Goal: Information Seeking & Learning: Find specific fact

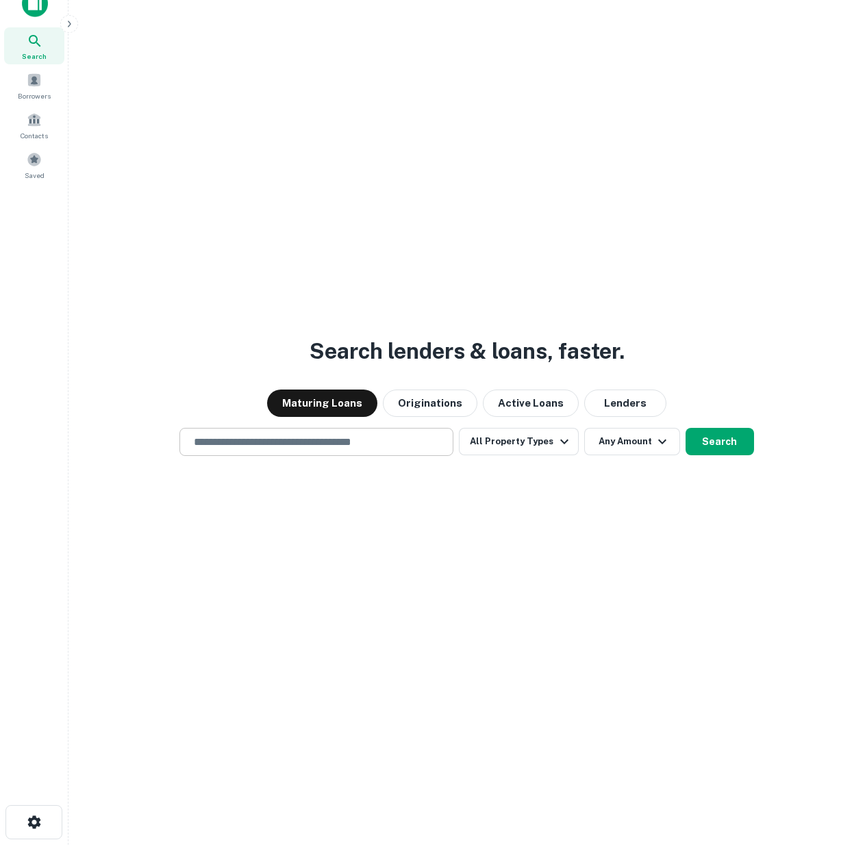
scroll to position [22, 0]
click at [268, 438] on input "text" at bounding box center [317, 441] width 262 height 16
click at [242, 315] on div "Search lenders & loans, faster. Maturing Loans Originations Active Loans Lender…" at bounding box center [466, 444] width 774 height 866
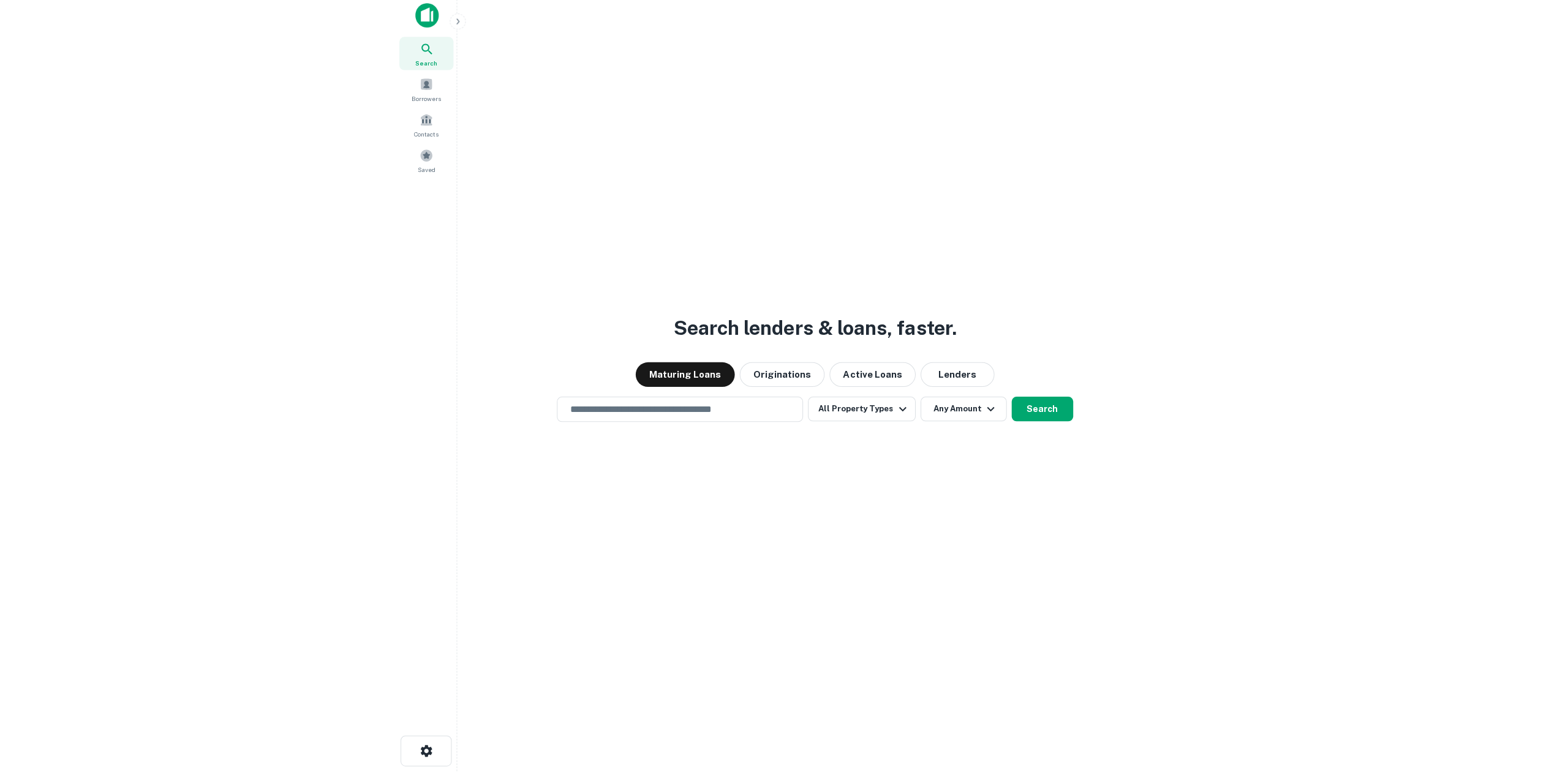
scroll to position [0, 0]
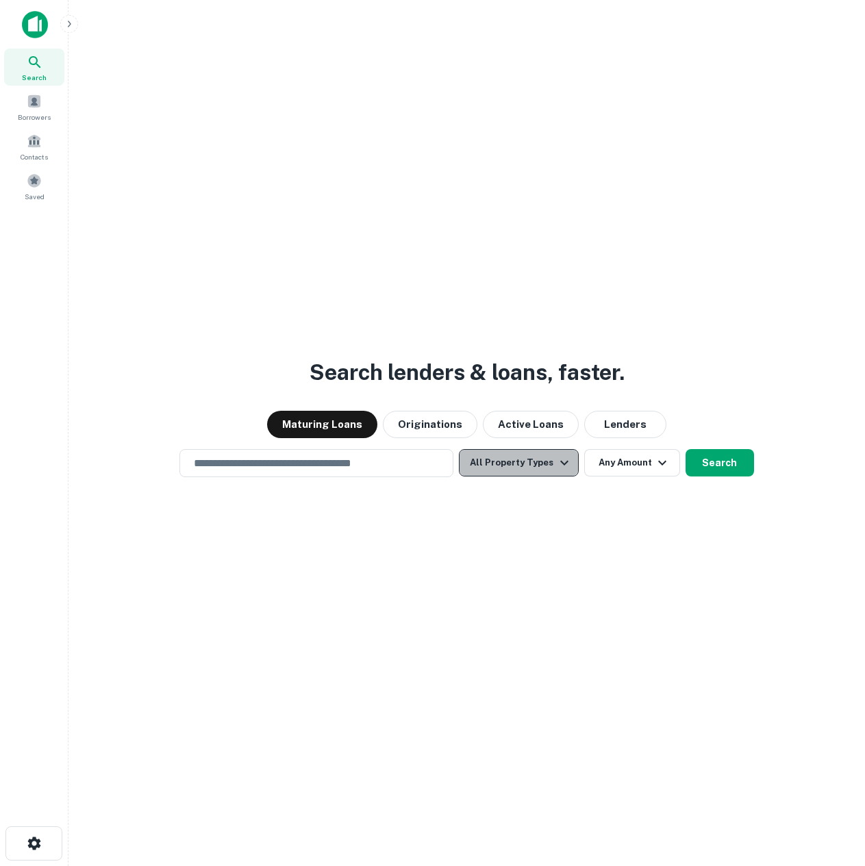
click at [541, 470] on button "All Property Types" at bounding box center [518, 462] width 119 height 27
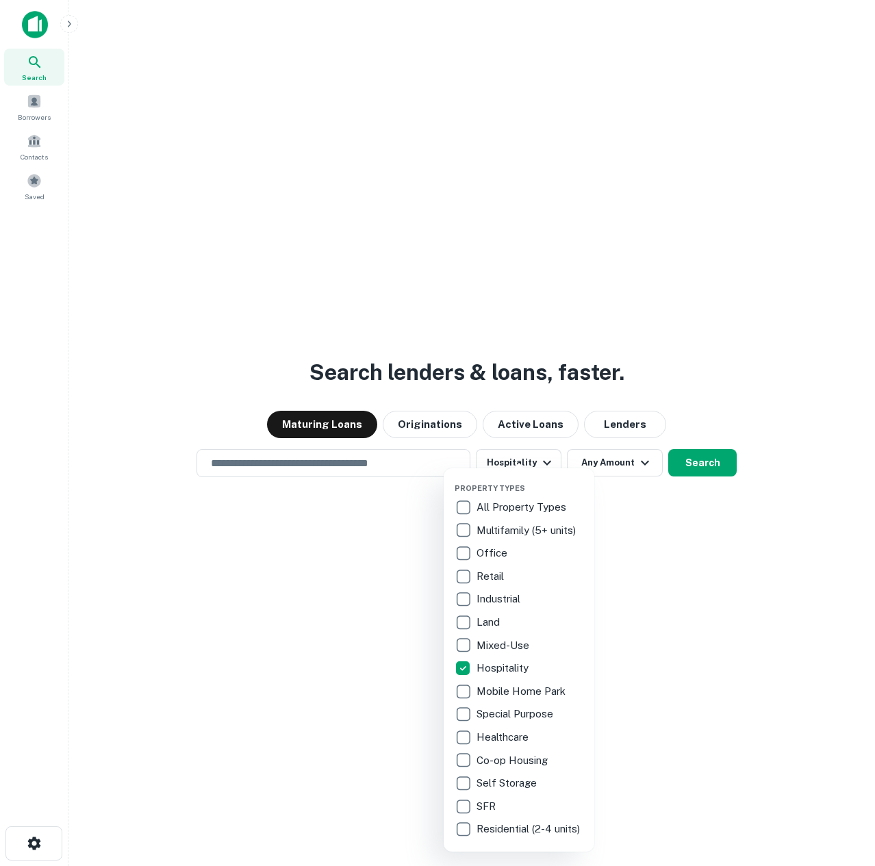
click at [338, 646] on div at bounding box center [437, 433] width 875 height 866
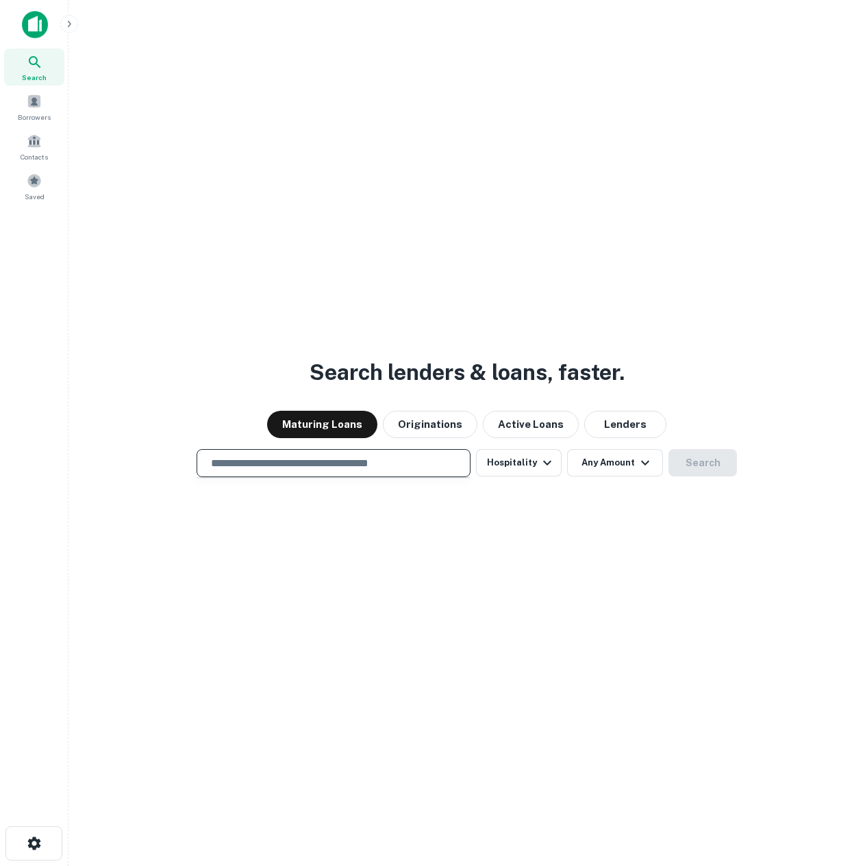
click at [331, 457] on input "text" at bounding box center [334, 463] width 262 height 16
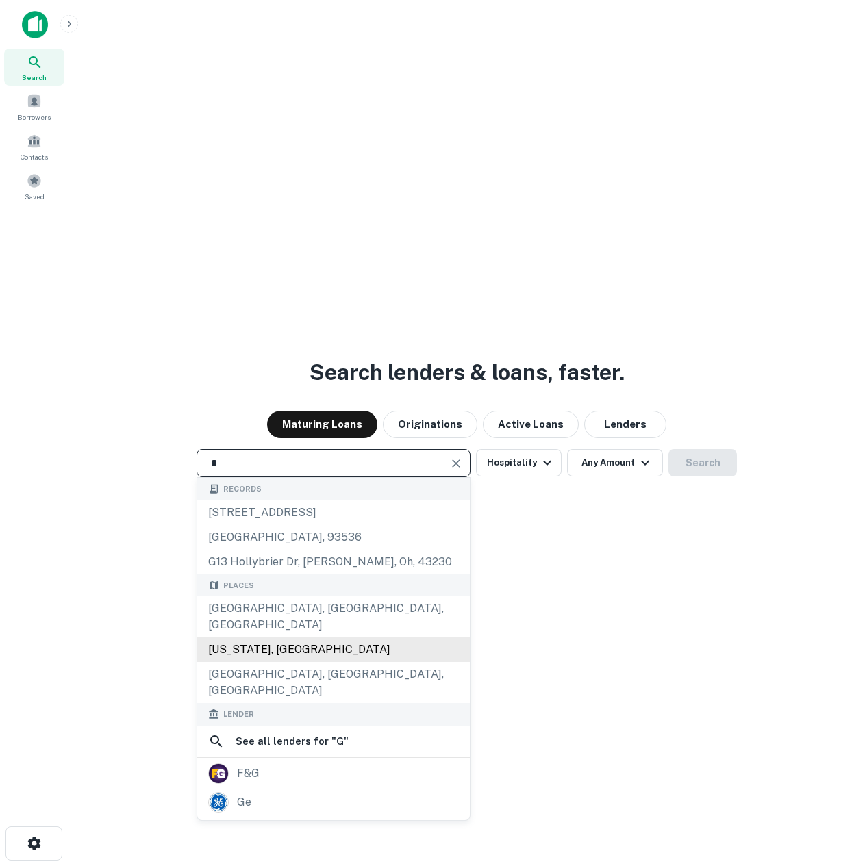
click at [315, 639] on div "[US_STATE], [GEOGRAPHIC_DATA]" at bounding box center [333, 649] width 272 height 25
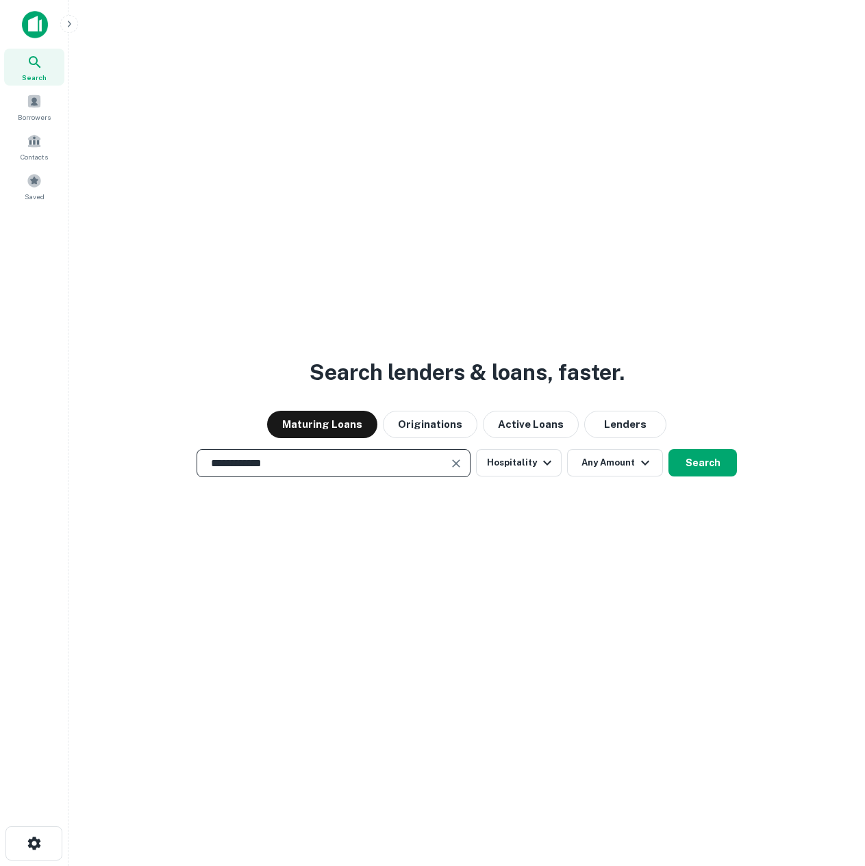
type input "**********"
click at [575, 579] on div "**********" at bounding box center [466, 466] width 774 height 866
click at [623, 470] on button "Any Amount" at bounding box center [615, 462] width 96 height 27
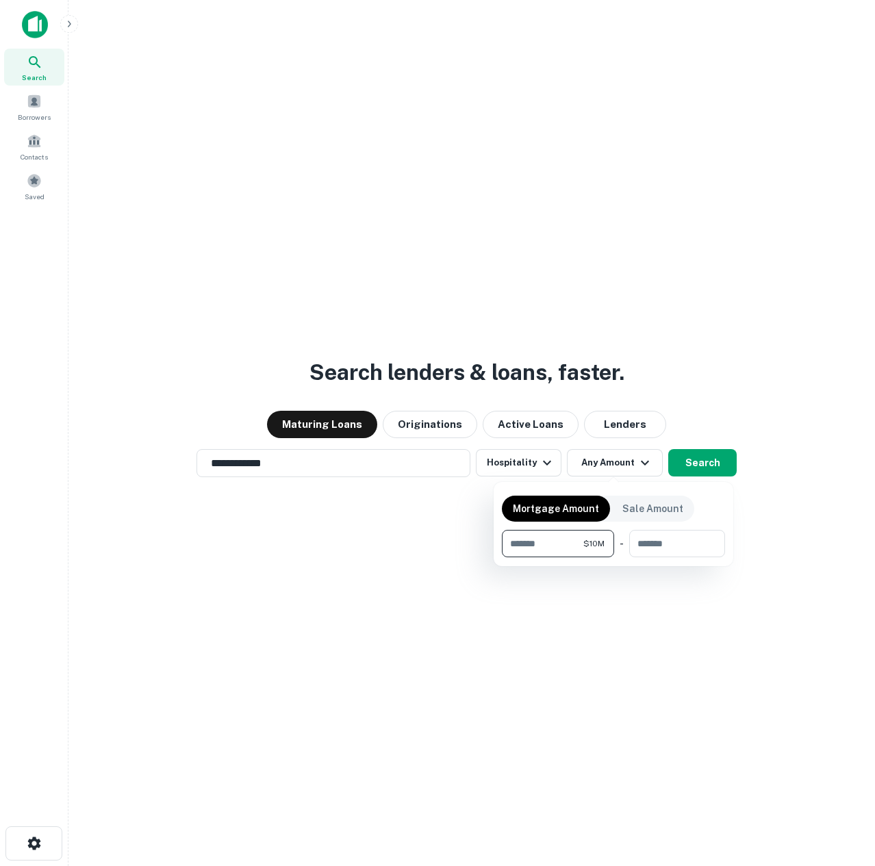
click at [520, 542] on input "********" at bounding box center [542, 543] width 81 height 27
type input "*******"
click at [718, 460] on div at bounding box center [437, 433] width 875 height 866
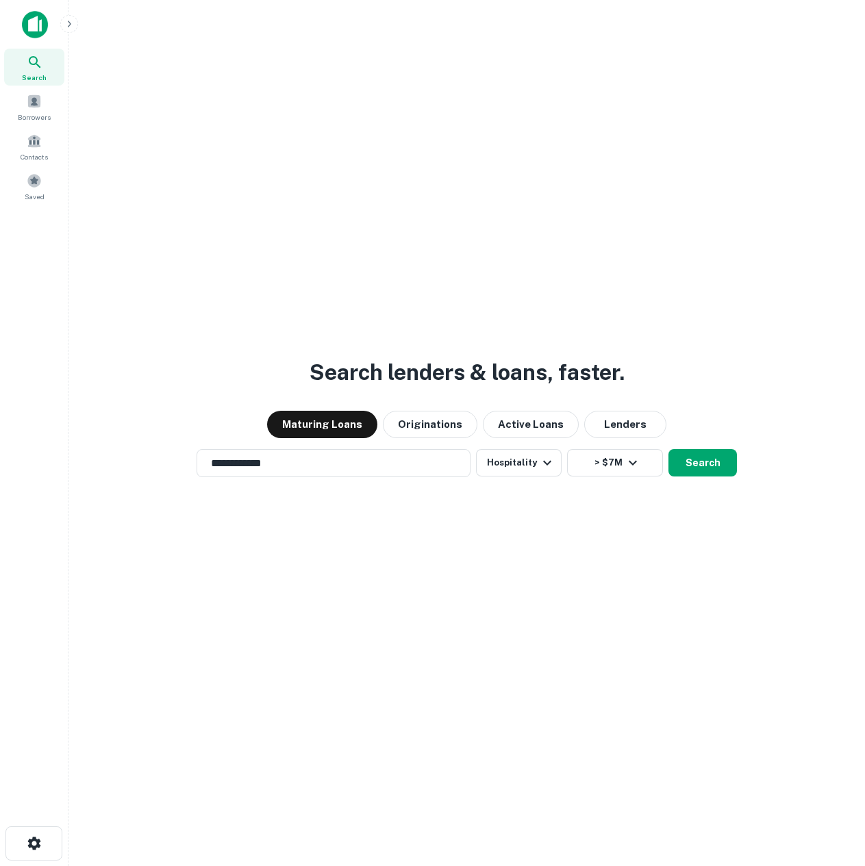
click at [250, 237] on div "**********" at bounding box center [466, 466] width 774 height 866
click at [298, 464] on input "**********" at bounding box center [323, 463] width 241 height 16
click at [227, 259] on div "**********" at bounding box center [466, 466] width 774 height 866
click at [308, 227] on div "**********" at bounding box center [466, 466] width 774 height 866
click at [696, 460] on button "Search" at bounding box center [702, 462] width 68 height 27
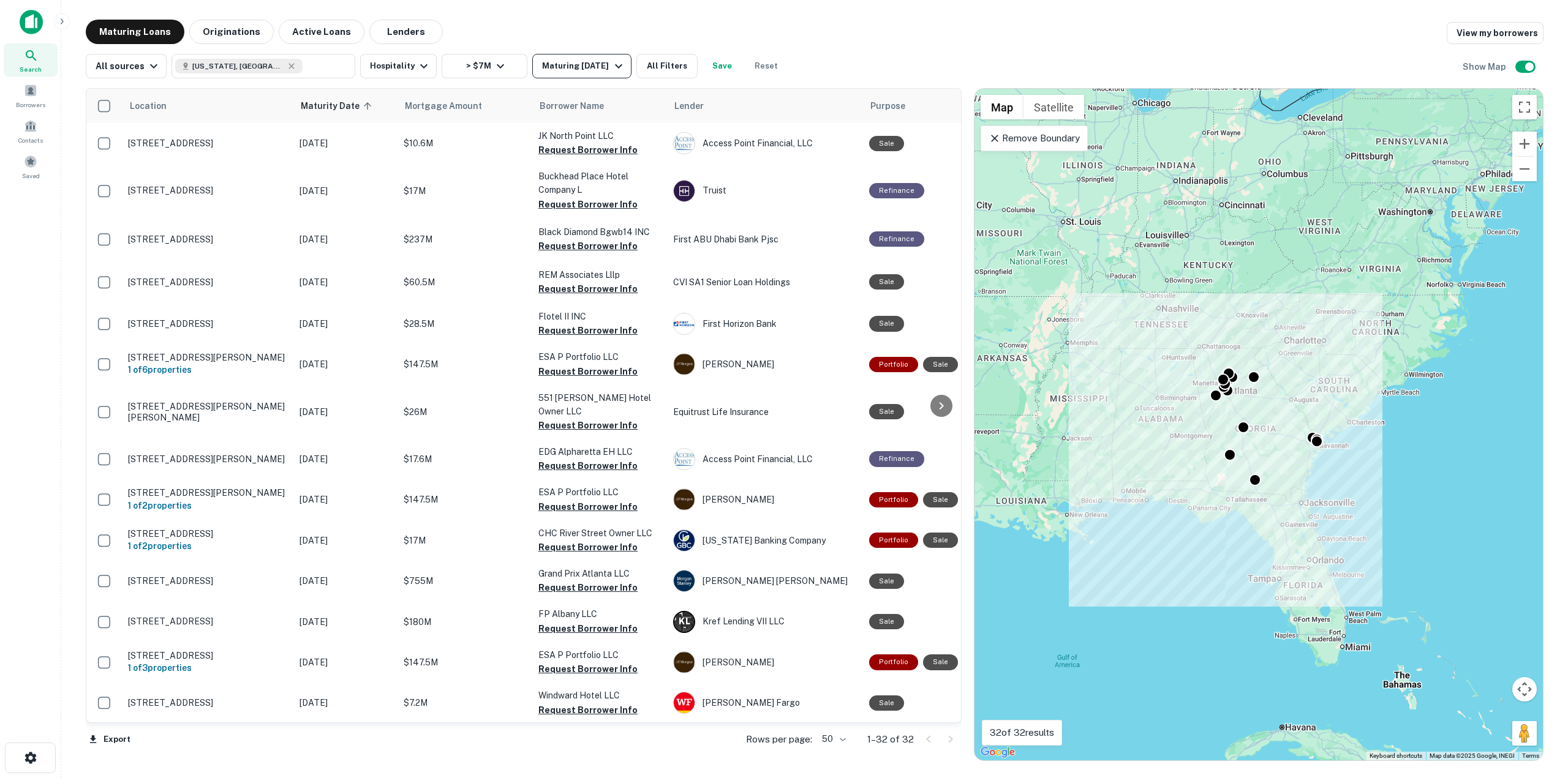
click at [572, 61] on div "Maturing In 1 Year" at bounding box center [583, 66] width 83 height 14
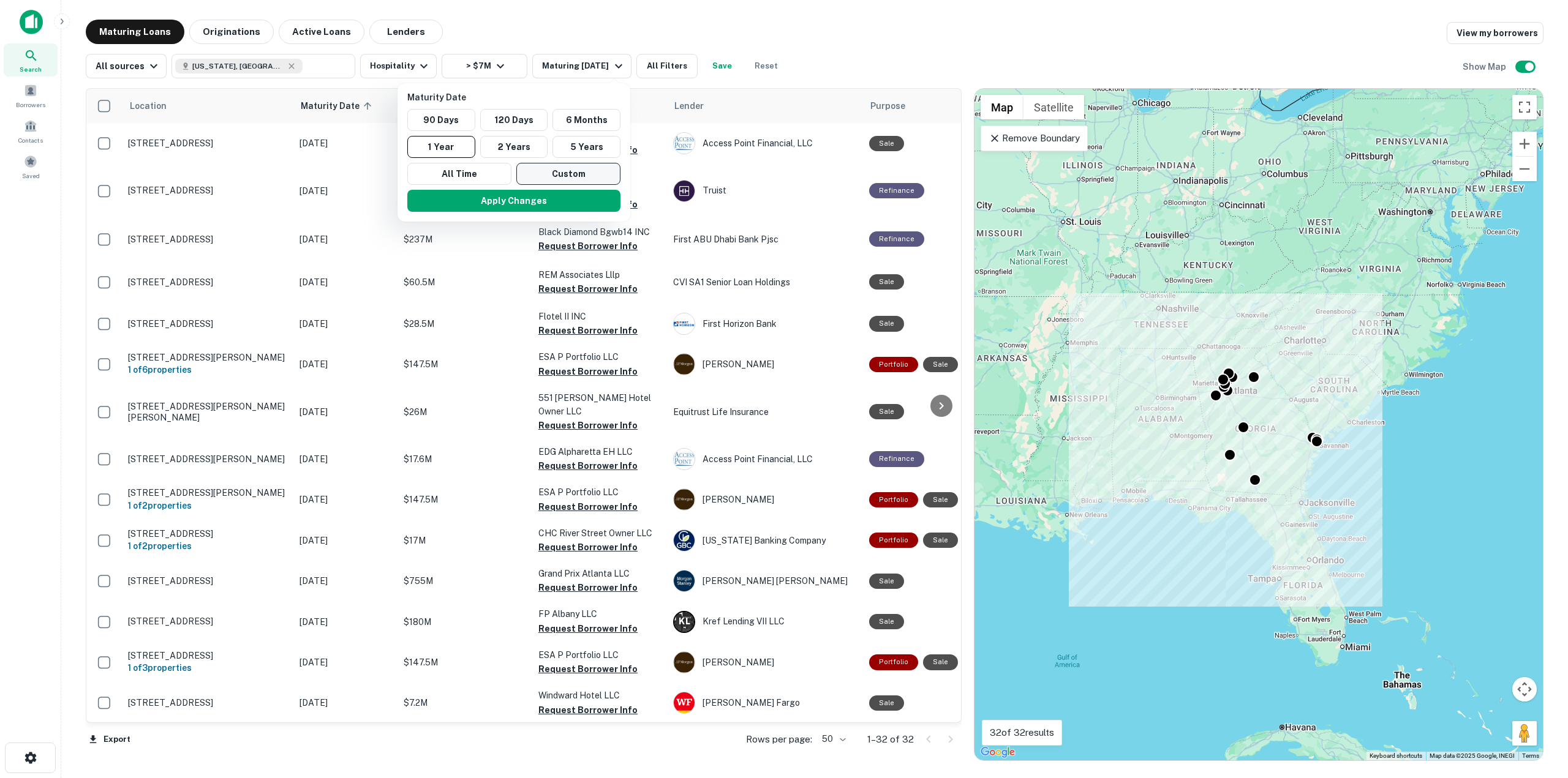
click at [536, 170] on button "Custom" at bounding box center [568, 173] width 104 height 22
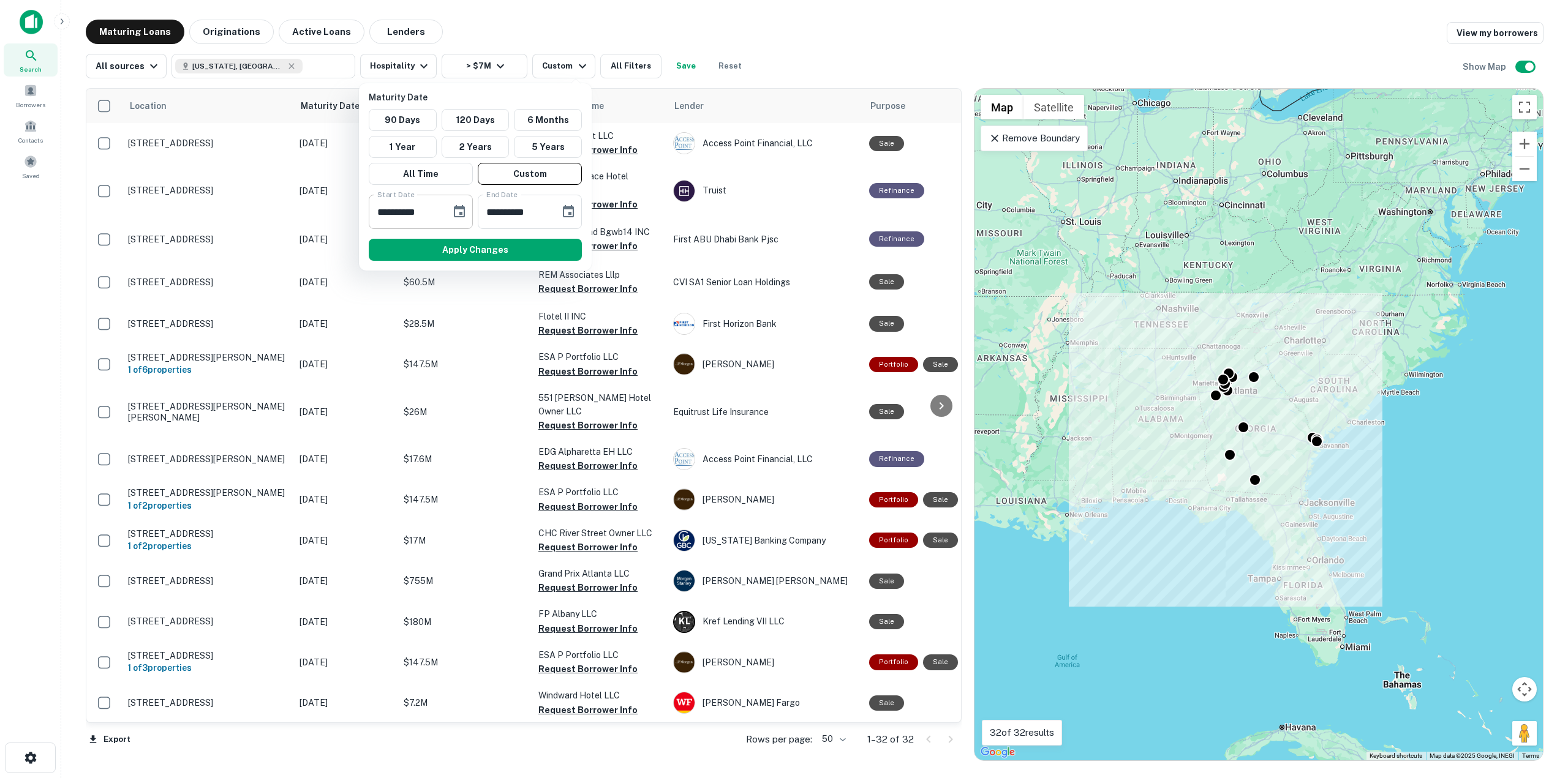
click at [450, 208] on button "Choose date, selected date is Mar 1, 2025" at bounding box center [459, 211] width 24 height 24
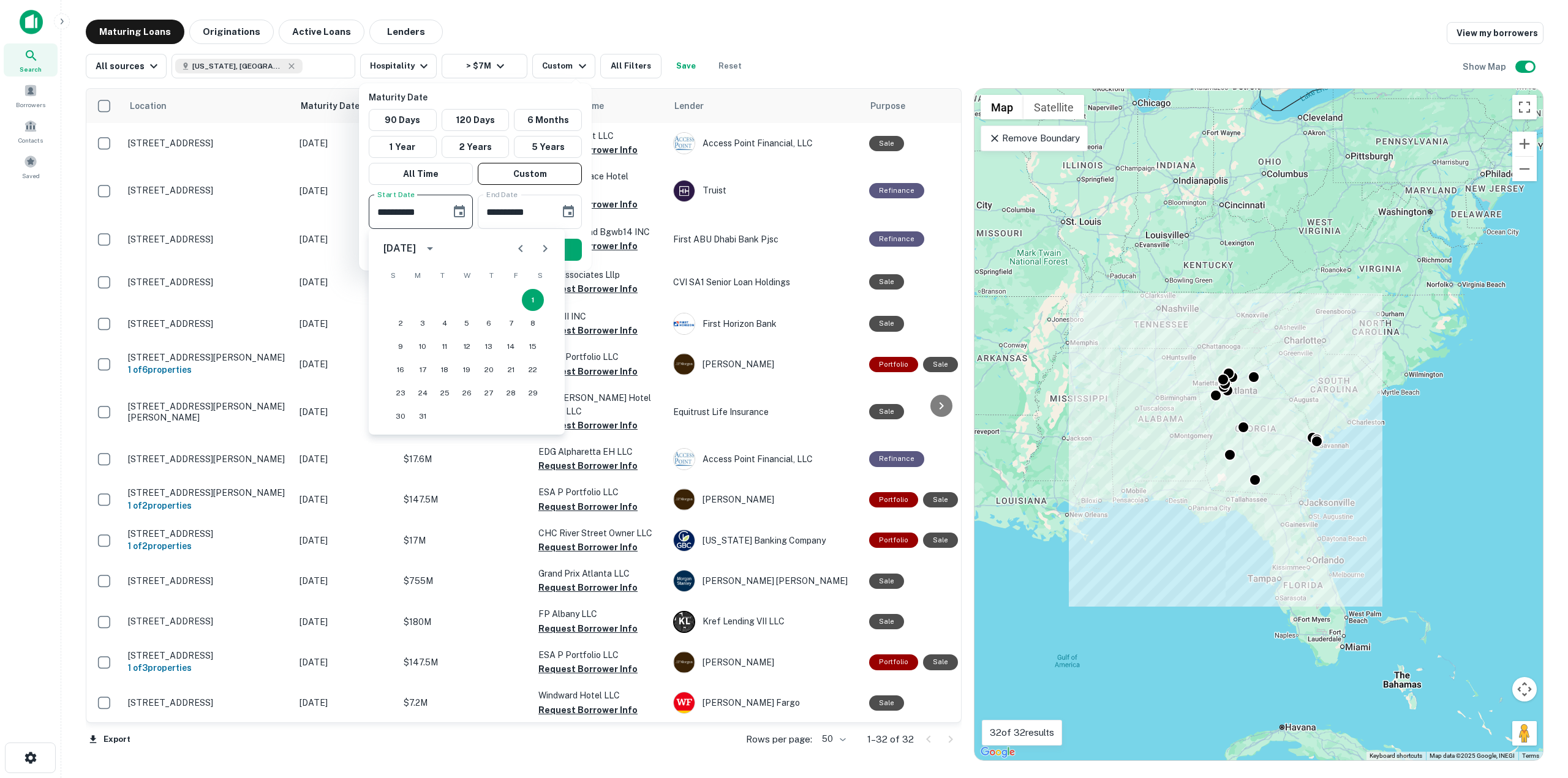
click at [412, 208] on input "**********" at bounding box center [405, 212] width 73 height 34
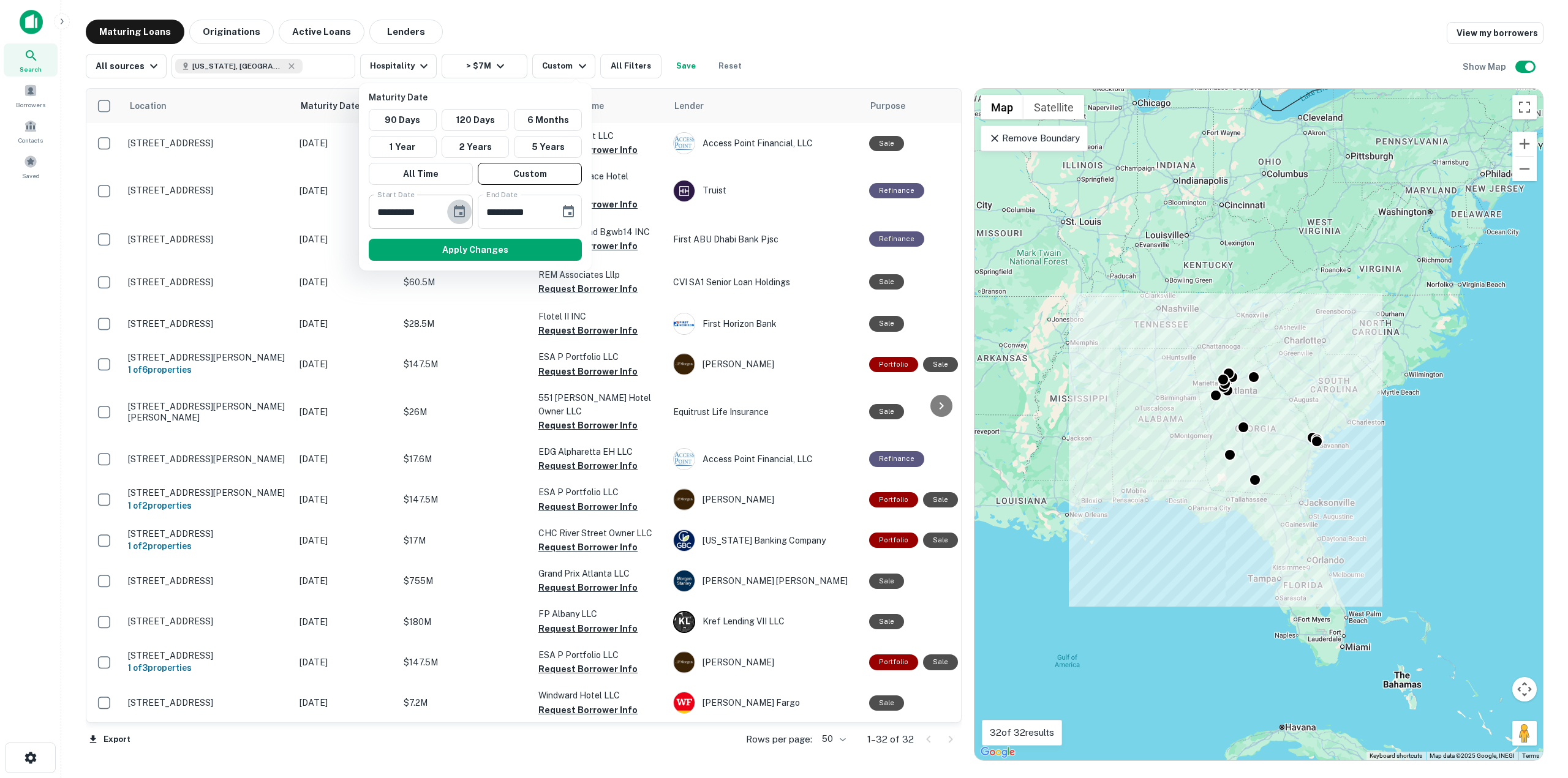
click at [460, 207] on icon "Choose date, selected date is Mar 1, 2025" at bounding box center [459, 211] width 11 height 13
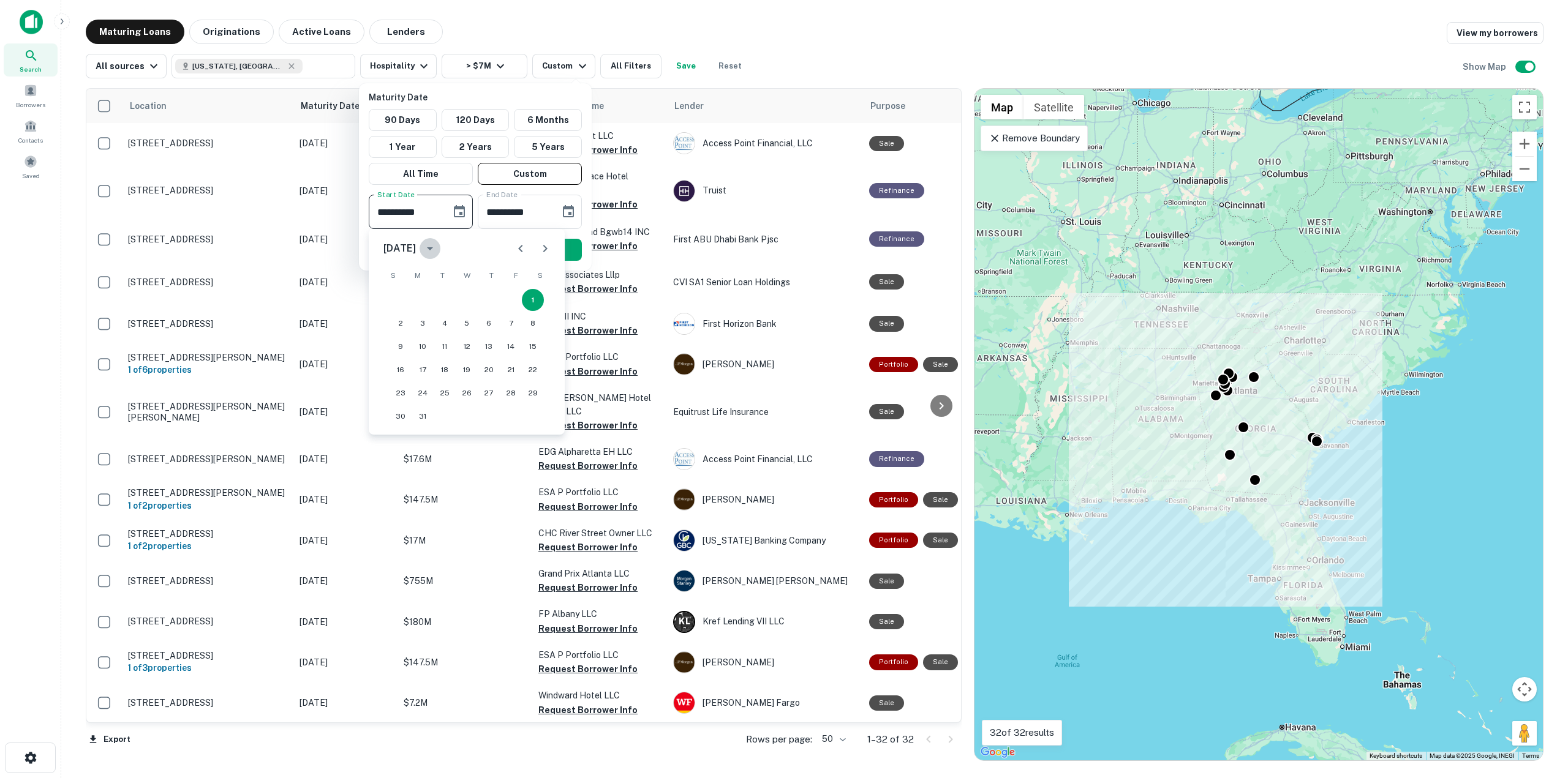
click at [437, 241] on icon "calendar view is open, switch to year view" at bounding box center [429, 249] width 14 height 14
click at [409, 377] on button "2026" at bounding box center [403, 378] width 44 height 22
click at [403, 321] on button "8" at bounding box center [400, 323] width 22 height 22
type input "**********"
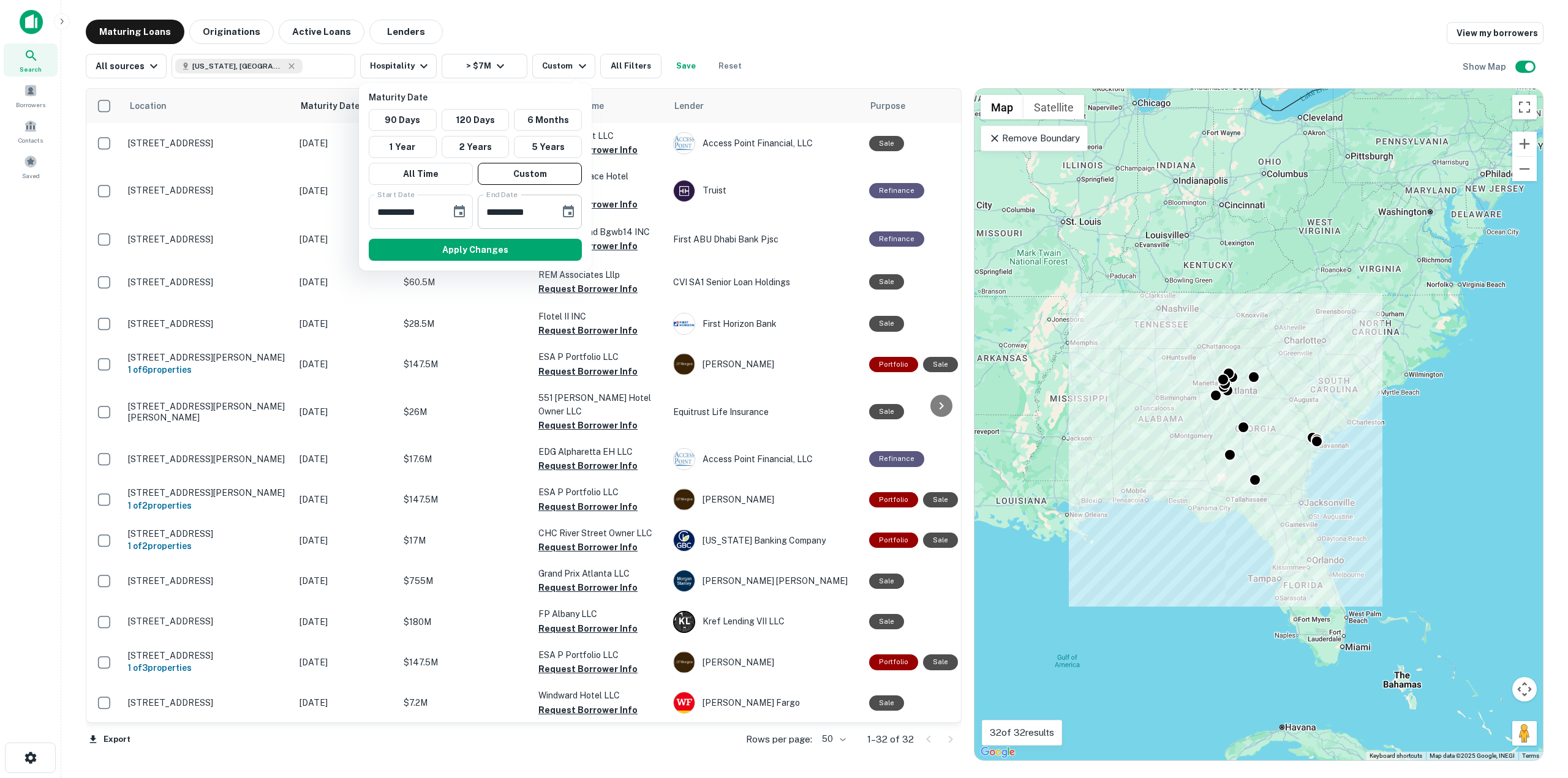
click at [527, 206] on input "**********" at bounding box center [514, 212] width 73 height 34
click at [566, 212] on icon "Choose date, selected date is Aug 28, 2025" at bounding box center [568, 212] width 14 height 14
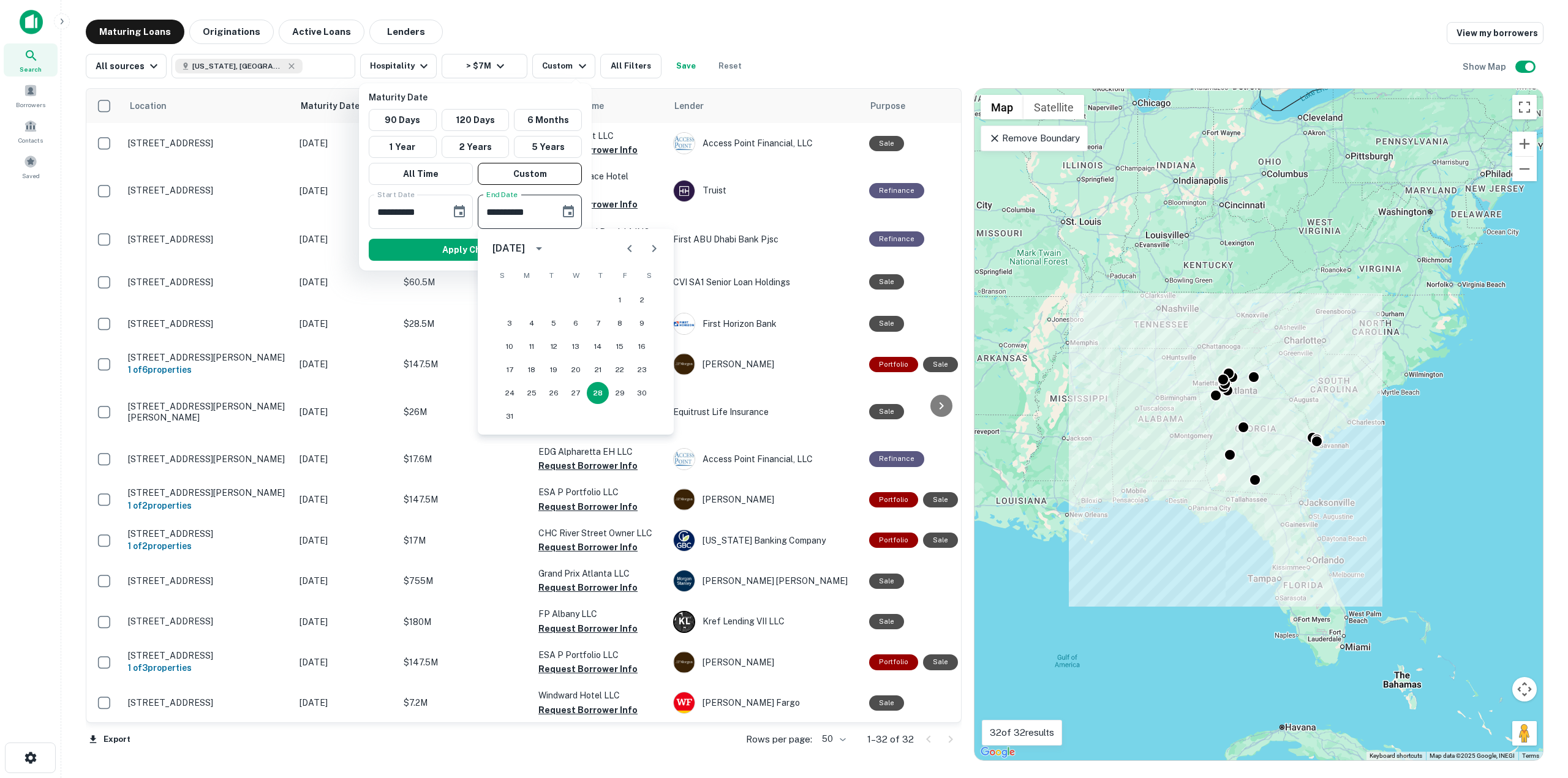
click at [525, 249] on div "August 2025" at bounding box center [508, 249] width 32 height 14
click at [568, 373] on button "2027" at bounding box center [575, 378] width 44 height 22
type input "**********"
click at [427, 242] on button "Apply Changes" at bounding box center [475, 249] width 213 height 22
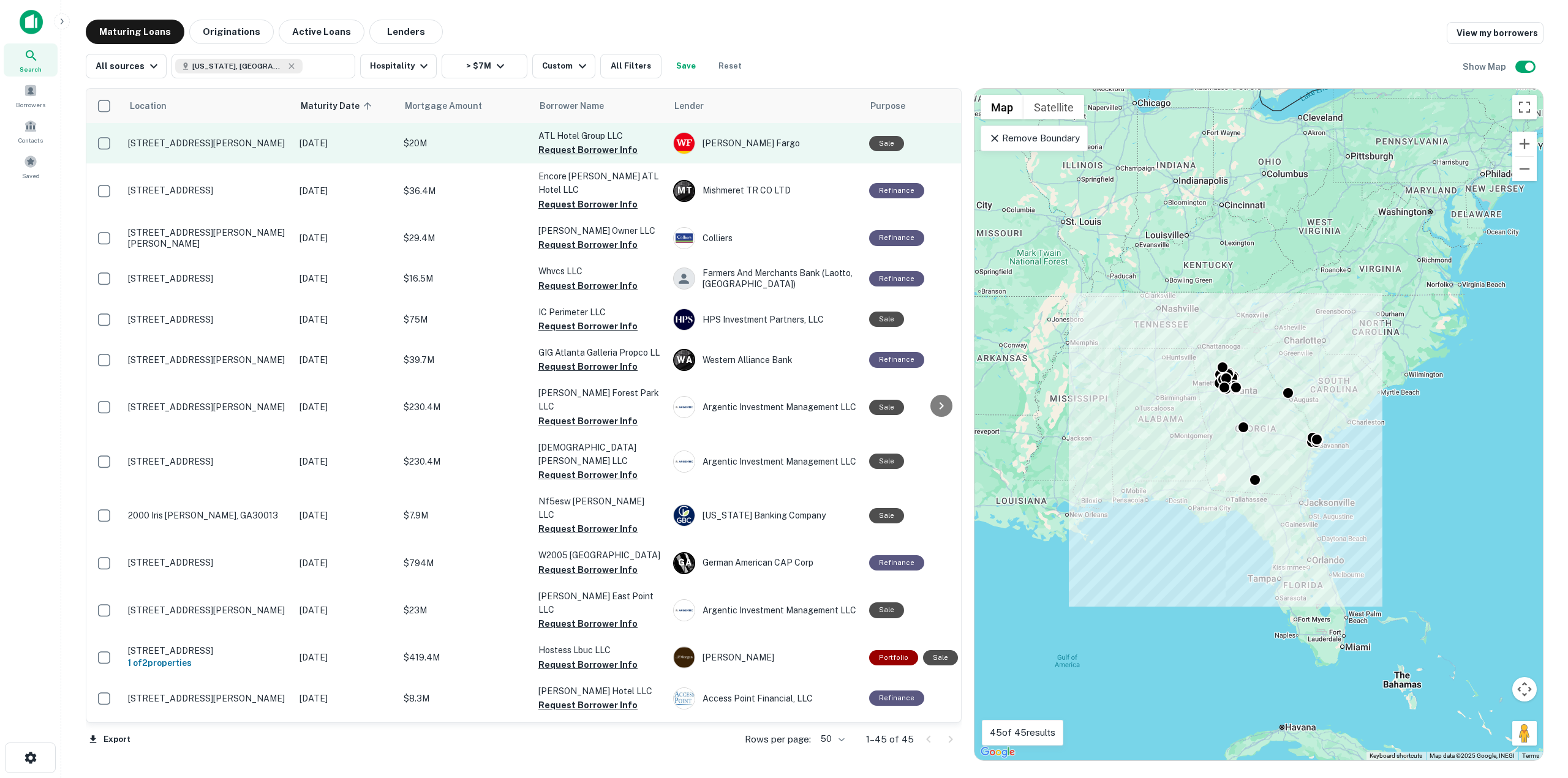
click at [570, 135] on p "ATL Hotel Group LLC" at bounding box center [599, 135] width 123 height 13
click at [567, 147] on button "Request Borrower Info" at bounding box center [588, 150] width 99 height 14
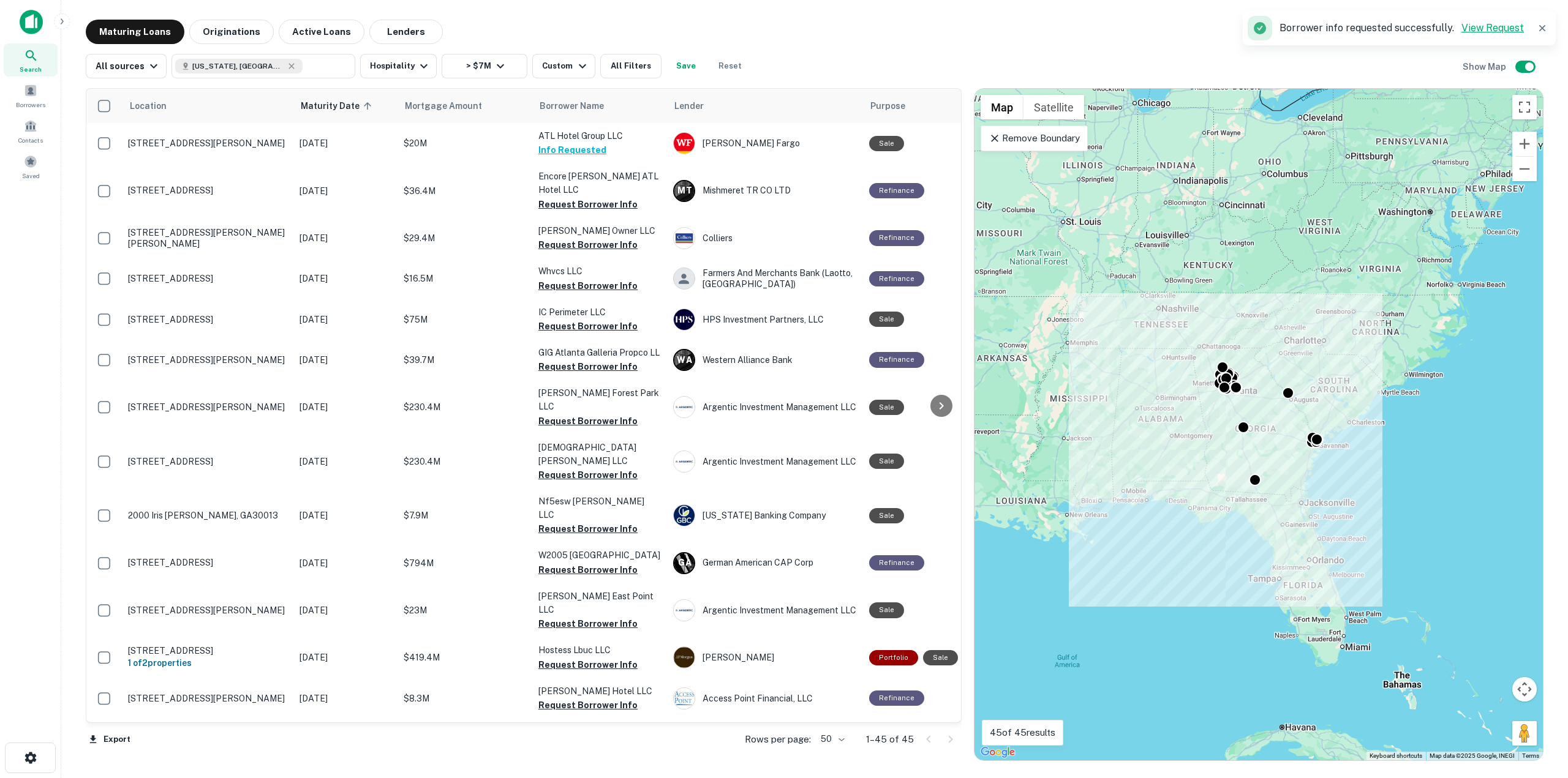
click at [773, 31] on link "View Request" at bounding box center [1493, 28] width 63 height 12
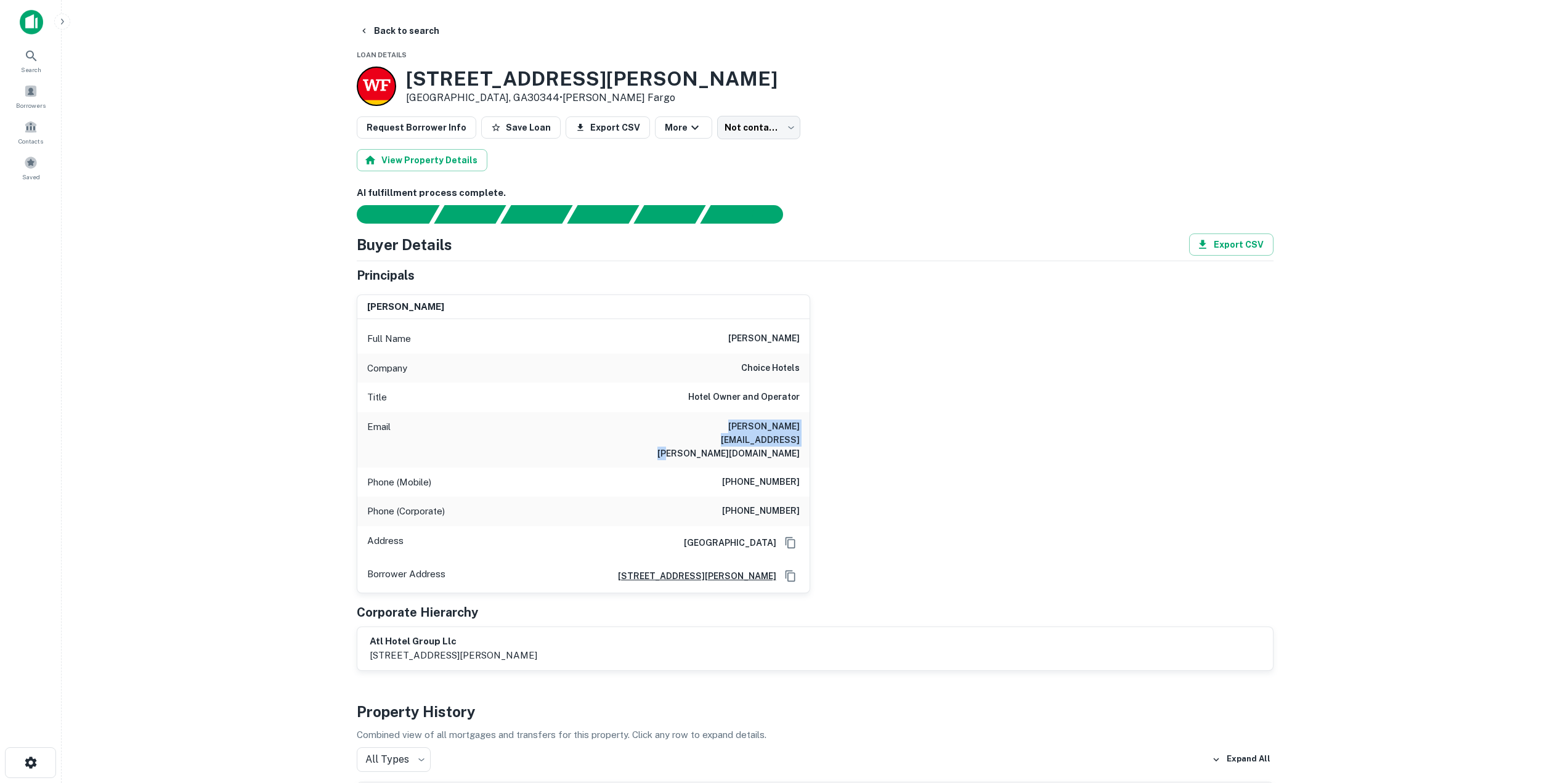
drag, startPoint x: 667, startPoint y: 429, endPoint x: 841, endPoint y: 425, distance: 174.0
click at [841, 425] on div "ricky patel Full Name ricky patel Company choice hotels Title Hotel Owner and O…" at bounding box center [810, 438] width 927 height 309
copy h6 "ricky.patel@radissonhotels.com"
click at [139, 111] on main "Back to search Loan Details 3437 Bobby Brown Pkwy Atlanta, GA30344 • Wells Farg…" at bounding box center [815, 392] width 1507 height 783
drag, startPoint x: 698, startPoint y: 431, endPoint x: 813, endPoint y: 435, distance: 115.1
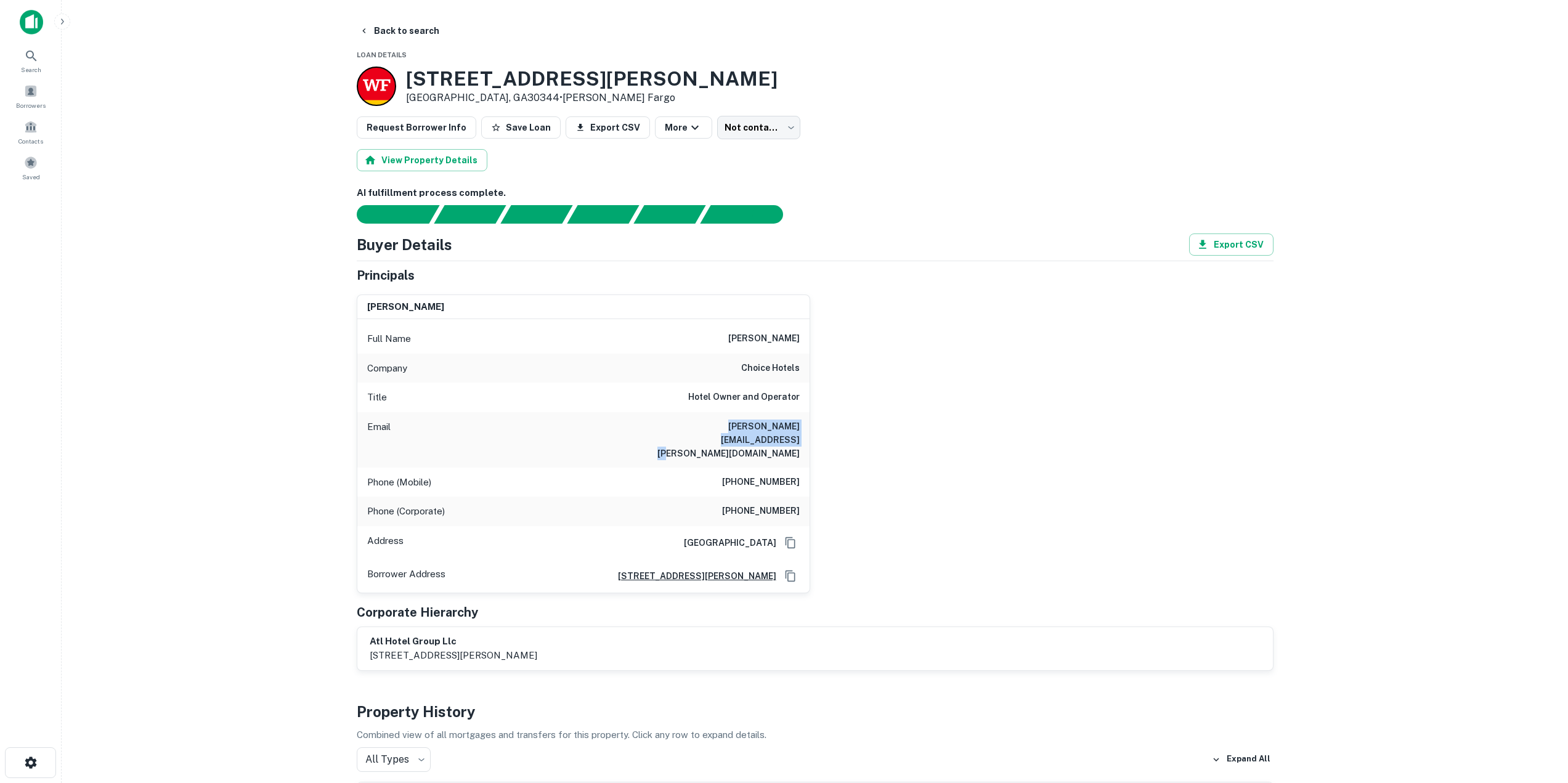
click at [813, 435] on div "ricky patel Full Name ricky patel Company choice hotels Title Hotel Owner and O…" at bounding box center [810, 438] width 927 height 309
copy h6 "ricky.patel@radissonhotels.com"
click at [374, 29] on button "Back to search" at bounding box center [400, 31] width 90 height 22
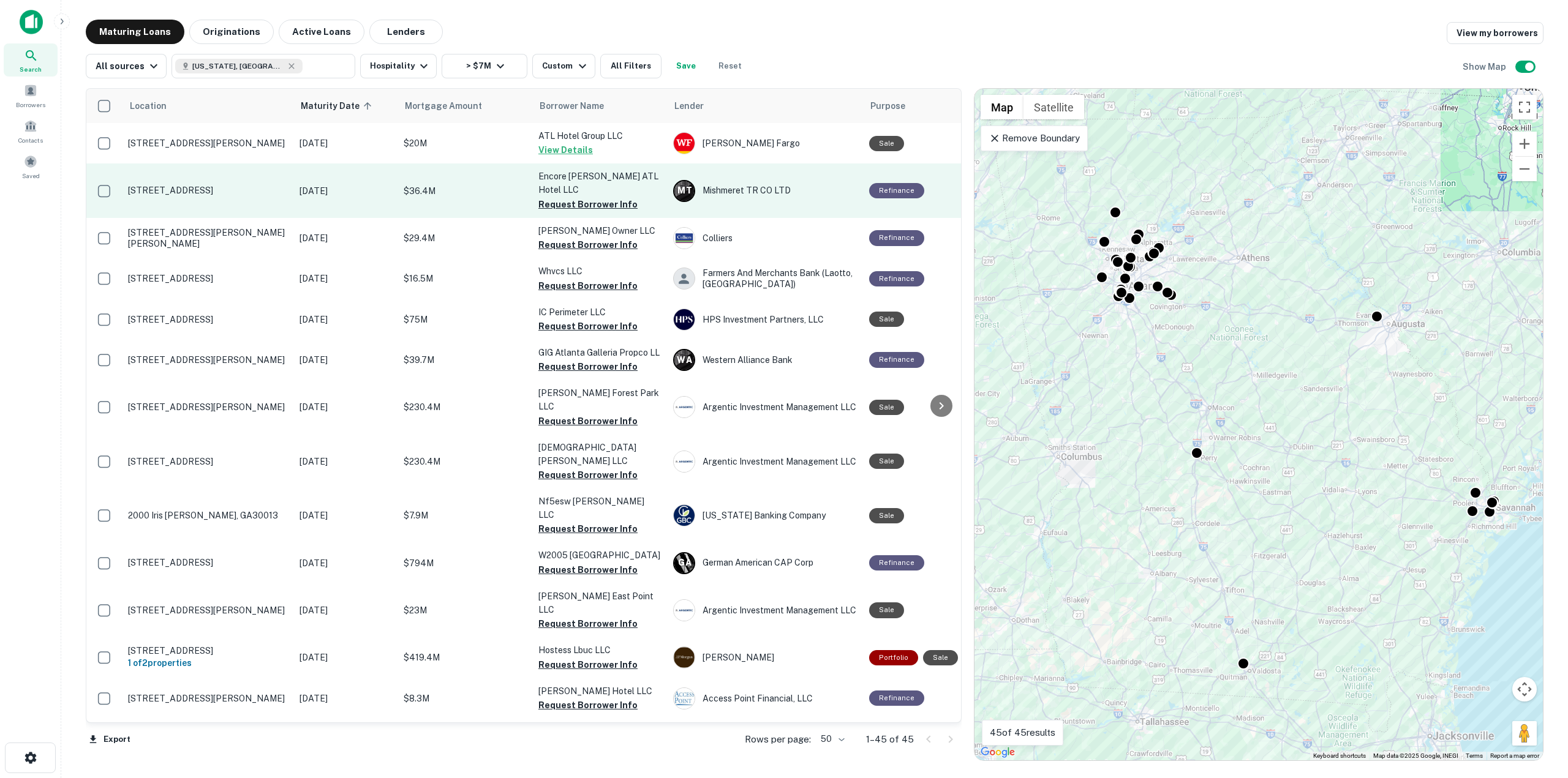
drag, startPoint x: 242, startPoint y: 199, endPoint x: 216, endPoint y: 206, distance: 26.9
click at [216, 207] on td "2780 Windy Ridge Pkwy Se Atlanta, GA30339" at bounding box center [208, 190] width 172 height 54
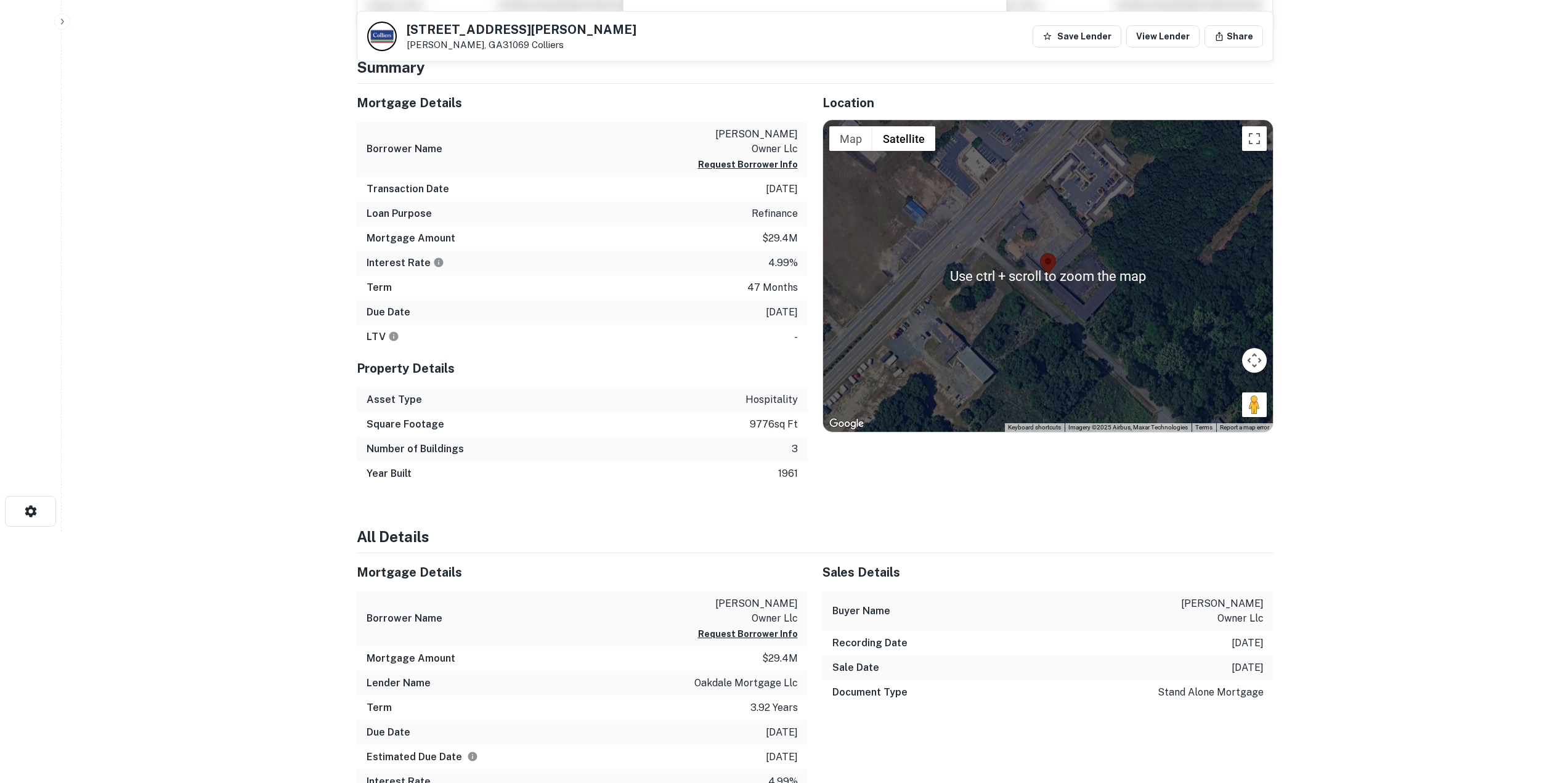
scroll to position [308, 0]
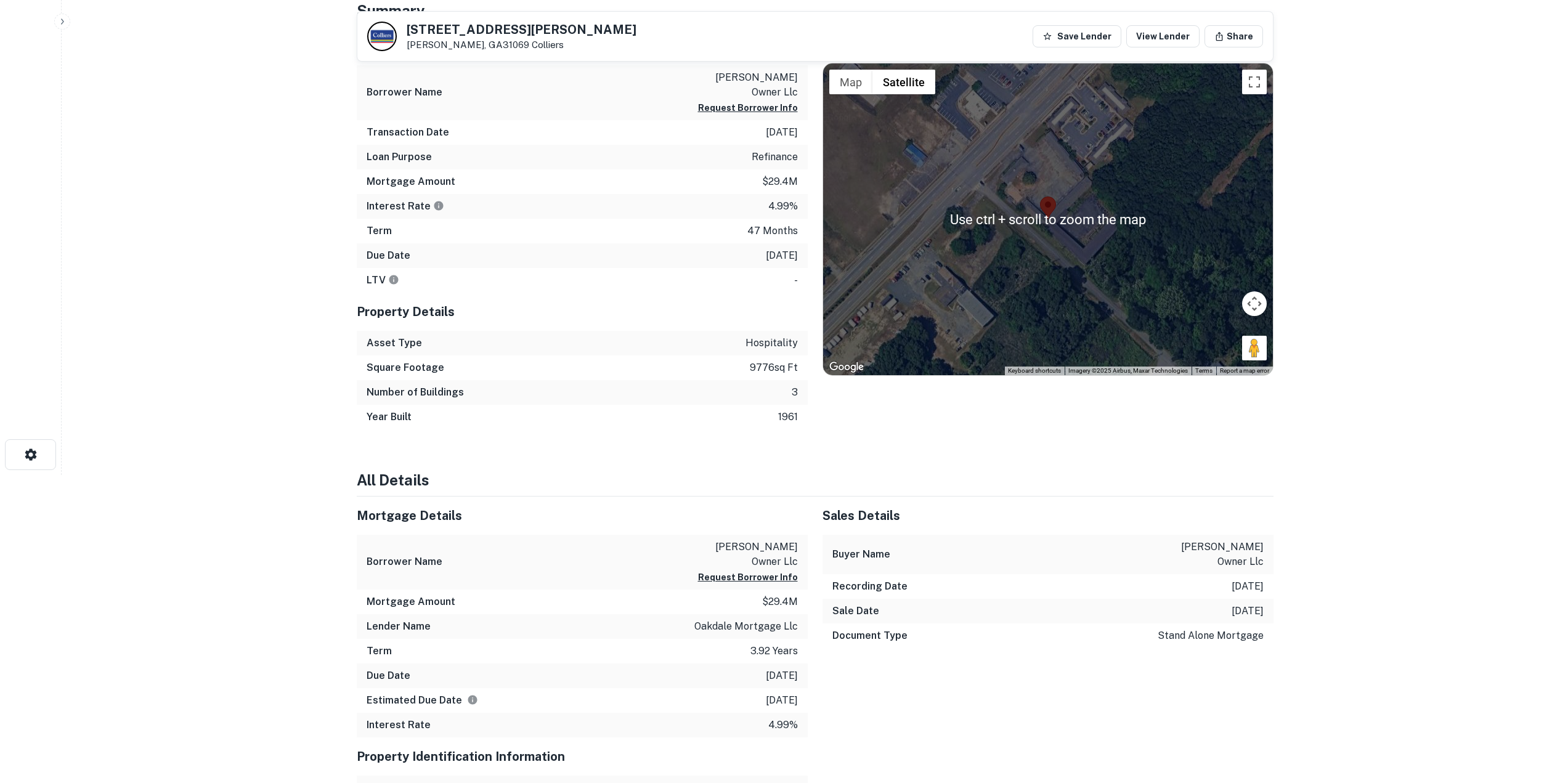
click at [1064, 266] on div at bounding box center [1049, 220] width 450 height 311
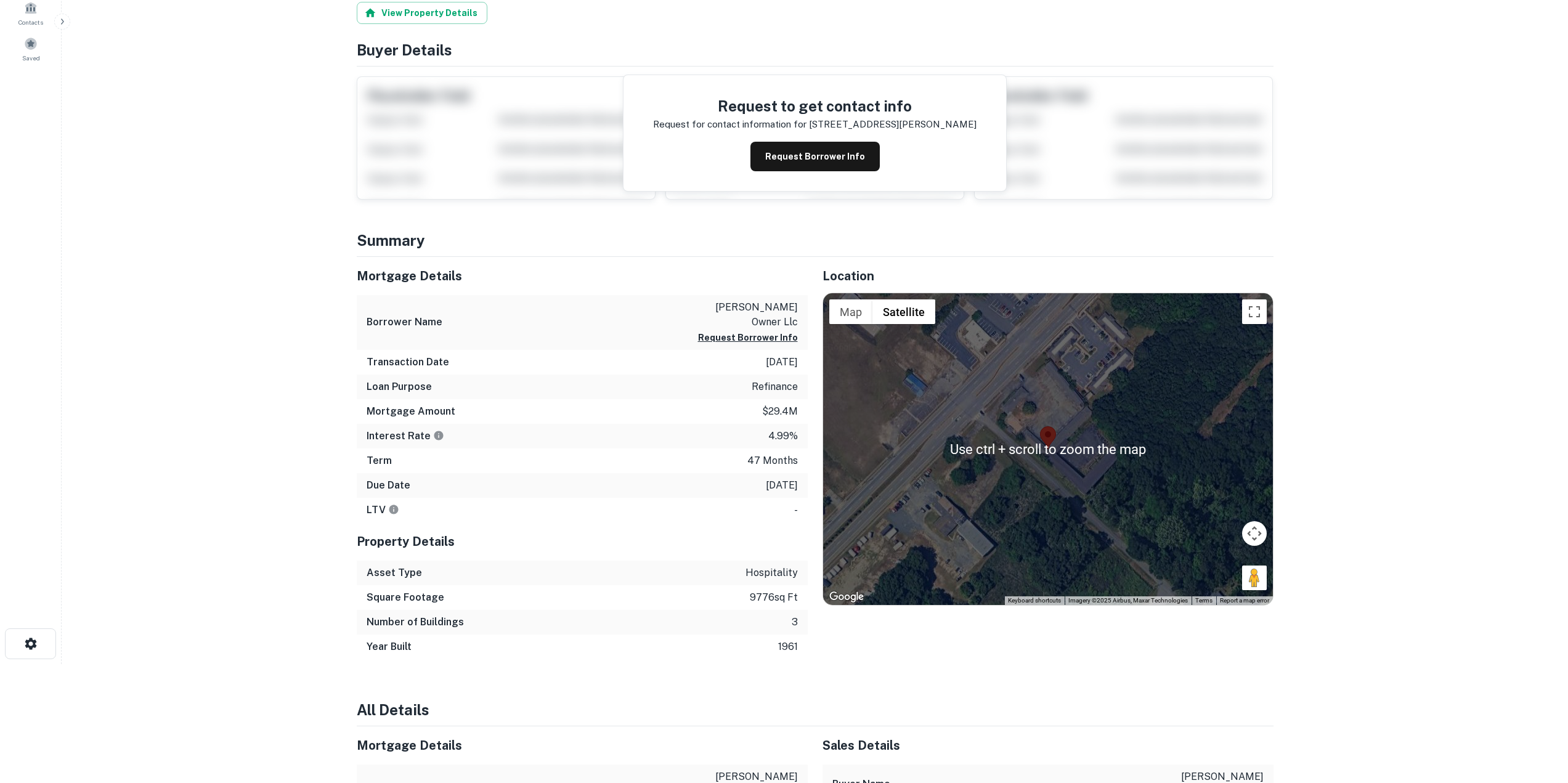
scroll to position [123, 0]
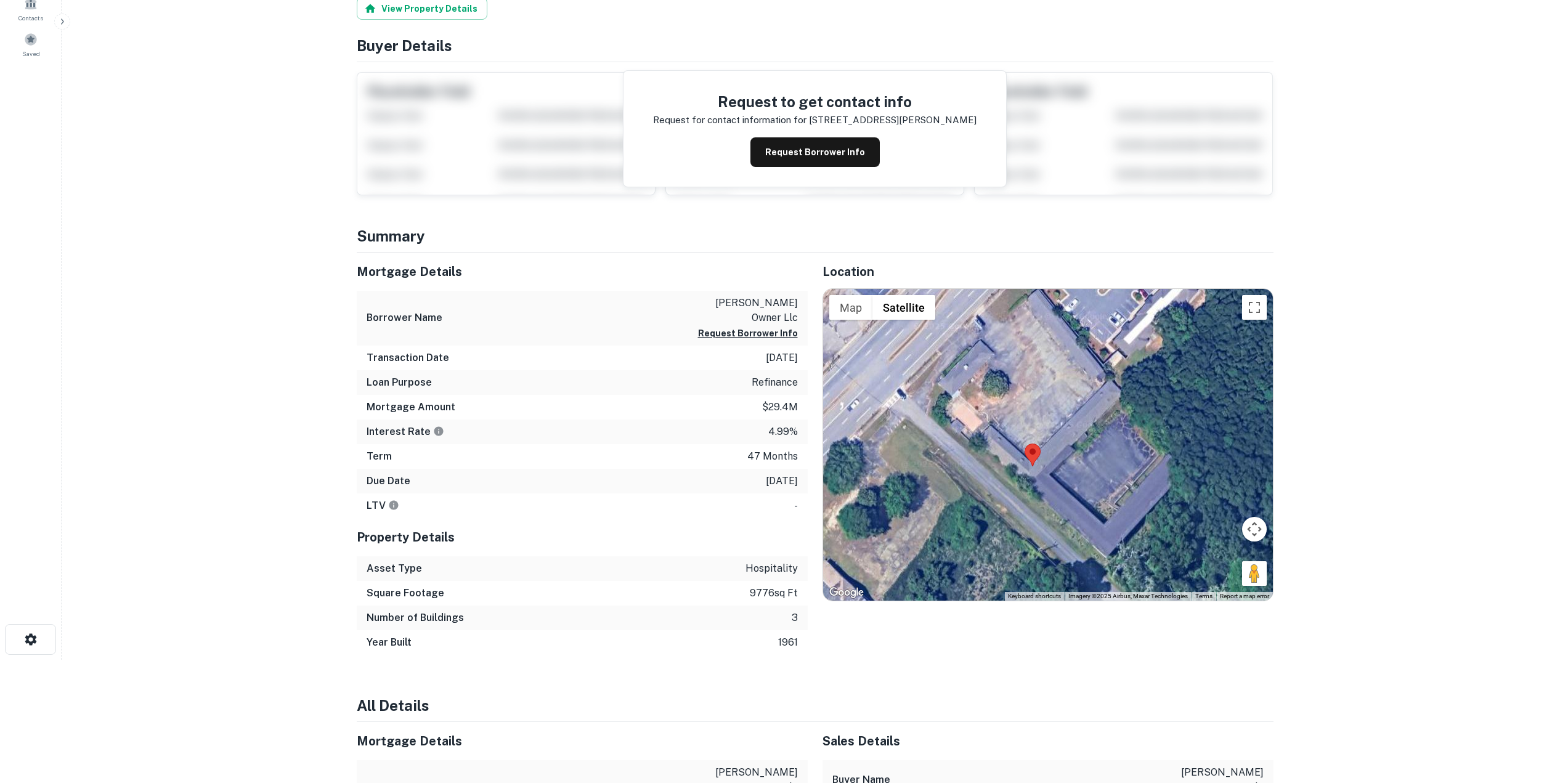
drag, startPoint x: 1050, startPoint y: 444, endPoint x: 1049, endPoint y: 495, distance: 51.0
click at [1049, 495] on div at bounding box center [1049, 445] width 450 height 311
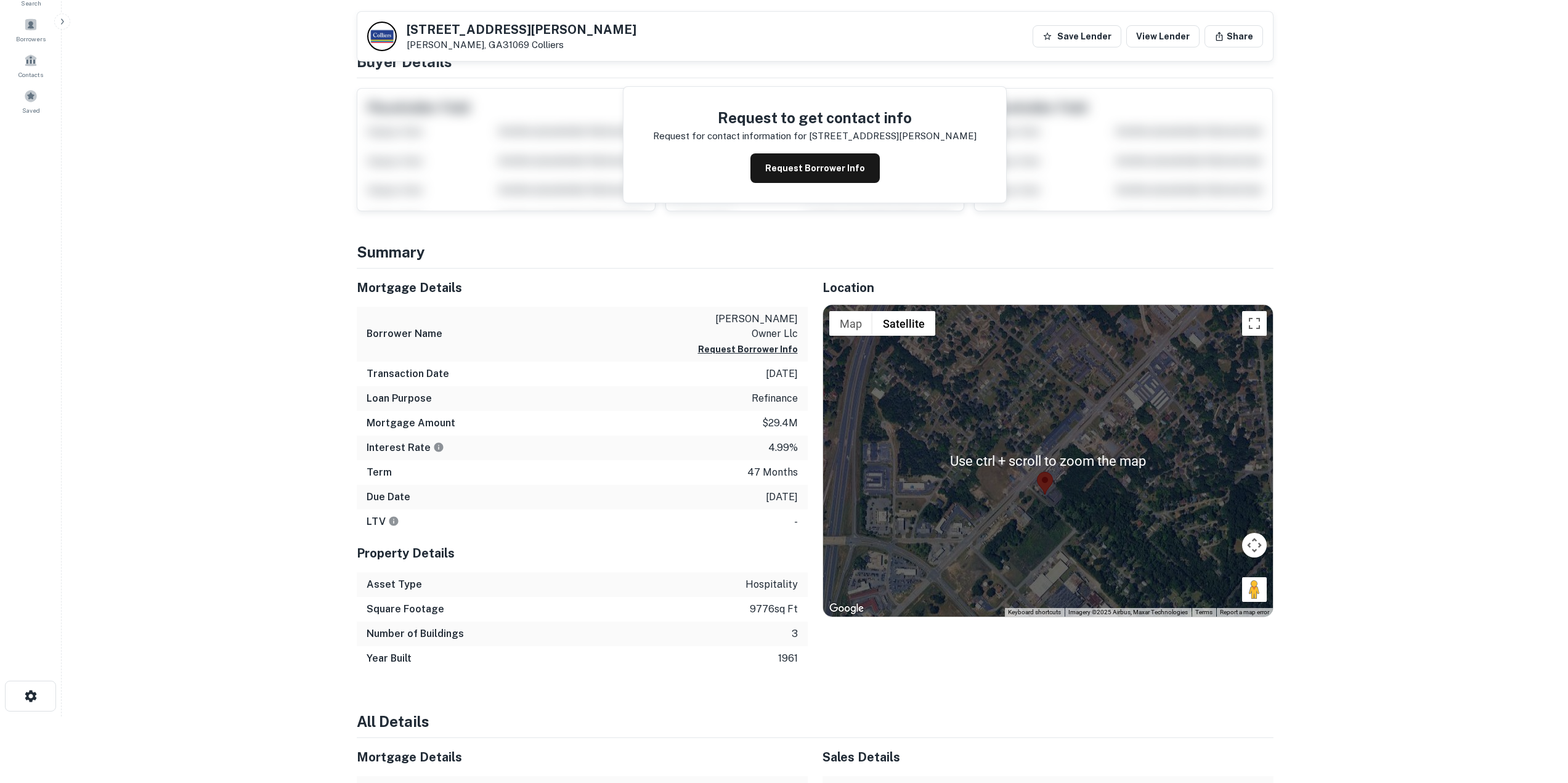
scroll to position [0, 0]
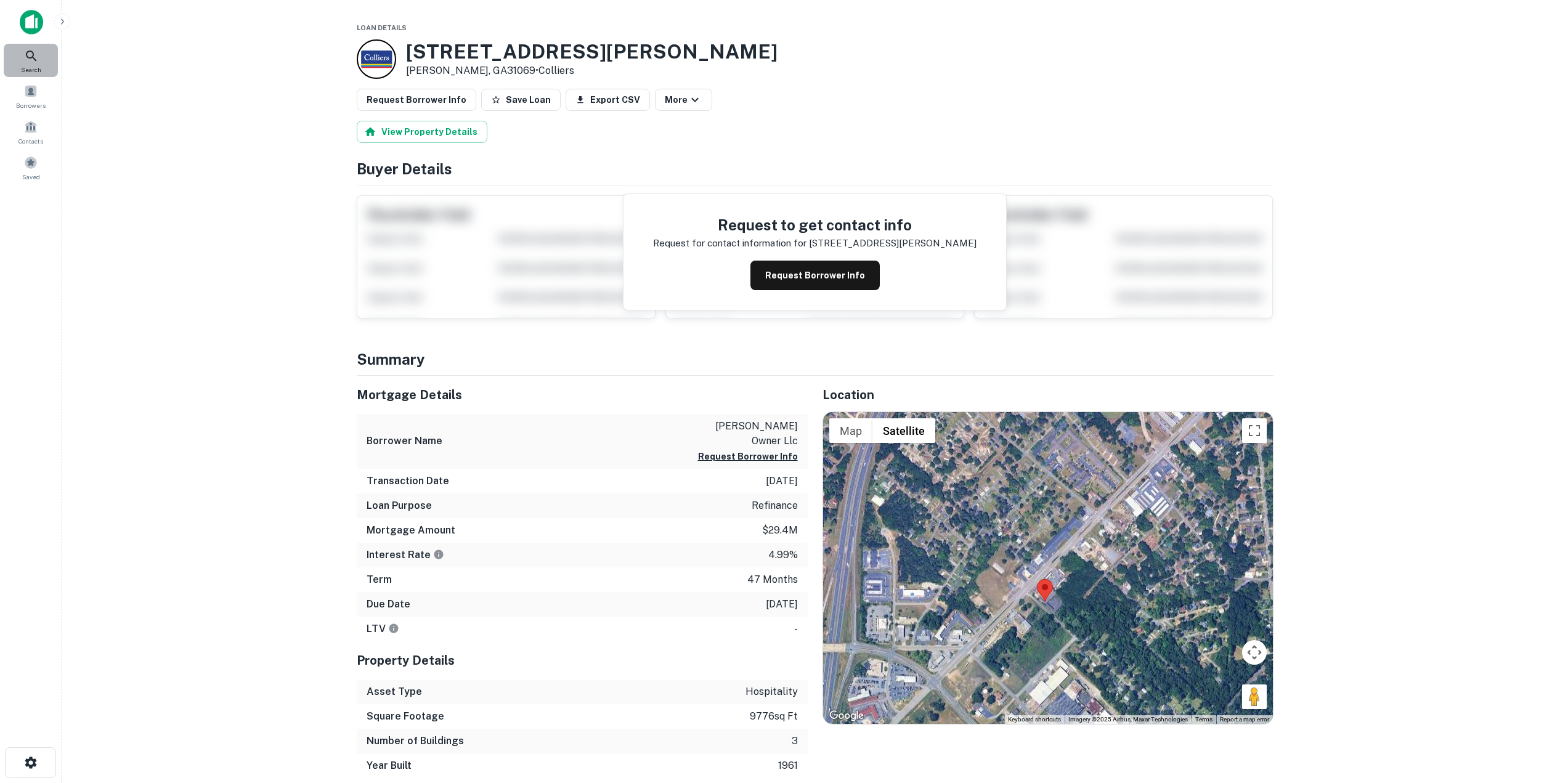
click at [26, 59] on icon at bounding box center [32, 56] width 14 height 14
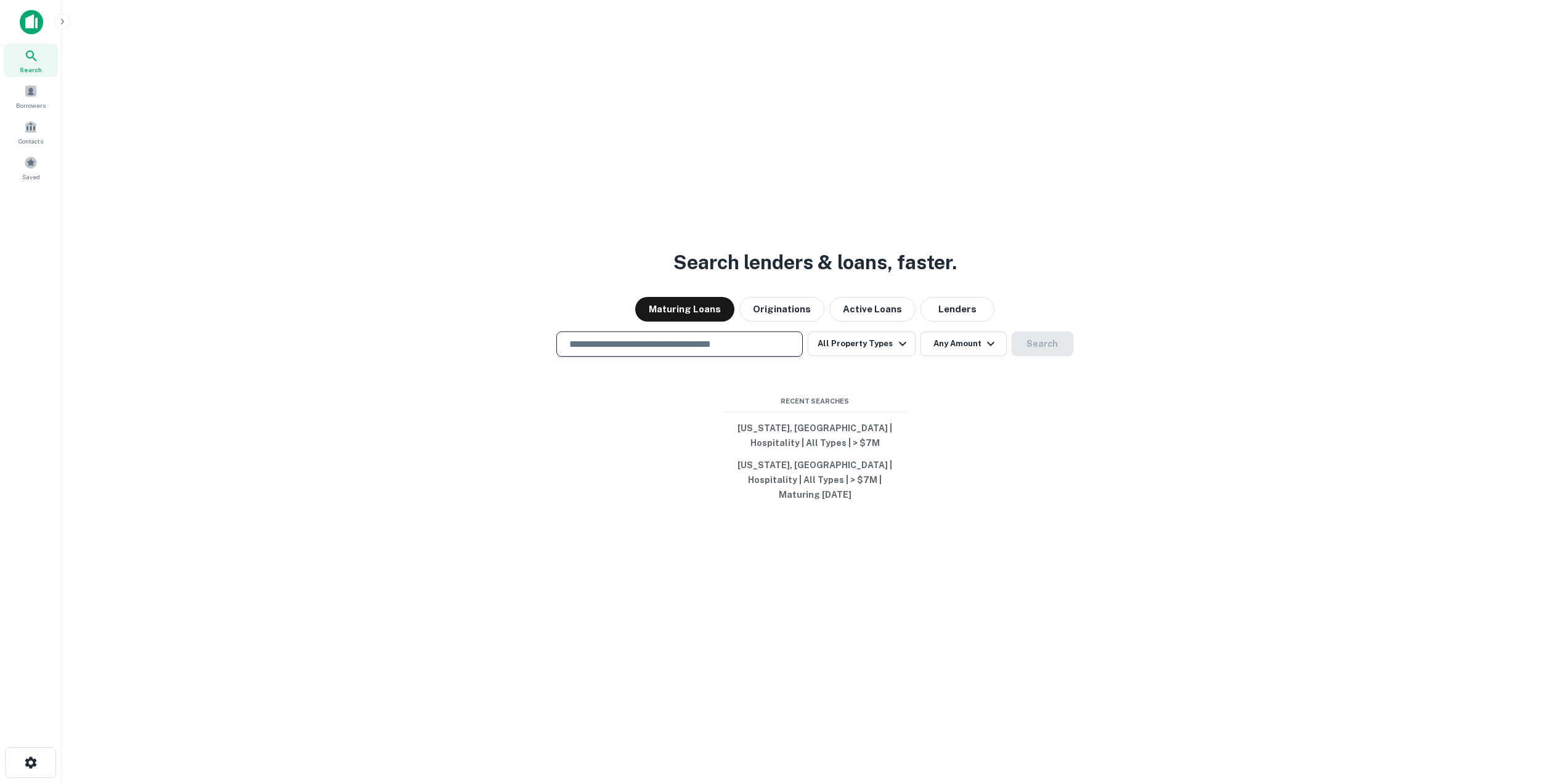
click at [646, 351] on input "text" at bounding box center [680, 345] width 236 height 14
type input "*******"
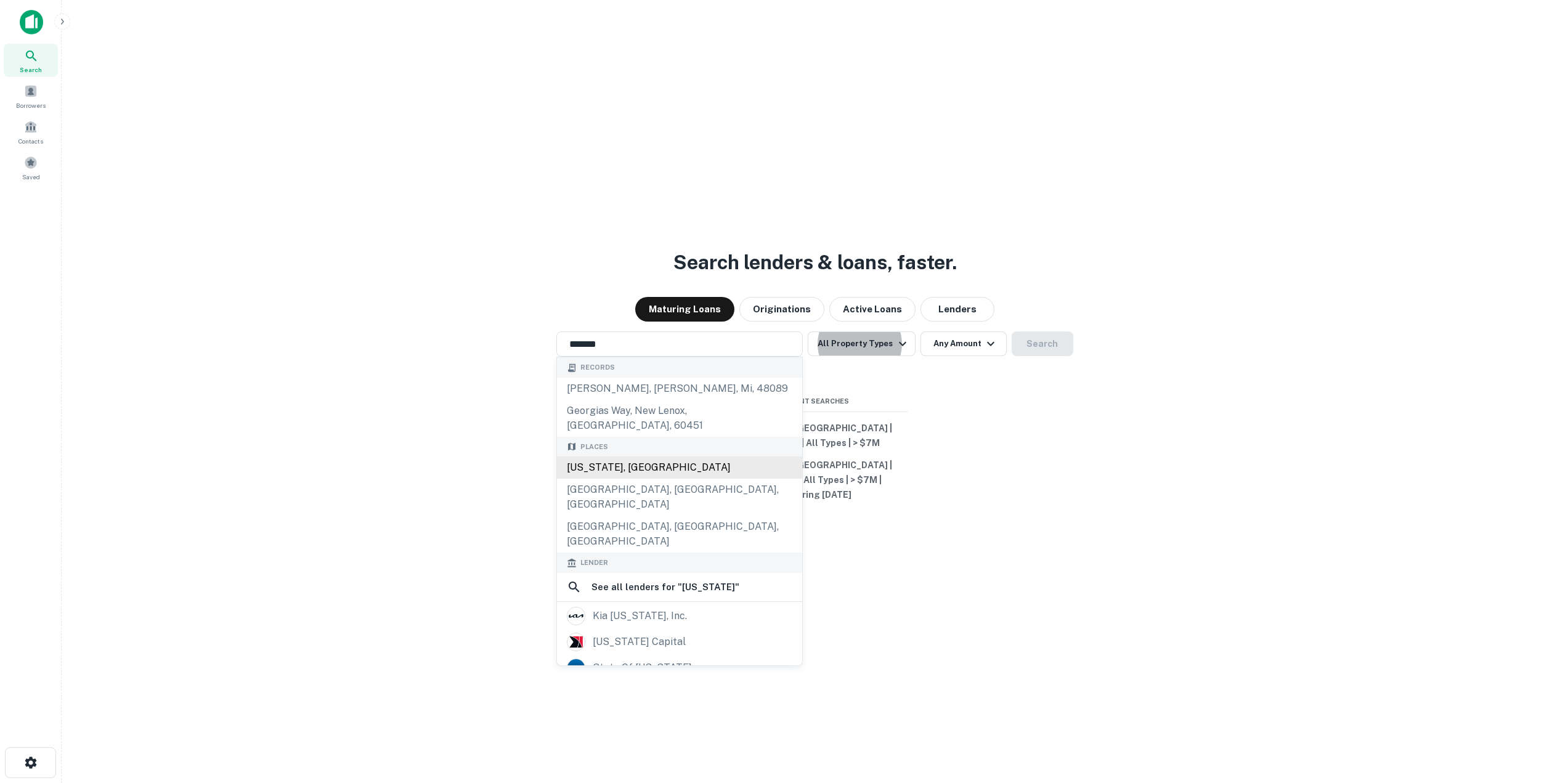
click at [596, 465] on div "[US_STATE], [GEOGRAPHIC_DATA]" at bounding box center [680, 467] width 245 height 22
type input "**********"
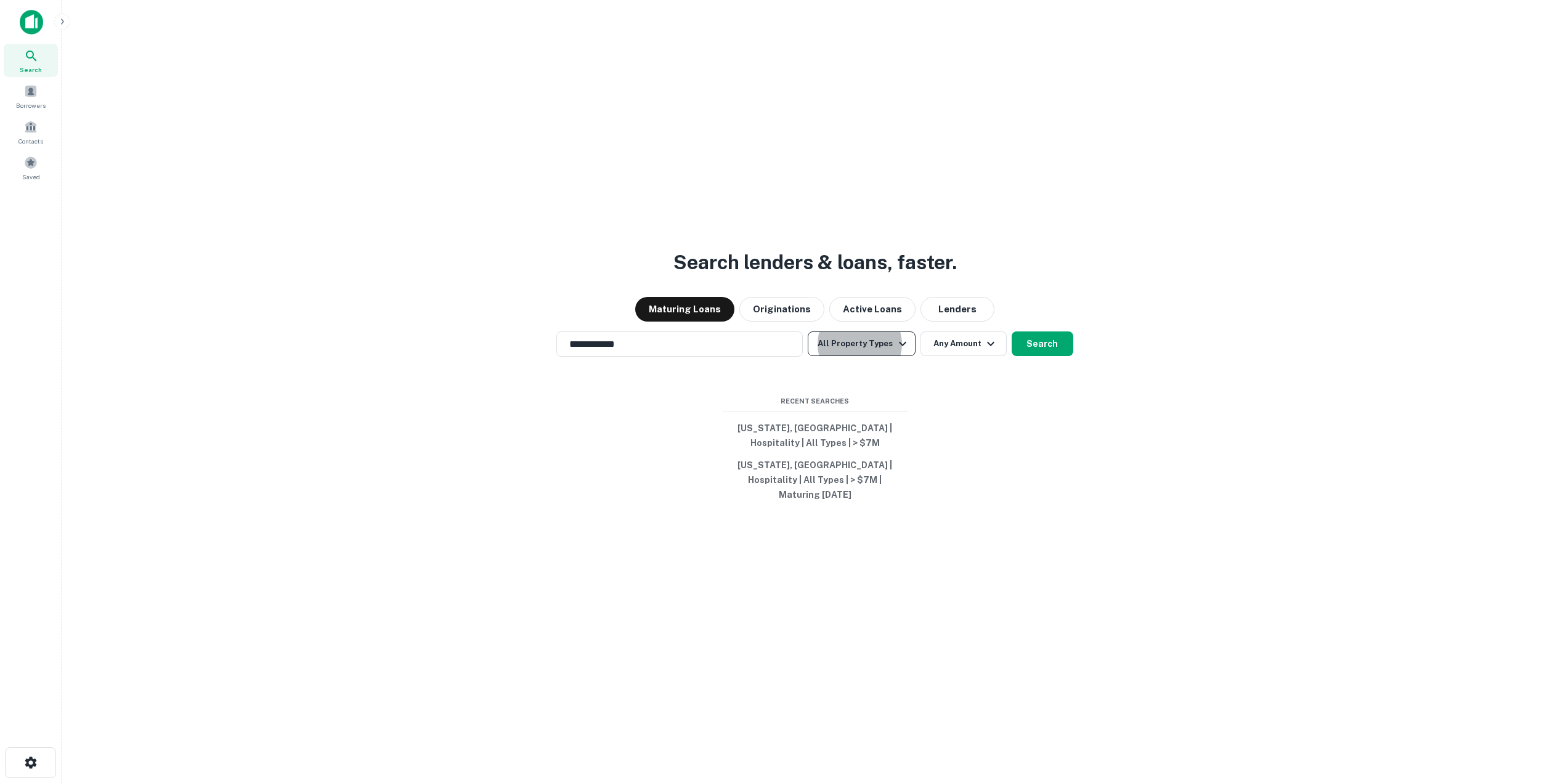
click at [879, 356] on button "All Property Types" at bounding box center [861, 343] width 107 height 24
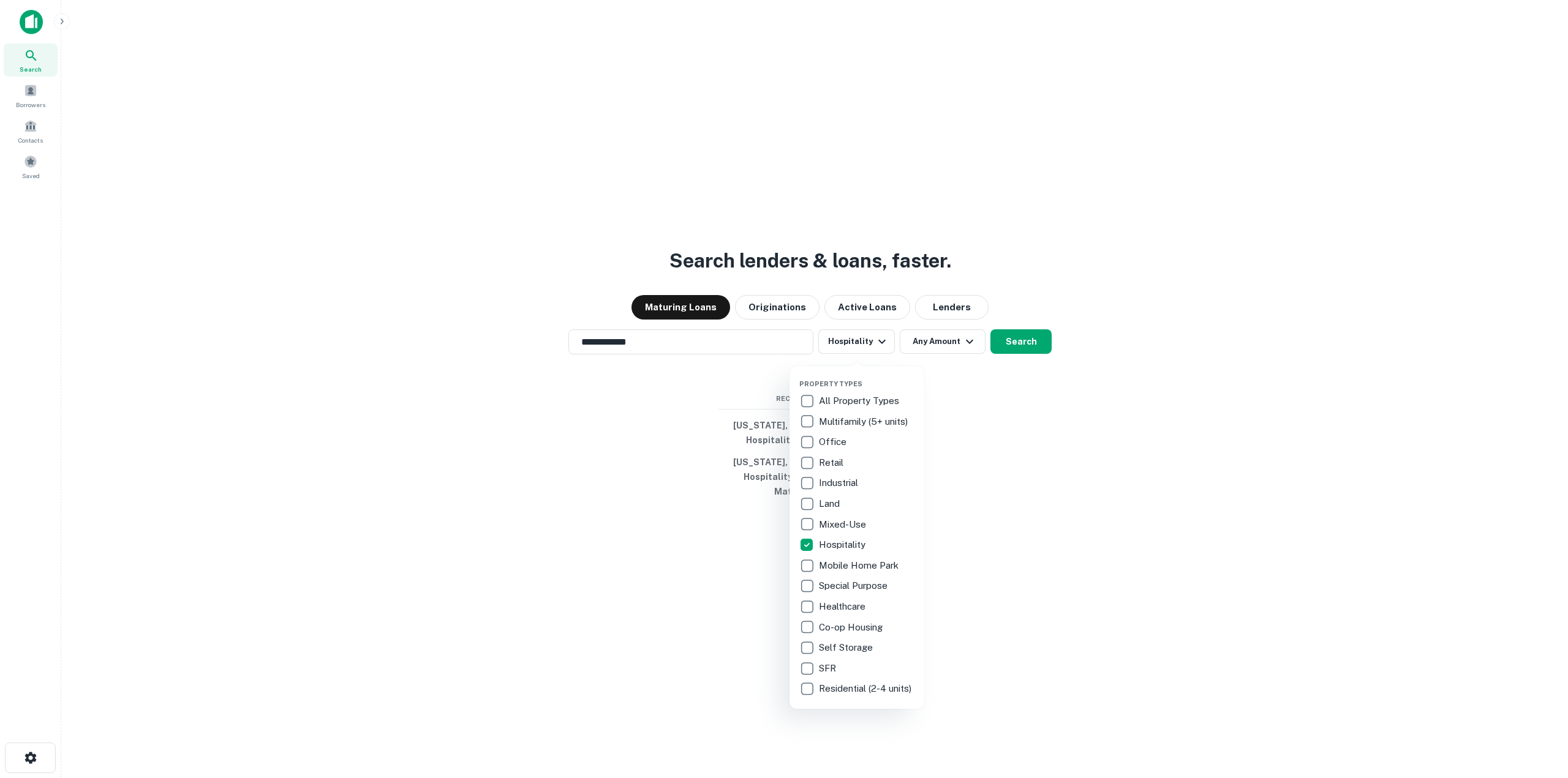
click at [1113, 430] on div at bounding box center [784, 389] width 1568 height 778
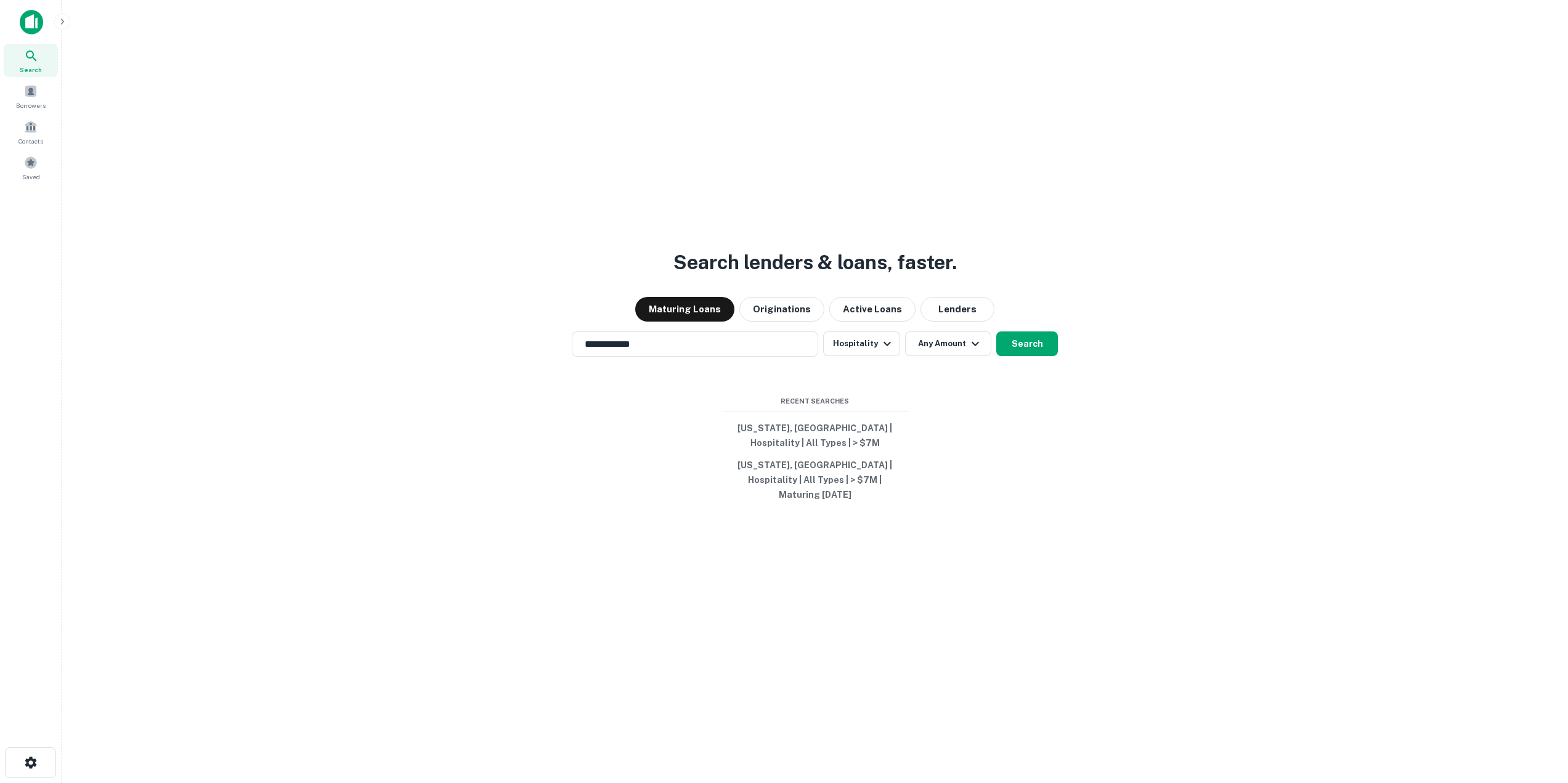
click at [939, 349] on button "Any Amount" at bounding box center [949, 343] width 86 height 24
type input "*******"
click at [1049, 355] on div at bounding box center [789, 392] width 1578 height 783
click at [814, 437] on button "[US_STATE], [GEOGRAPHIC_DATA] | Hospitality | All Types | > $7M" at bounding box center [815, 436] width 185 height 37
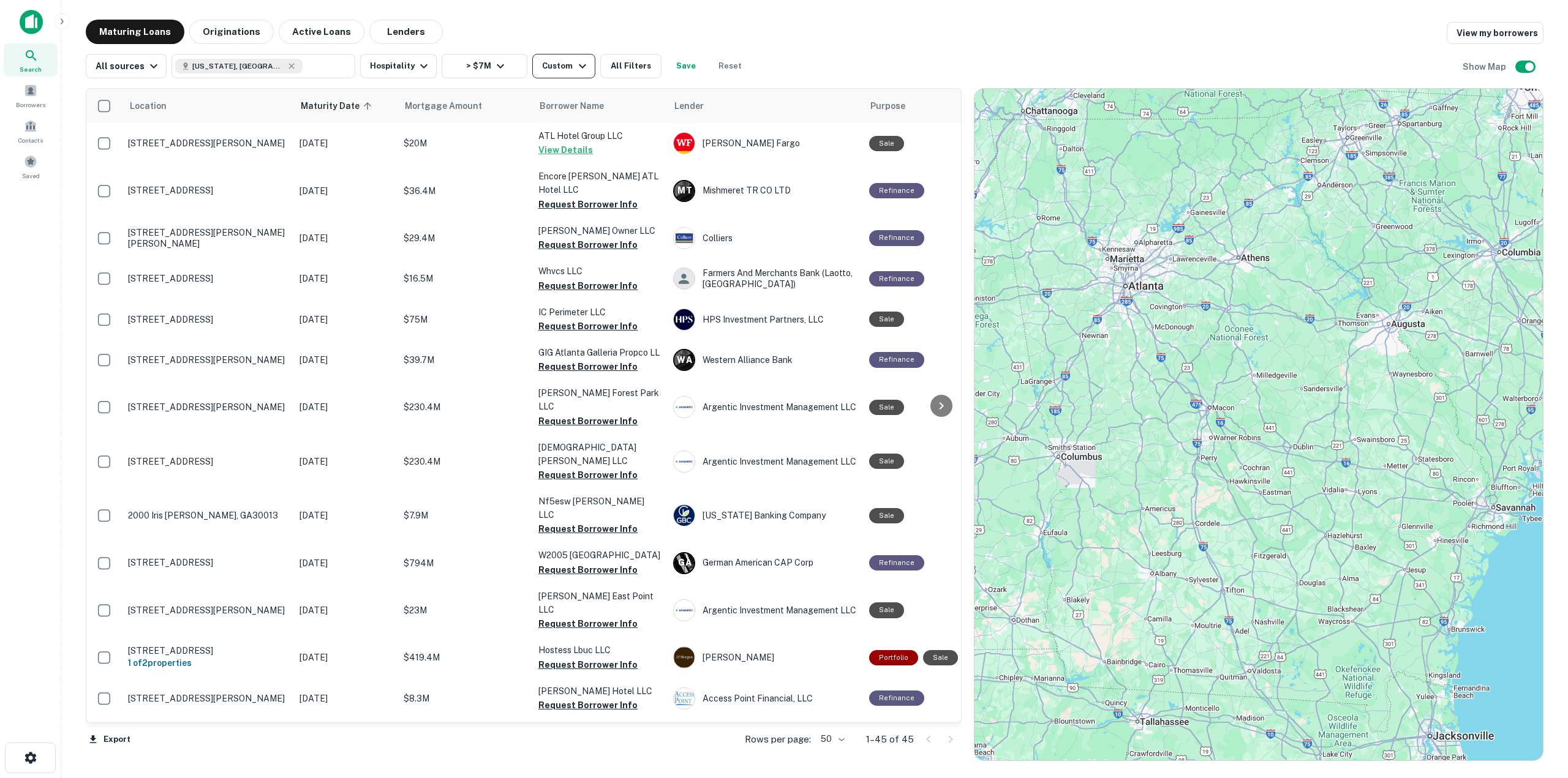
click at [557, 63] on div "Custom" at bounding box center [565, 66] width 47 height 14
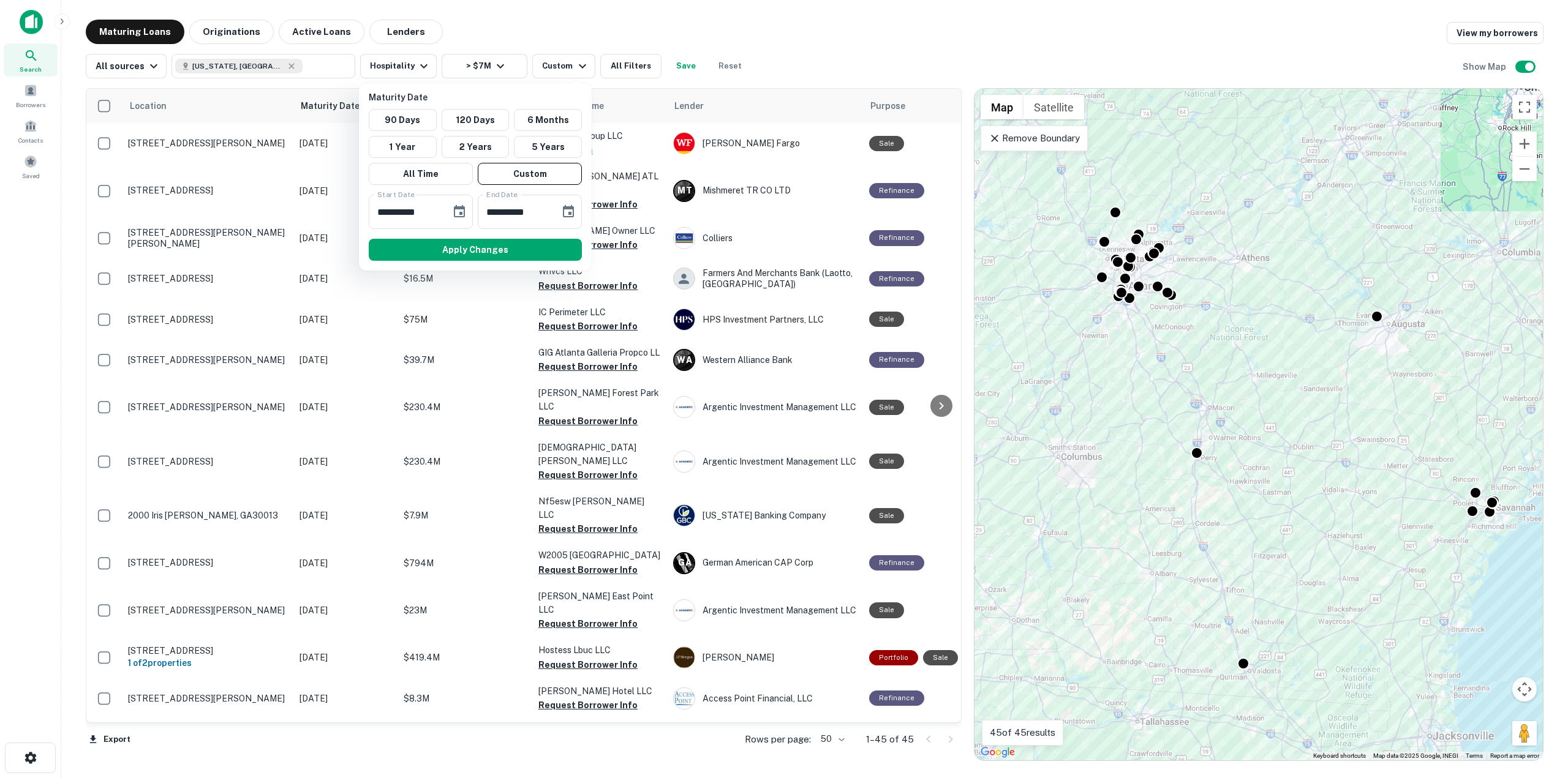
click at [685, 26] on div at bounding box center [784, 389] width 1568 height 778
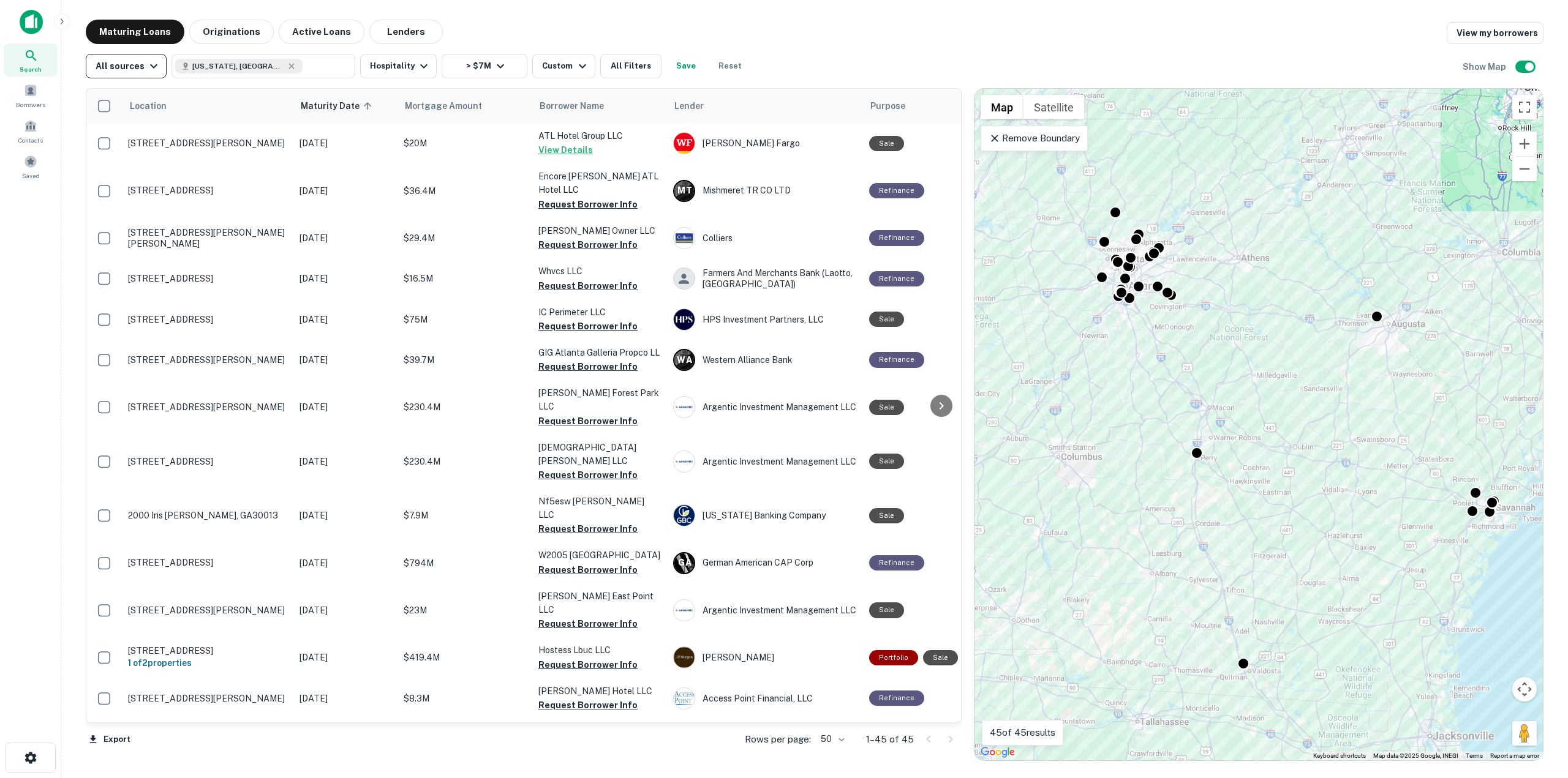
click at [138, 72] on div "All sources" at bounding box center [128, 66] width 65 height 14
click at [547, 12] on div at bounding box center [784, 389] width 1568 height 778
click at [436, 104] on span "Mortgage Amount" at bounding box center [469, 106] width 93 height 14
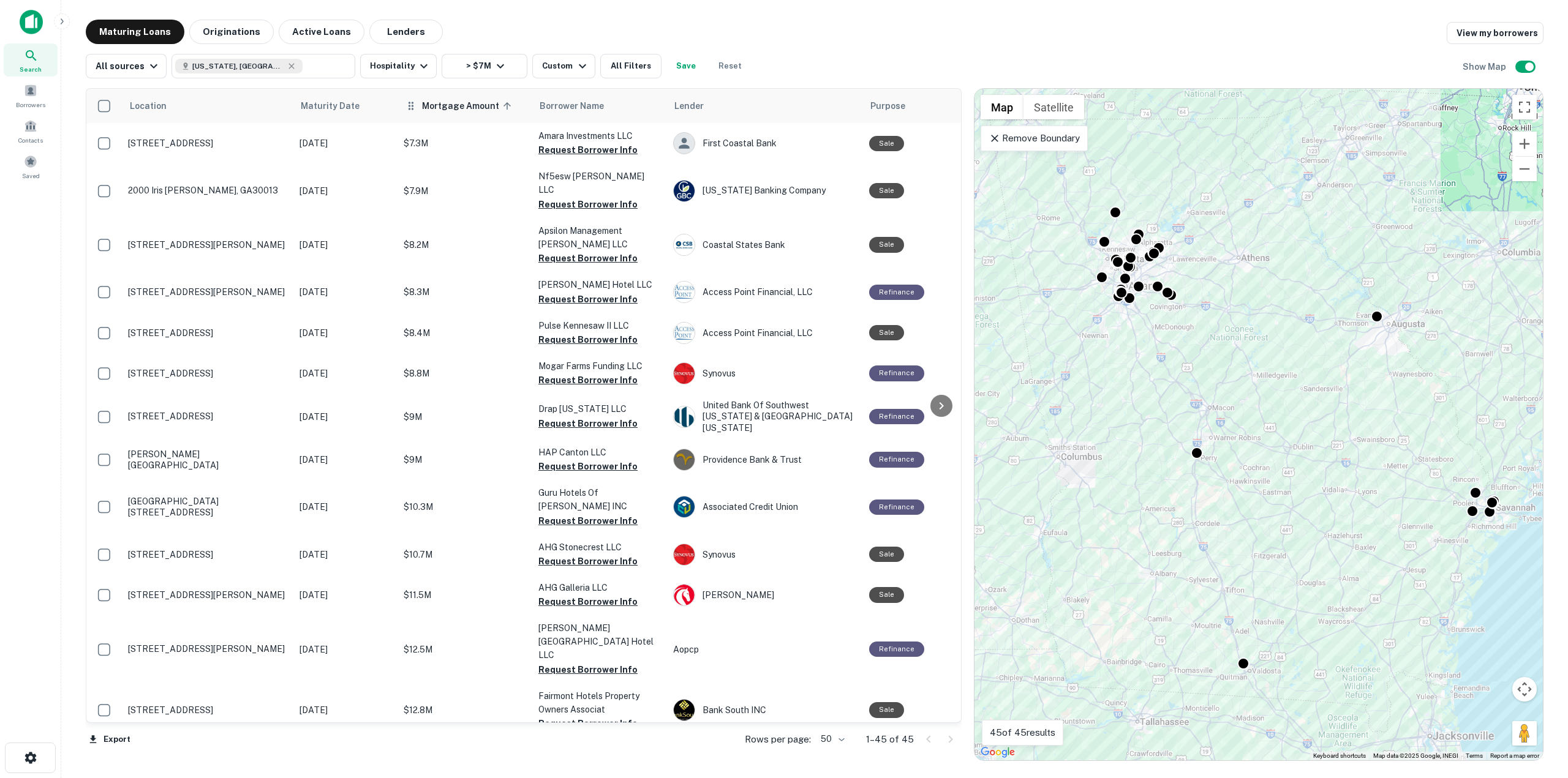
click at [439, 98] on span "Mortgage Amount sorted ascending" at bounding box center [469, 106] width 93 height 14
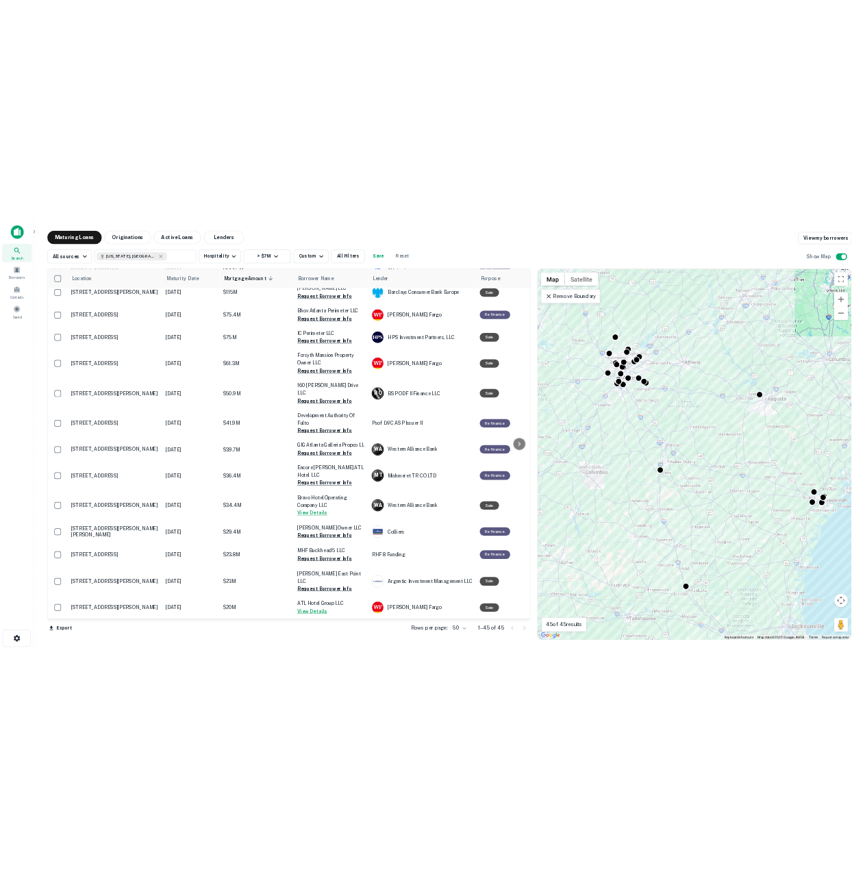
scroll to position [548, 0]
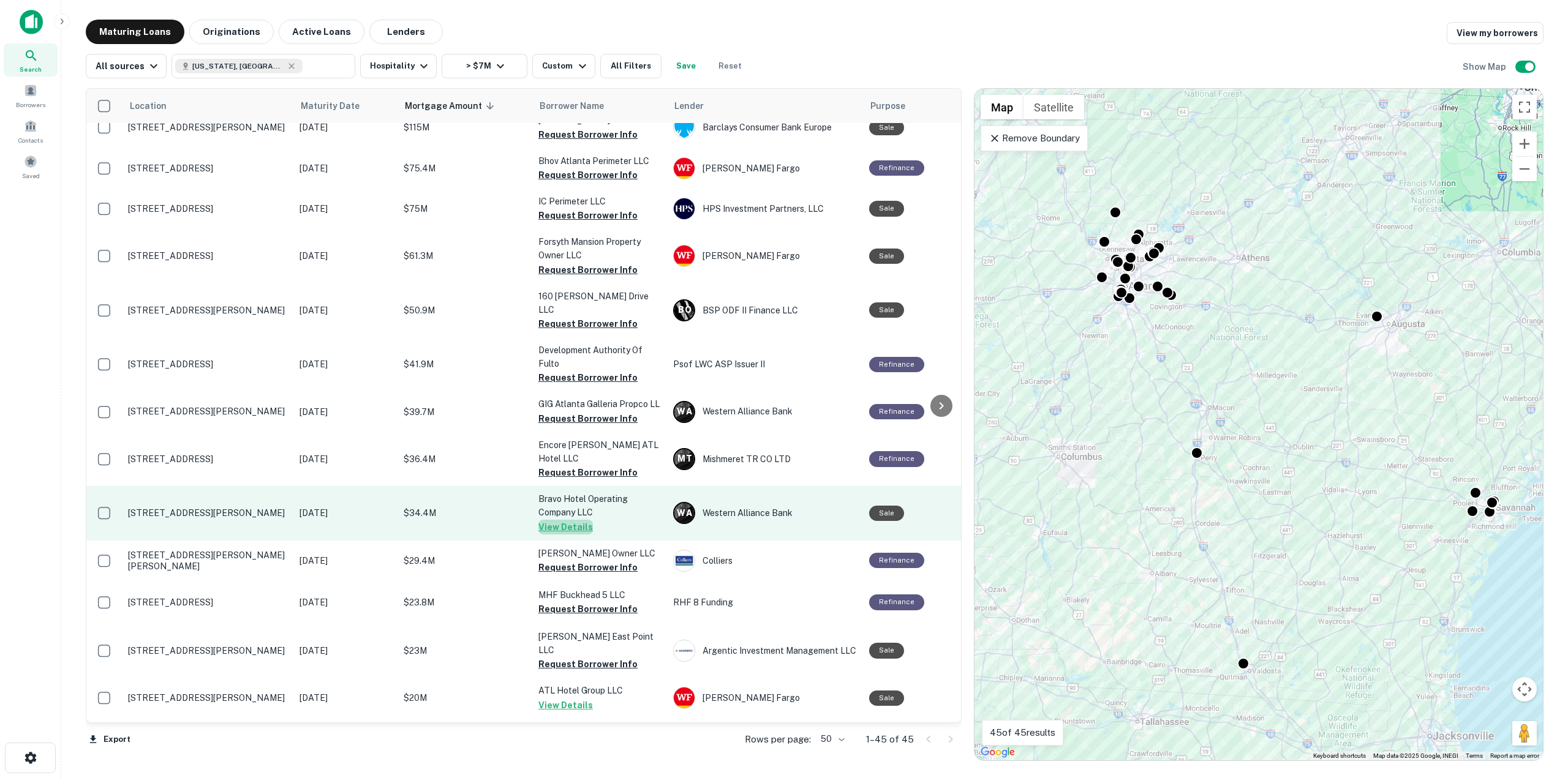
click at [569, 520] on button "View Details" at bounding box center [565, 527] width 55 height 14
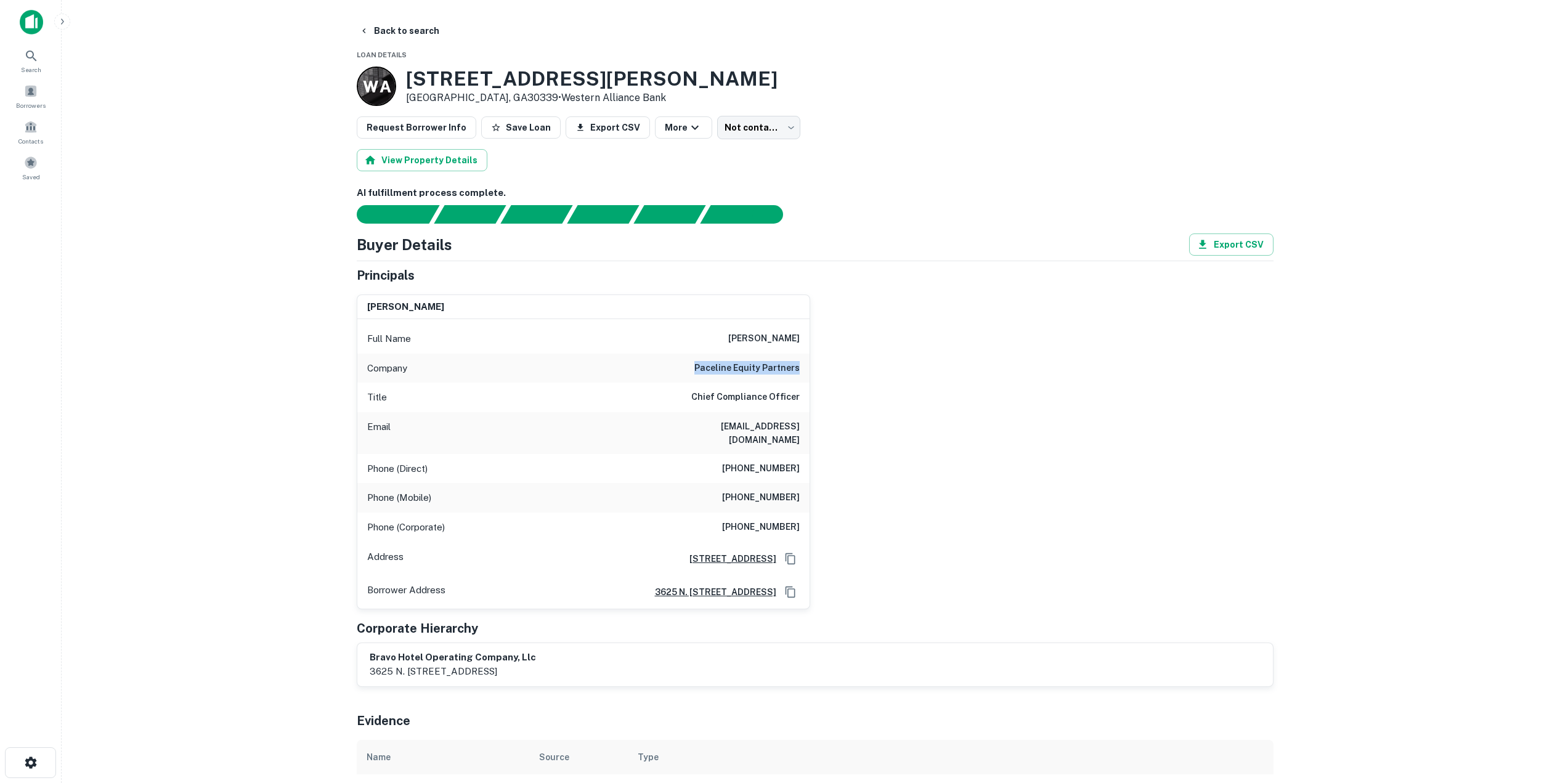
drag, startPoint x: 812, startPoint y: 367, endPoint x: 676, endPoint y: 373, distance: 136.1
click at [676, 373] on div "kyle volluz Full Name kyle volluz Company paceline equity partners Title Chief …" at bounding box center [810, 446] width 927 height 325
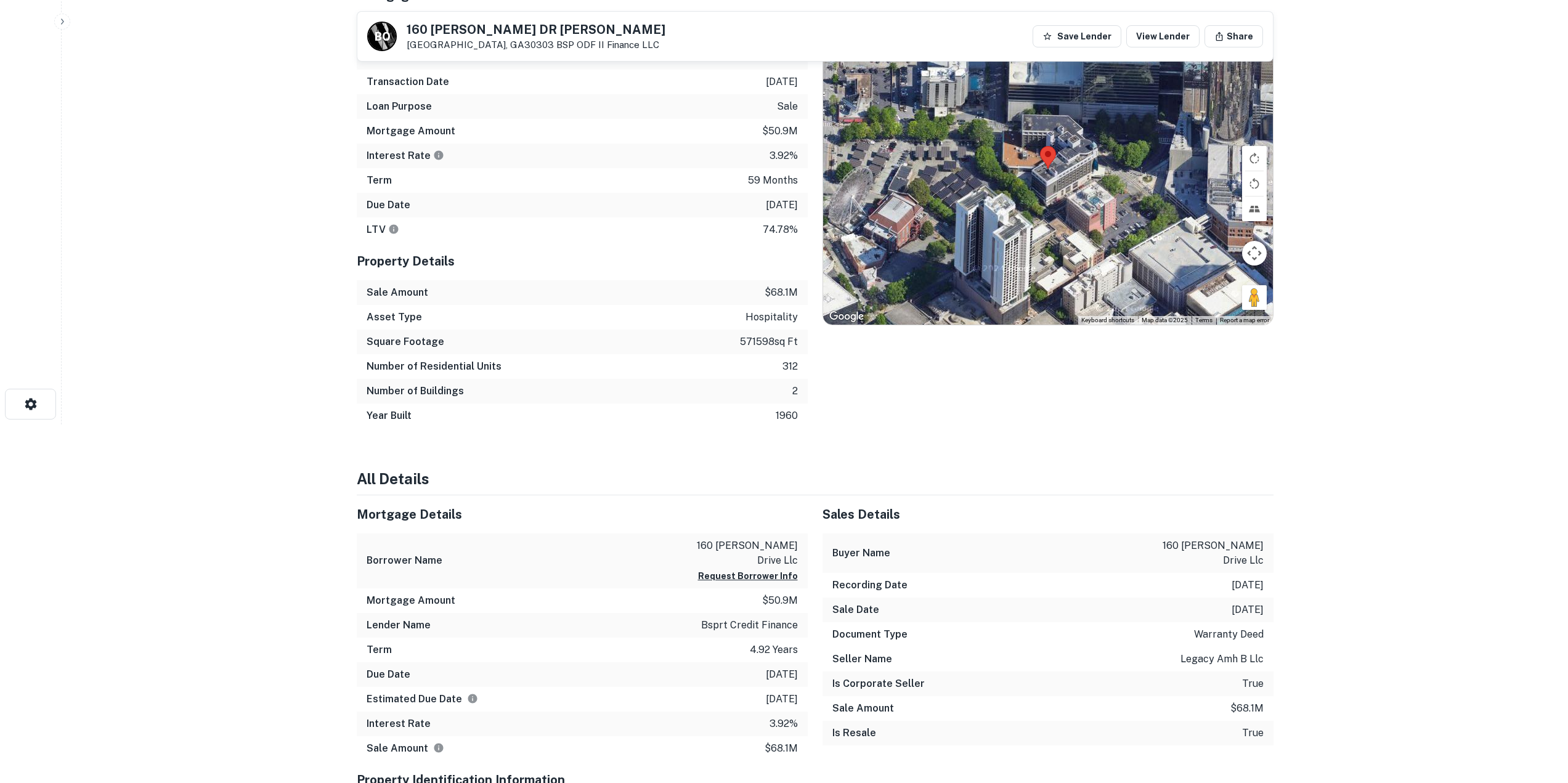
scroll to position [431, 0]
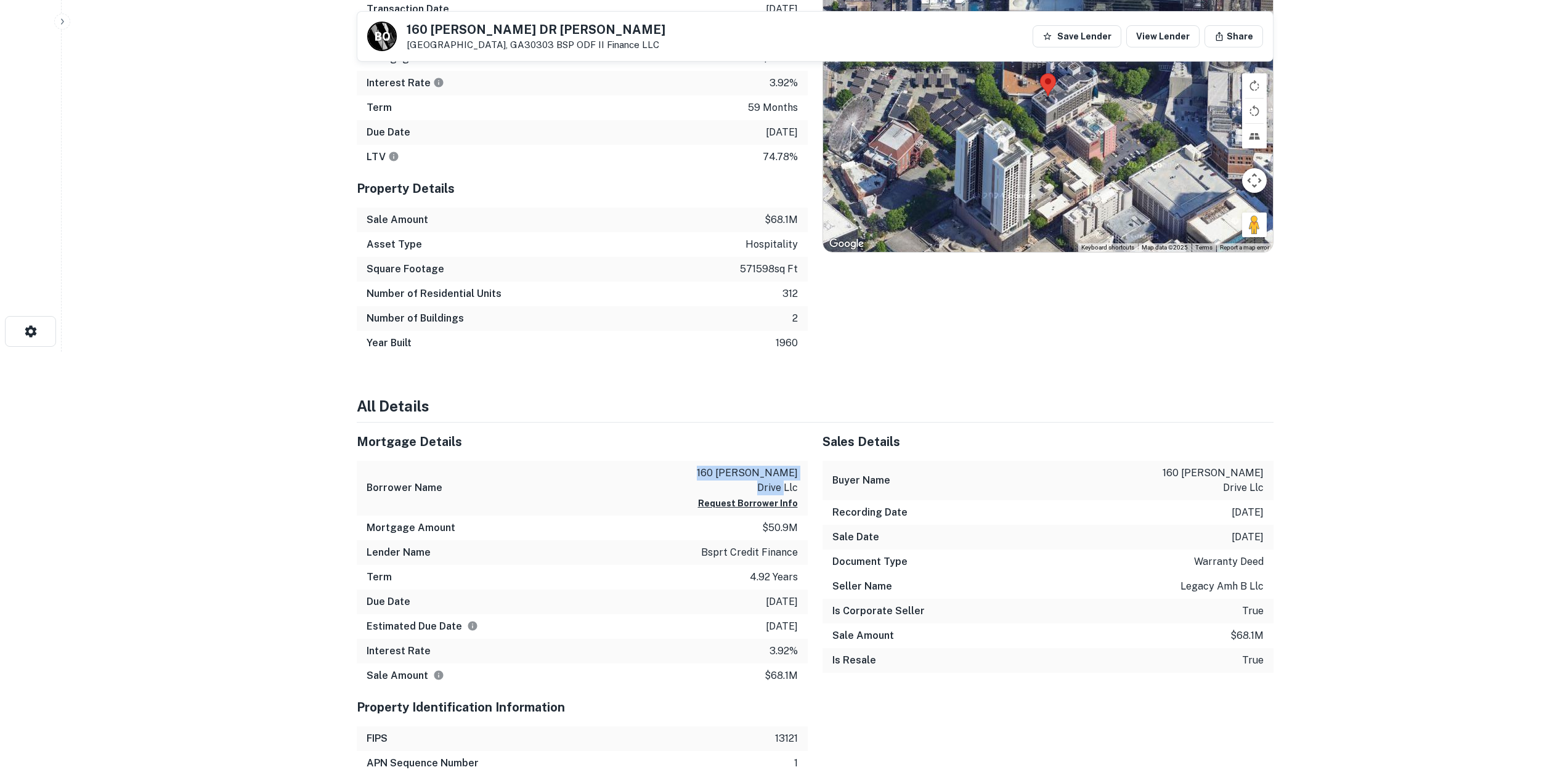
drag, startPoint x: 689, startPoint y: 459, endPoint x: 800, endPoint y: 455, distance: 111.1
click at [800, 461] on div "Borrower Name 160 [PERSON_NAME] drive llc Request Borrower Info" at bounding box center [581, 488] width 451 height 55
click at [734, 496] on button "Request Borrower Info" at bounding box center [748, 503] width 100 height 14
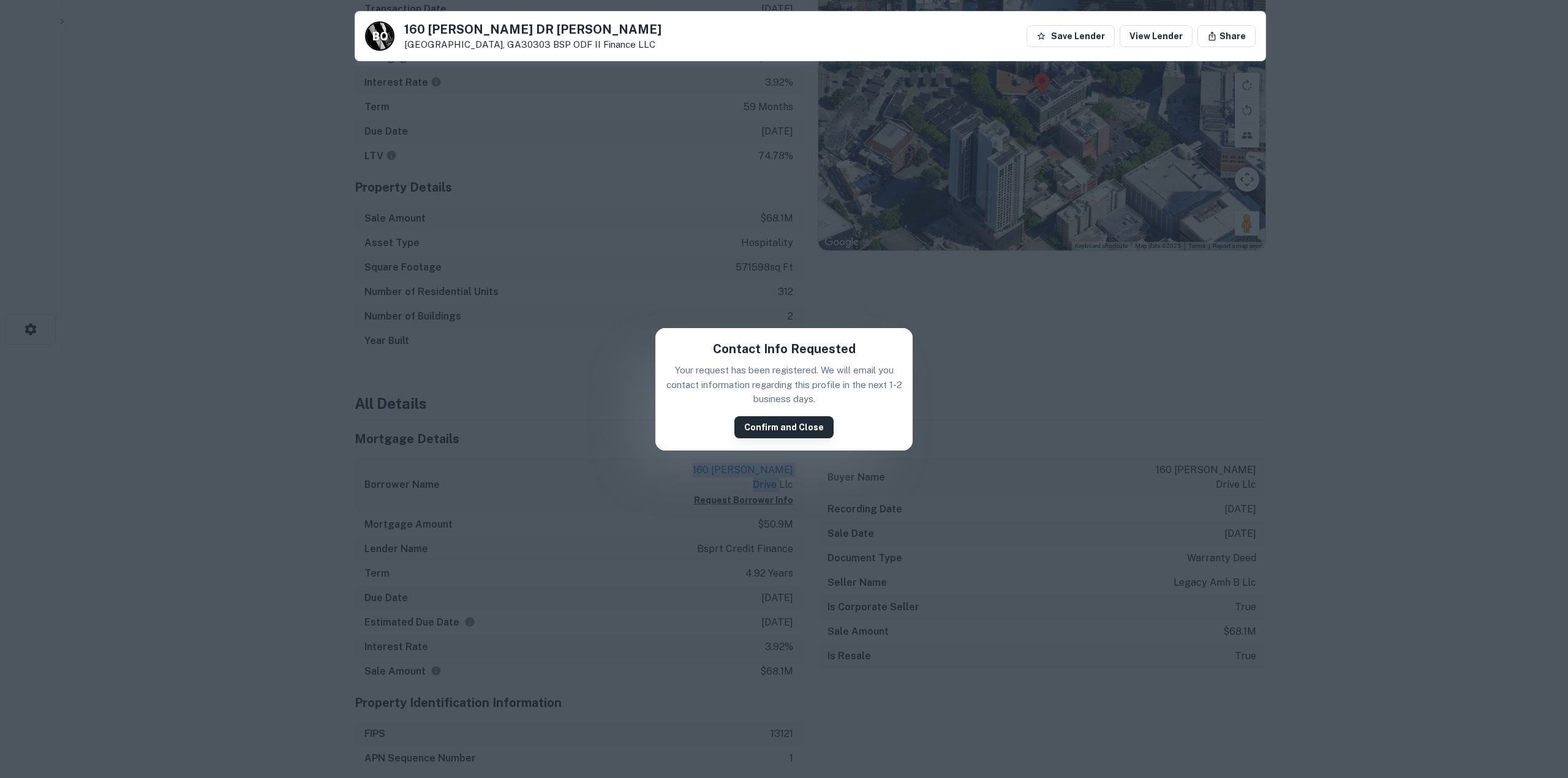
click at [799, 430] on button "Confirm and Close" at bounding box center [784, 427] width 99 height 22
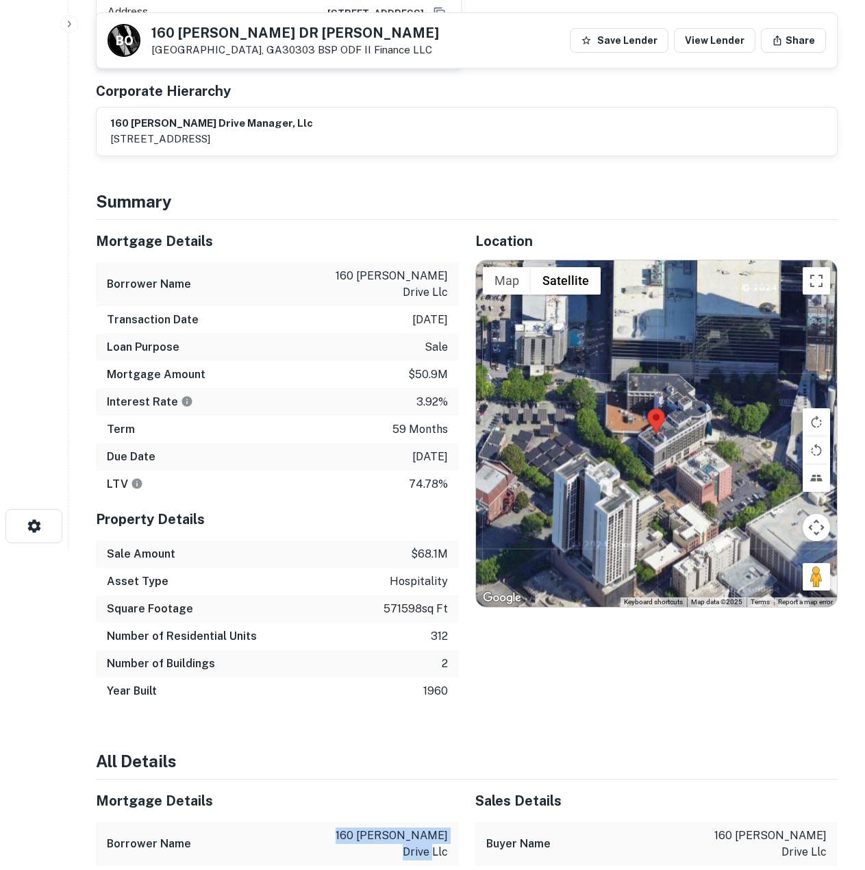
scroll to position [0, 0]
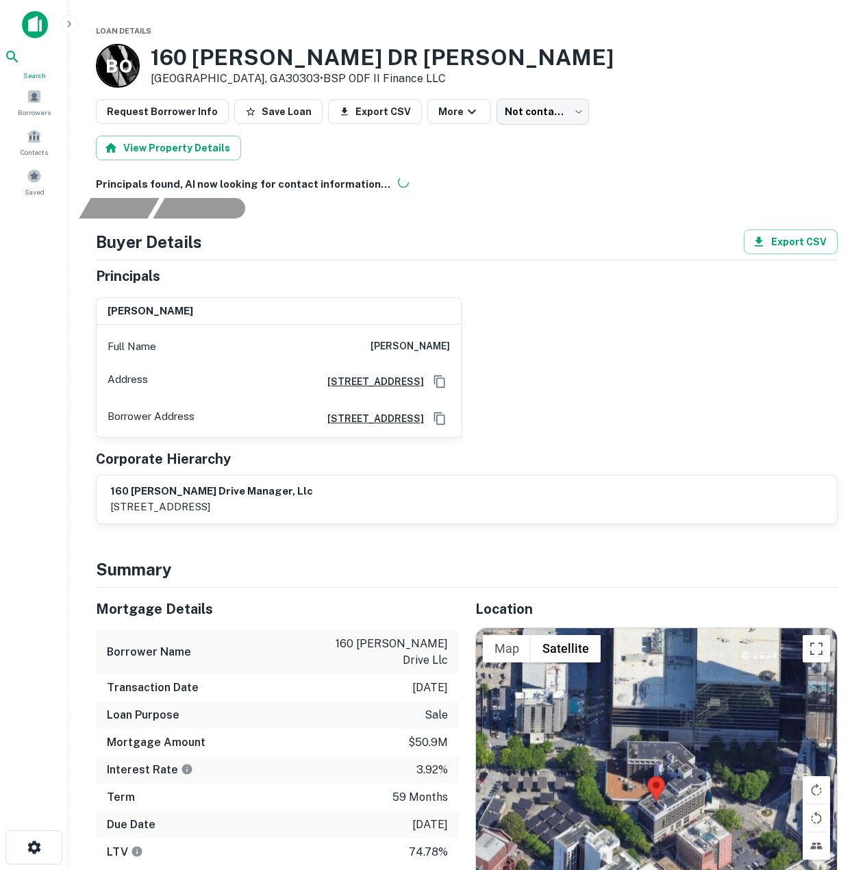
click at [18, 62] on icon at bounding box center [12, 57] width 12 height 12
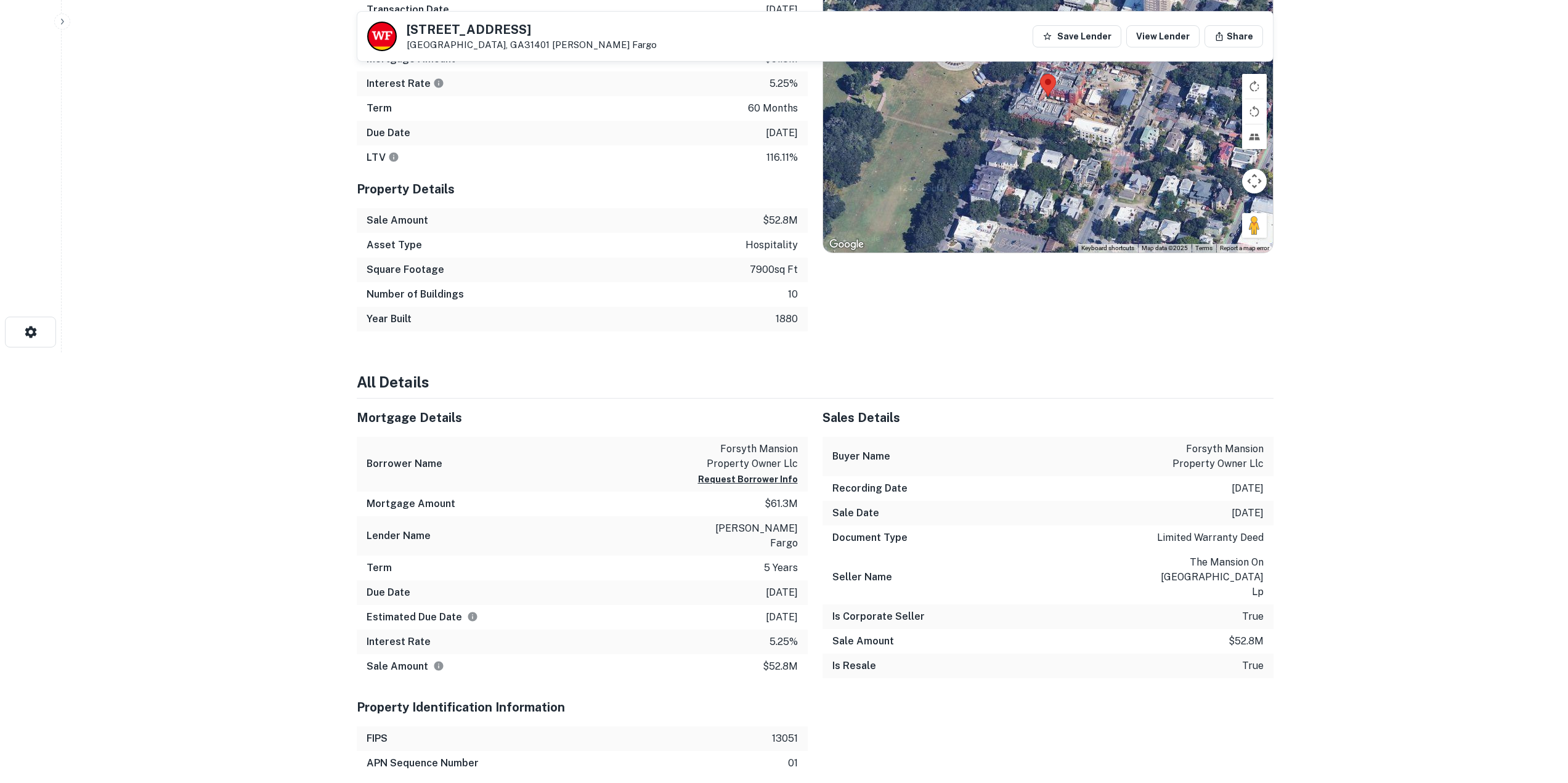
scroll to position [431, 0]
click at [737, 482] on button "Request Borrower Info" at bounding box center [748, 479] width 100 height 14
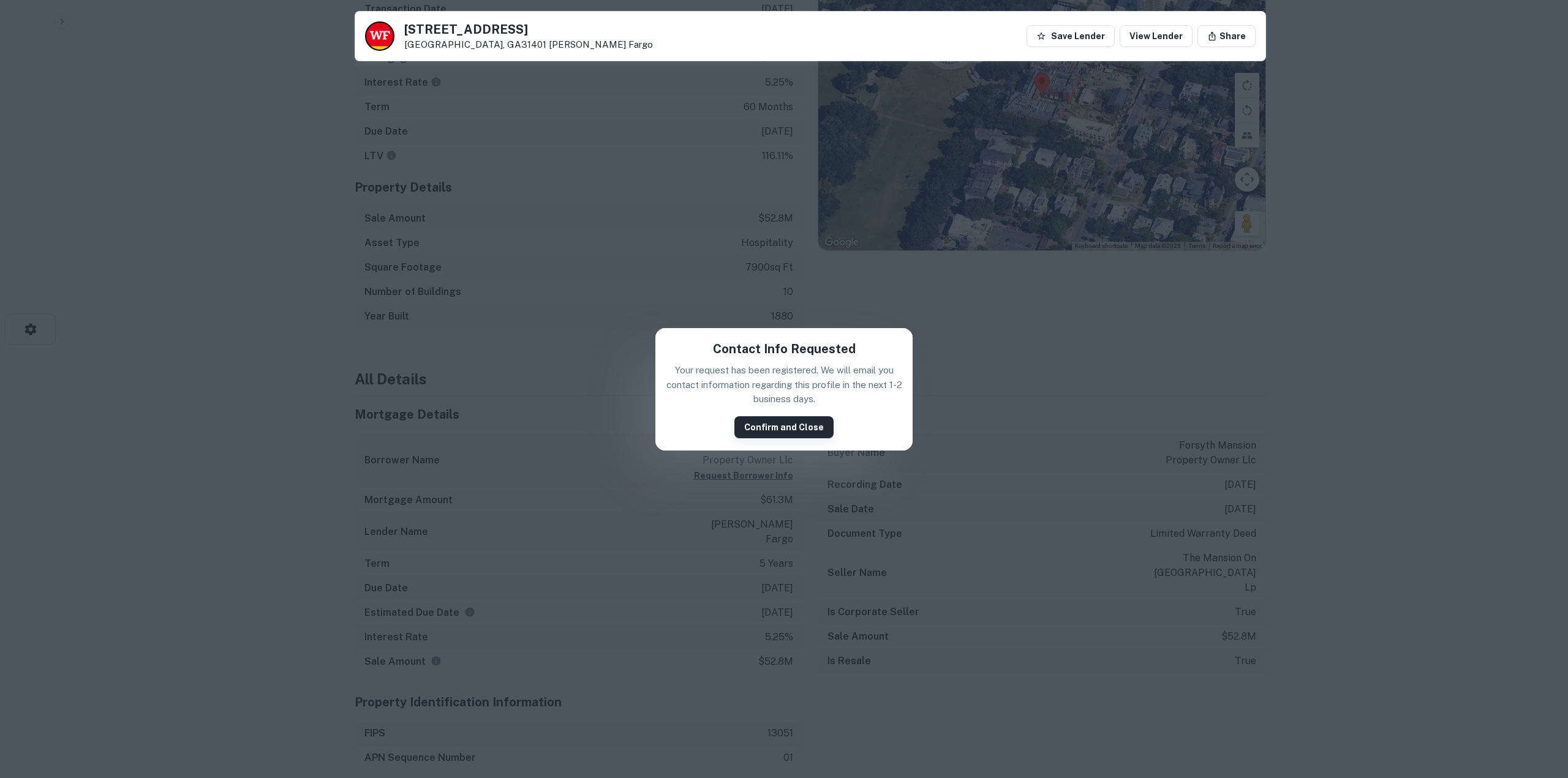
click at [818, 434] on button "Confirm and Close" at bounding box center [784, 427] width 99 height 22
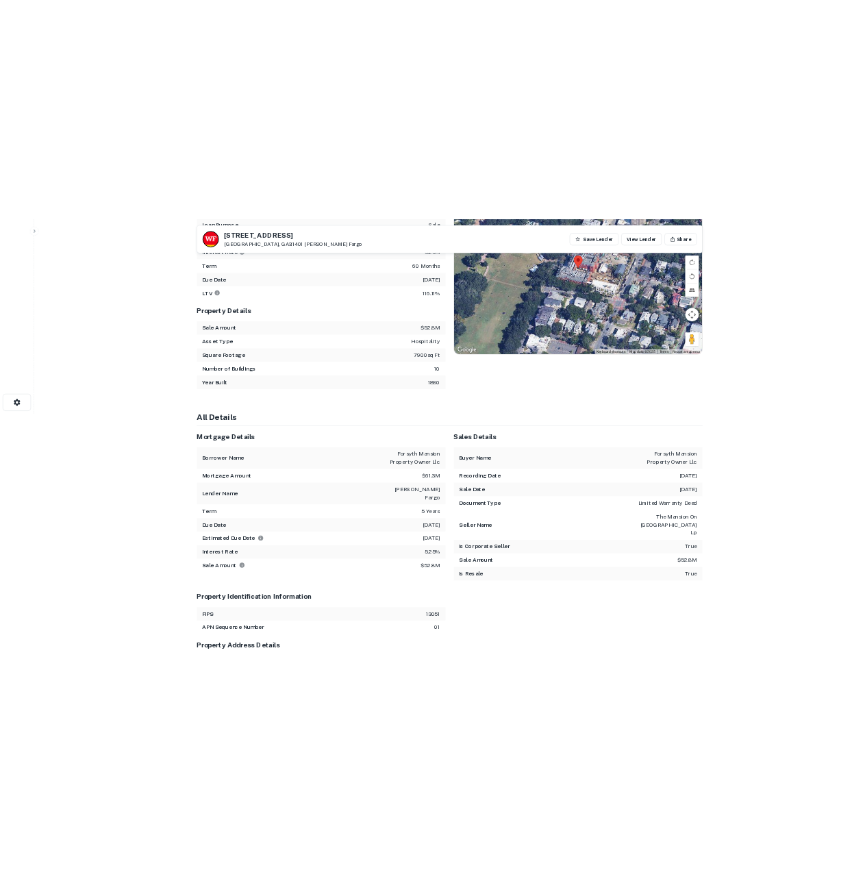
scroll to position [0, 0]
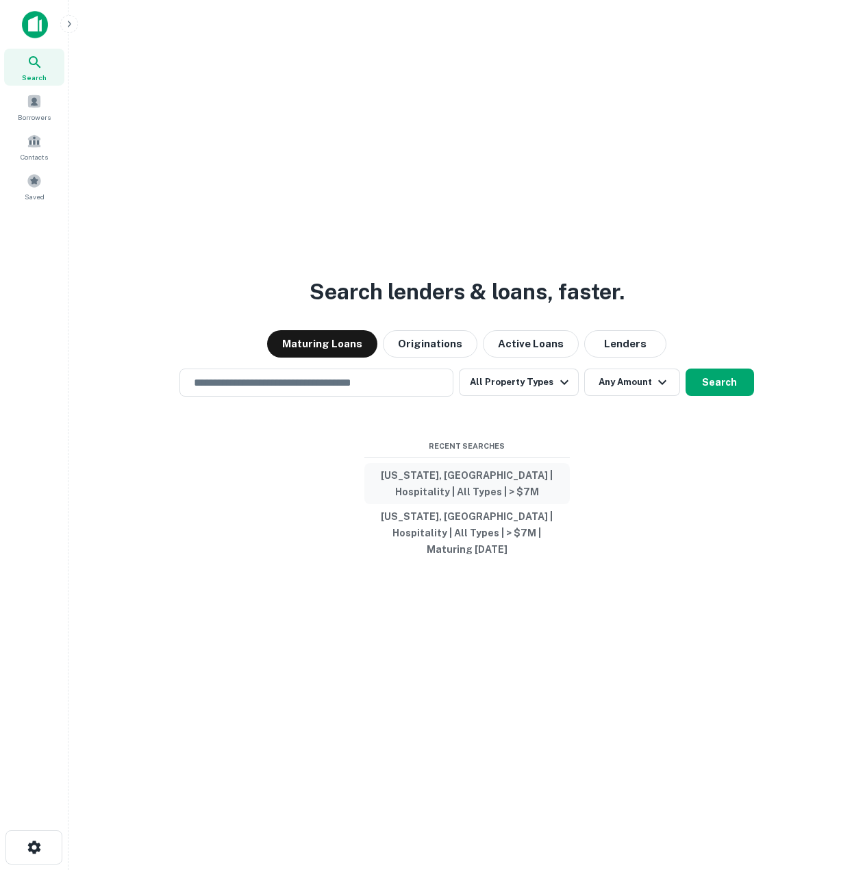
click at [449, 482] on button "[US_STATE], [GEOGRAPHIC_DATA] | Hospitality | All Types | > $7M" at bounding box center [466, 483] width 205 height 41
type input "**********"
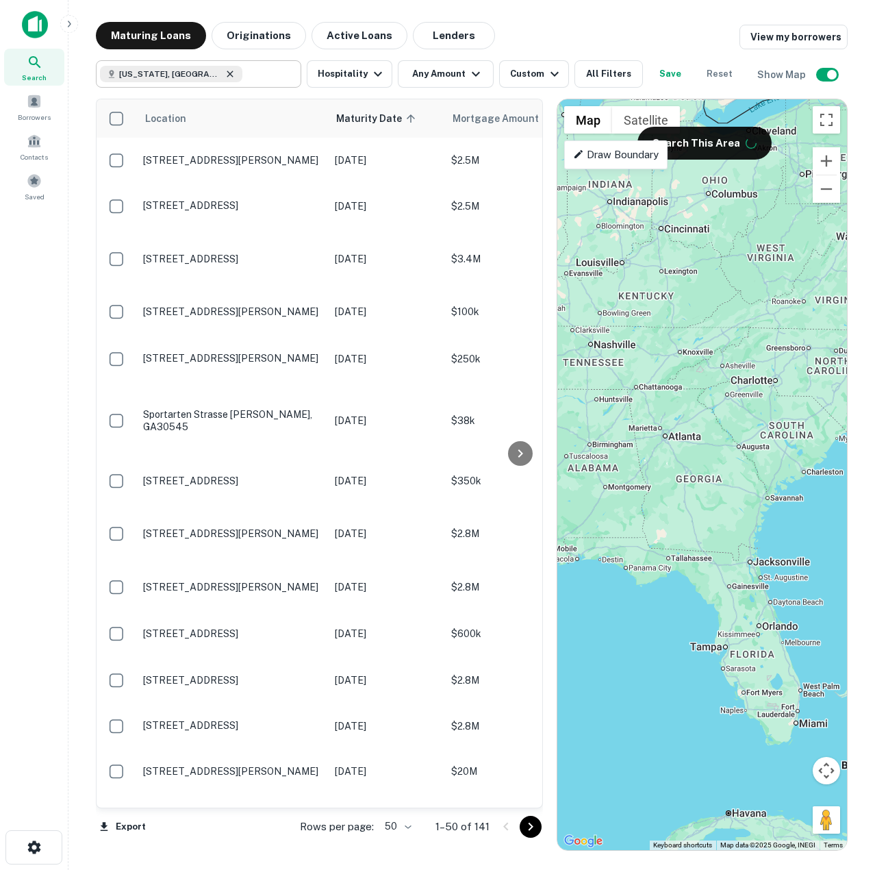
click at [225, 71] on icon at bounding box center [230, 73] width 11 height 11
type input "**********"
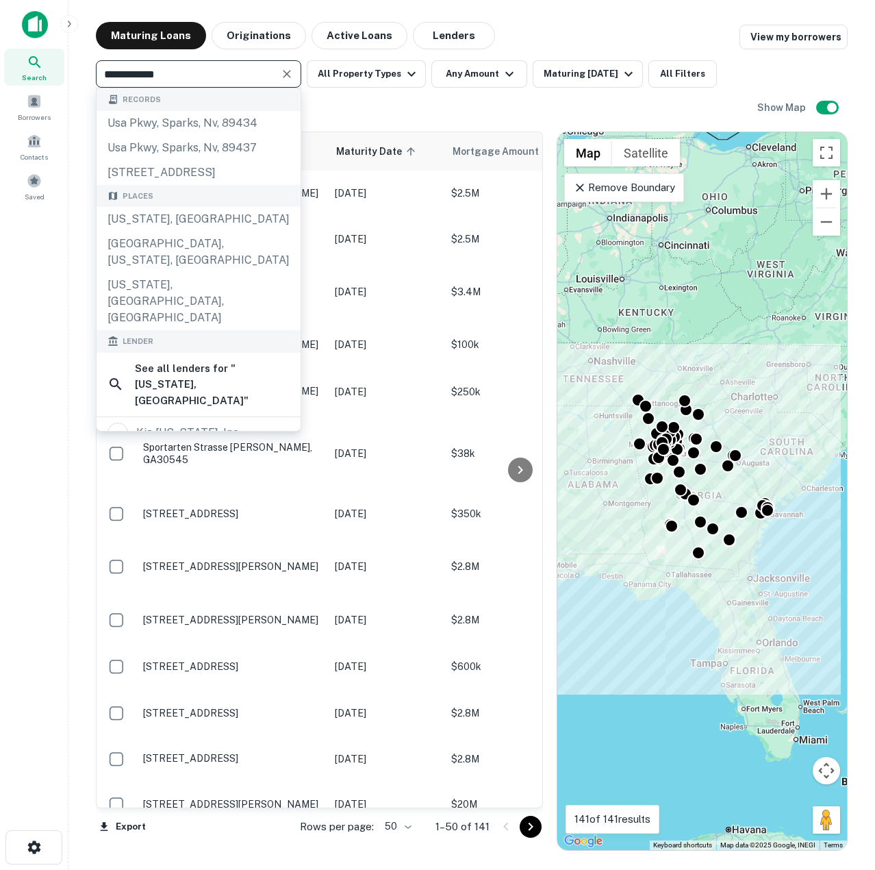
drag, startPoint x: 185, startPoint y: 75, endPoint x: -36, endPoint y: 88, distance: 220.8
click at [0, 88] on html "**********" at bounding box center [437, 435] width 875 height 870
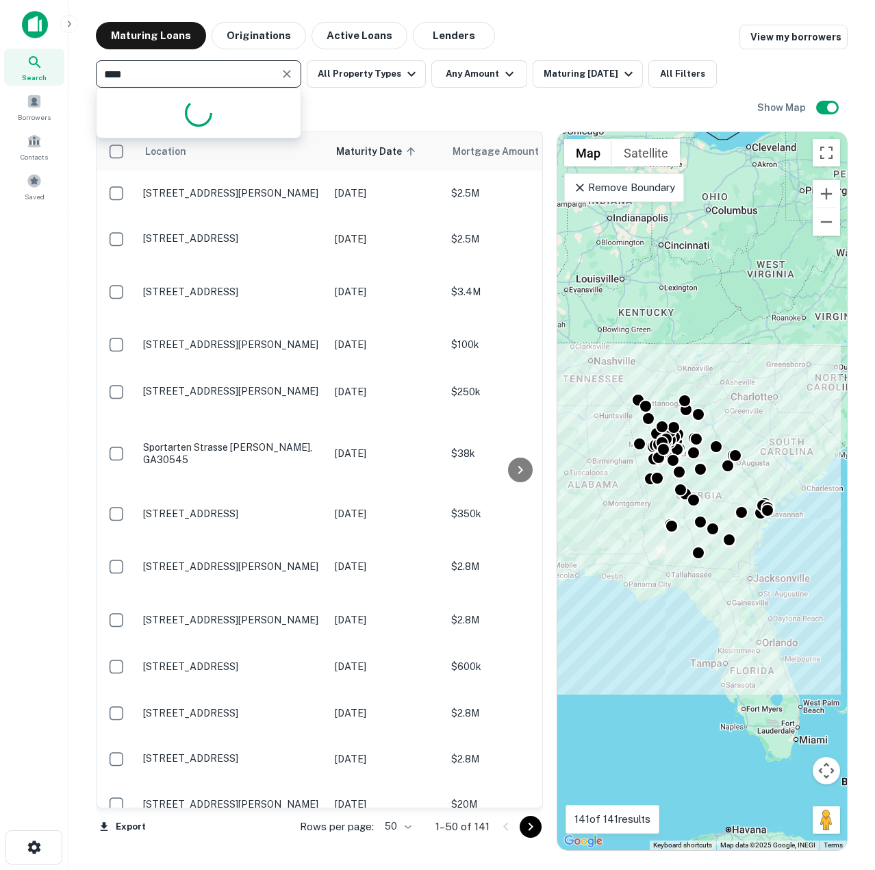
type input "*****"
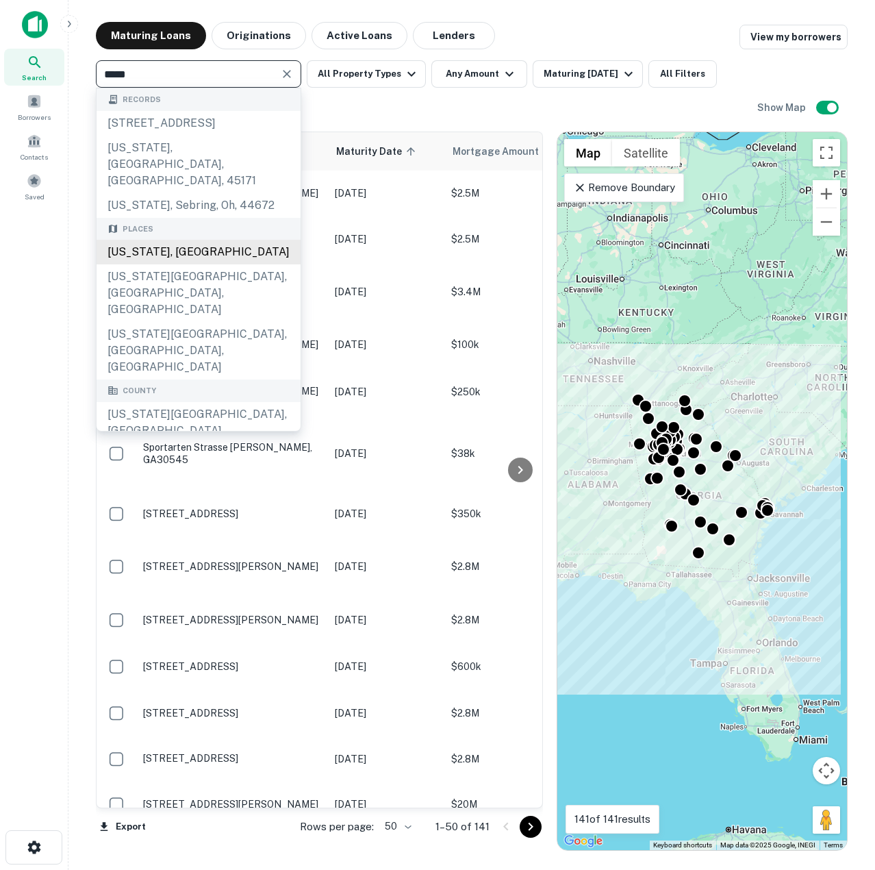
click at [188, 240] on div "Texas, USA" at bounding box center [199, 252] width 204 height 25
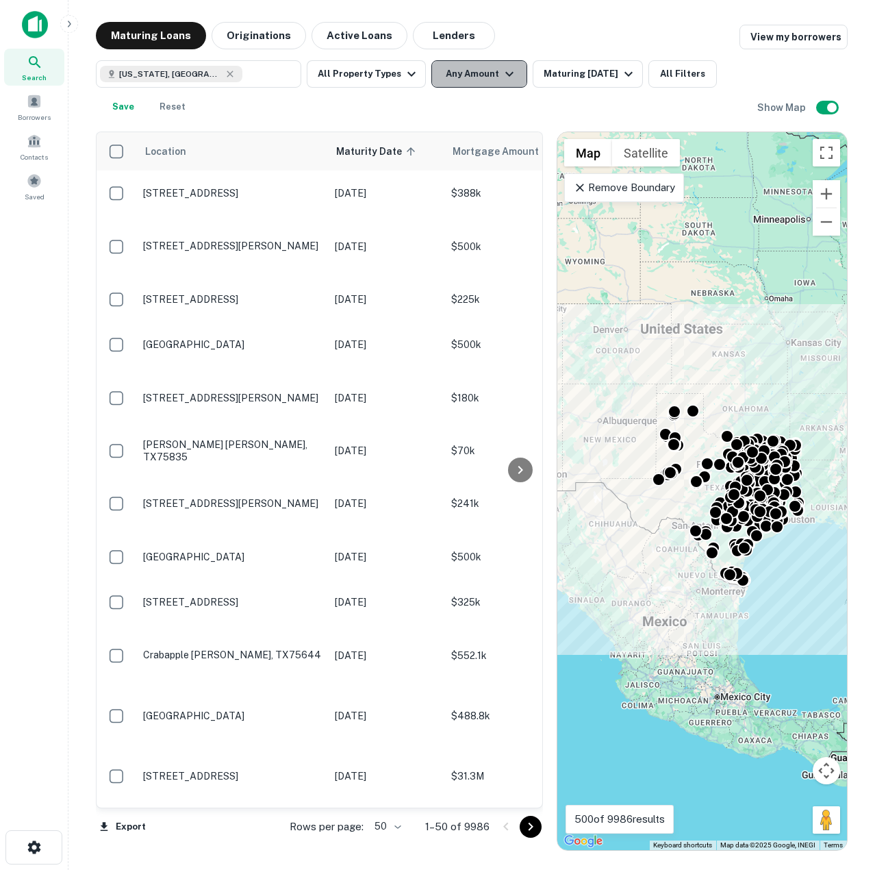
click at [482, 66] on button "Any Amount" at bounding box center [479, 73] width 96 height 27
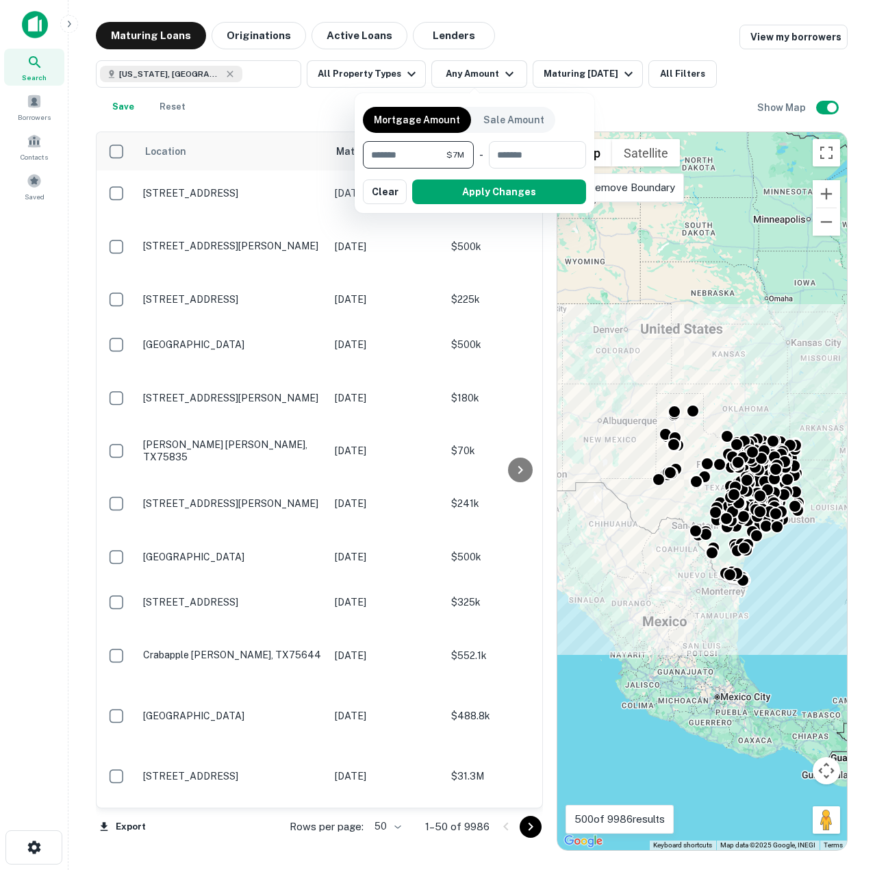
type input "*******"
click at [477, 198] on button "Apply Changes" at bounding box center [499, 191] width 174 height 25
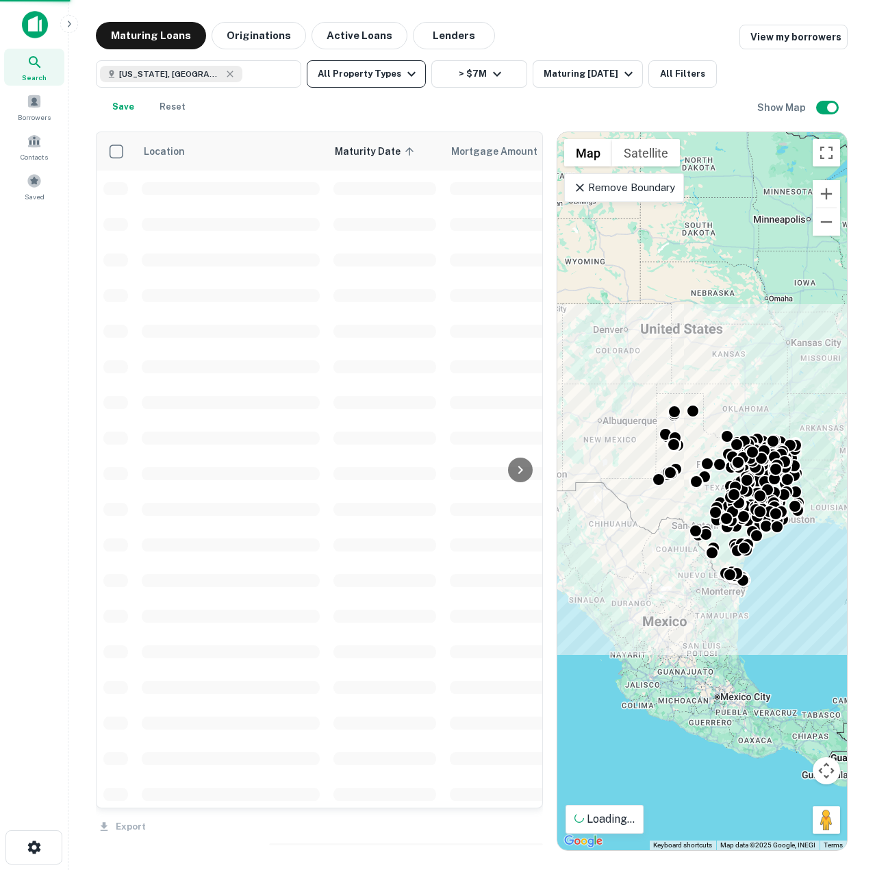
click at [370, 77] on button "All Property Types" at bounding box center [366, 73] width 119 height 27
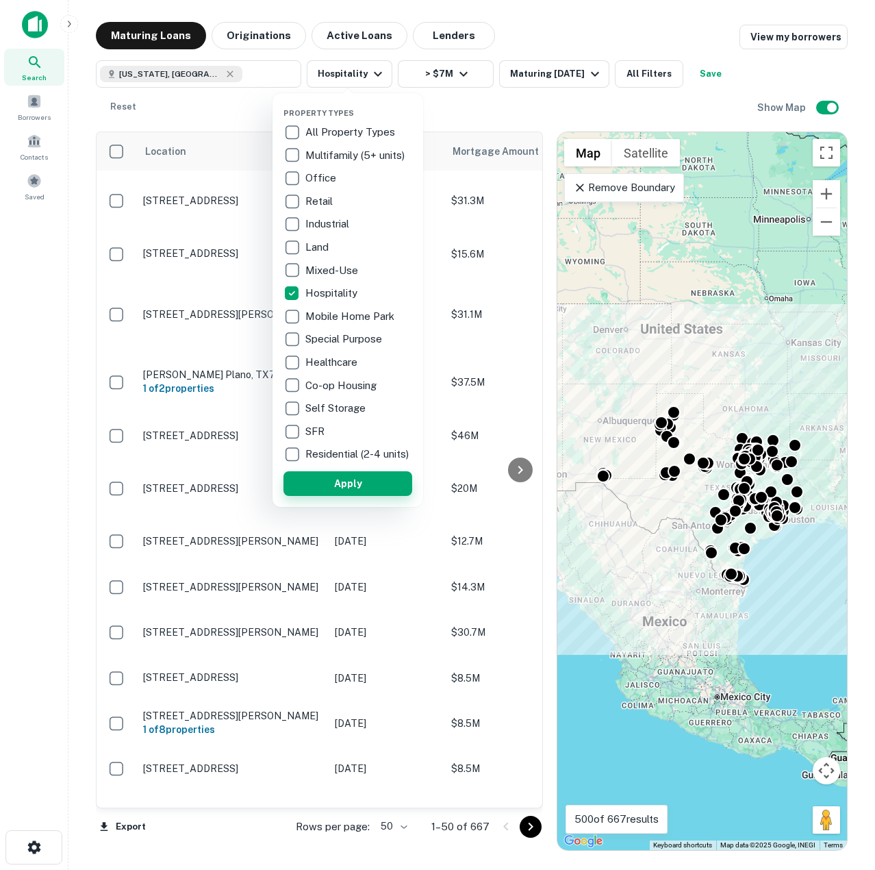
click at [325, 496] on button "Apply" at bounding box center [347, 483] width 129 height 25
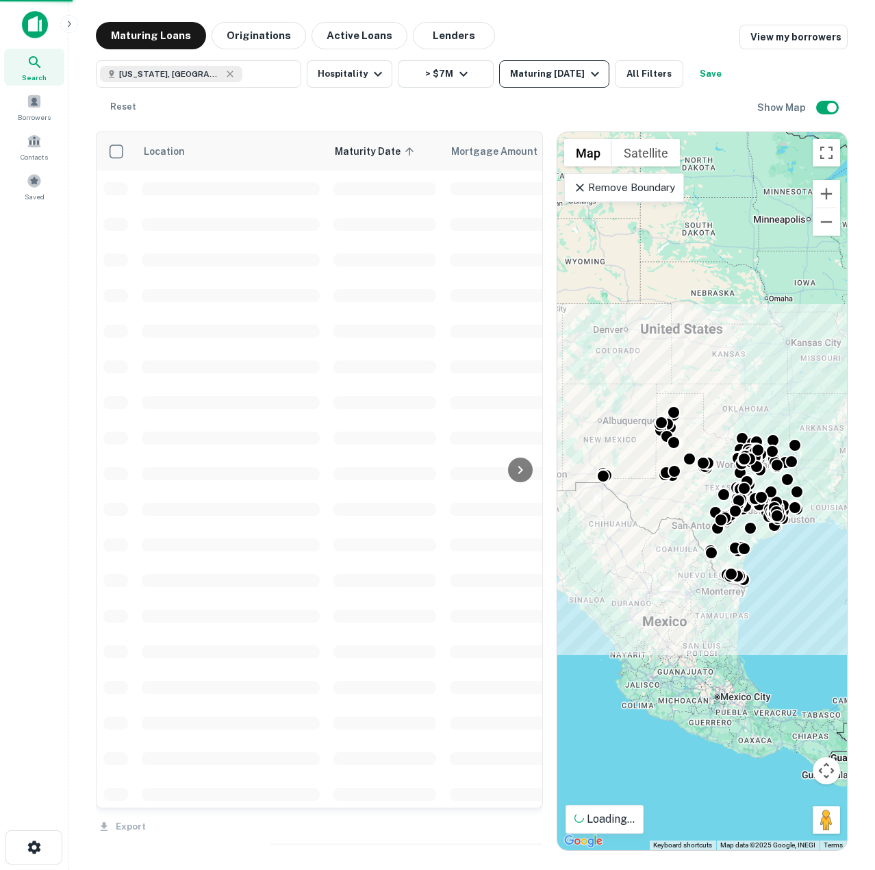
click at [537, 78] on div "Maturing In 6 Months" at bounding box center [556, 74] width 93 height 16
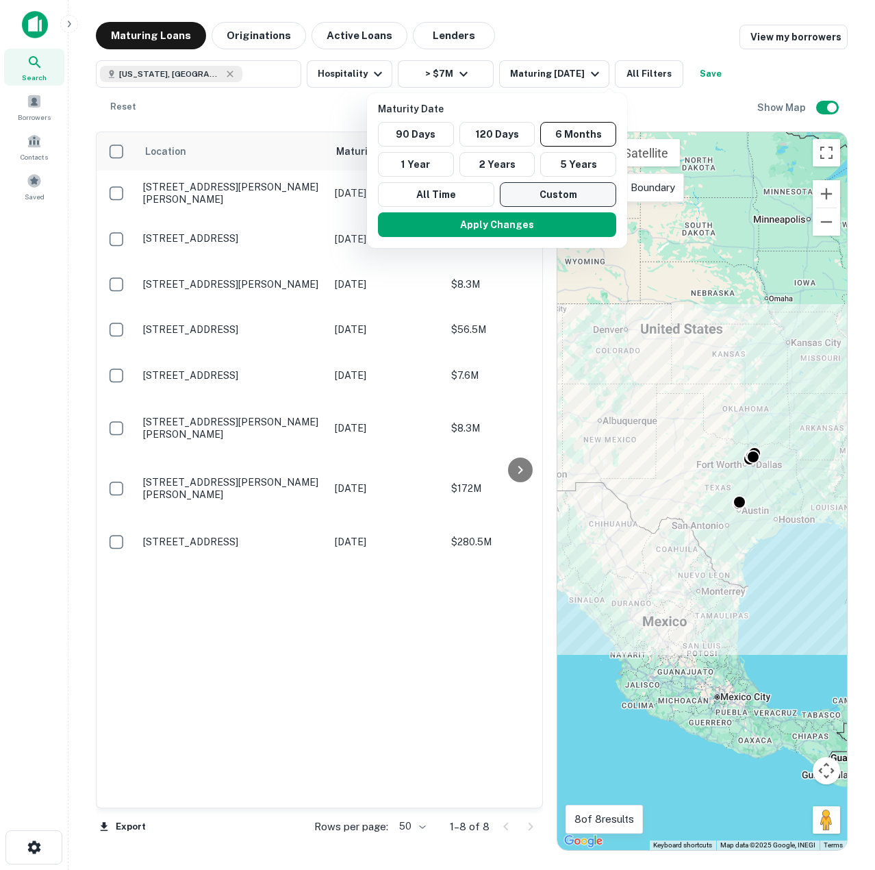
click at [536, 194] on button "Custom" at bounding box center [558, 194] width 116 height 25
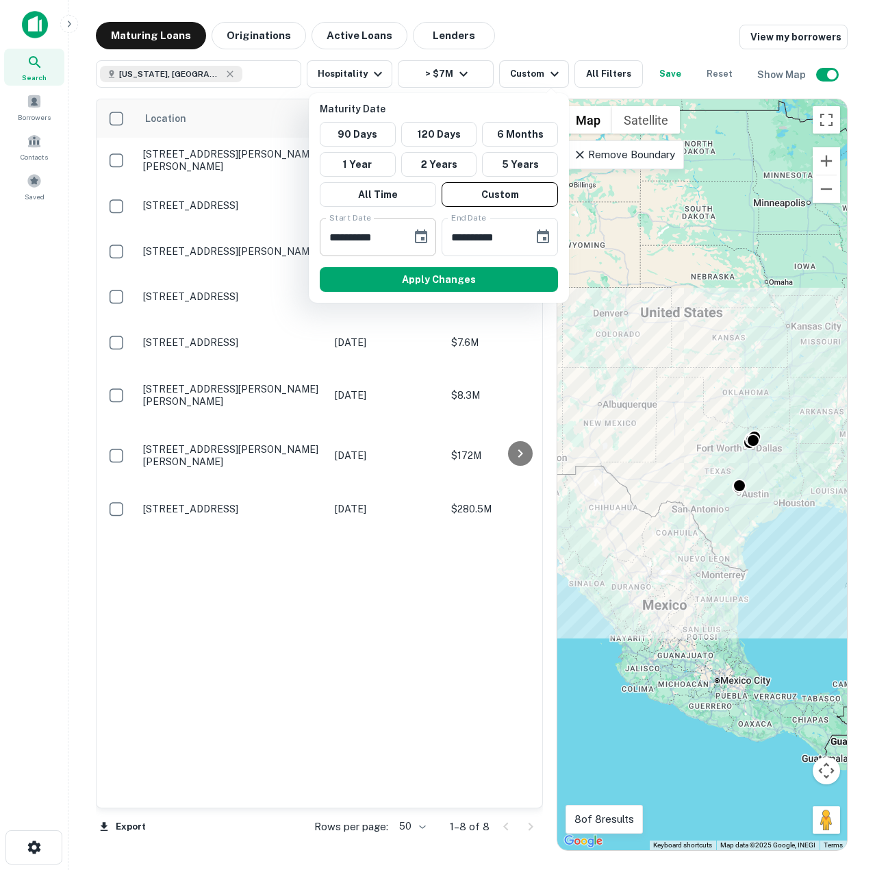
click at [389, 236] on input "**********" at bounding box center [361, 237] width 82 height 38
click at [422, 238] on icon "Choose date, selected date is Mar 1, 2025" at bounding box center [421, 236] width 12 height 14
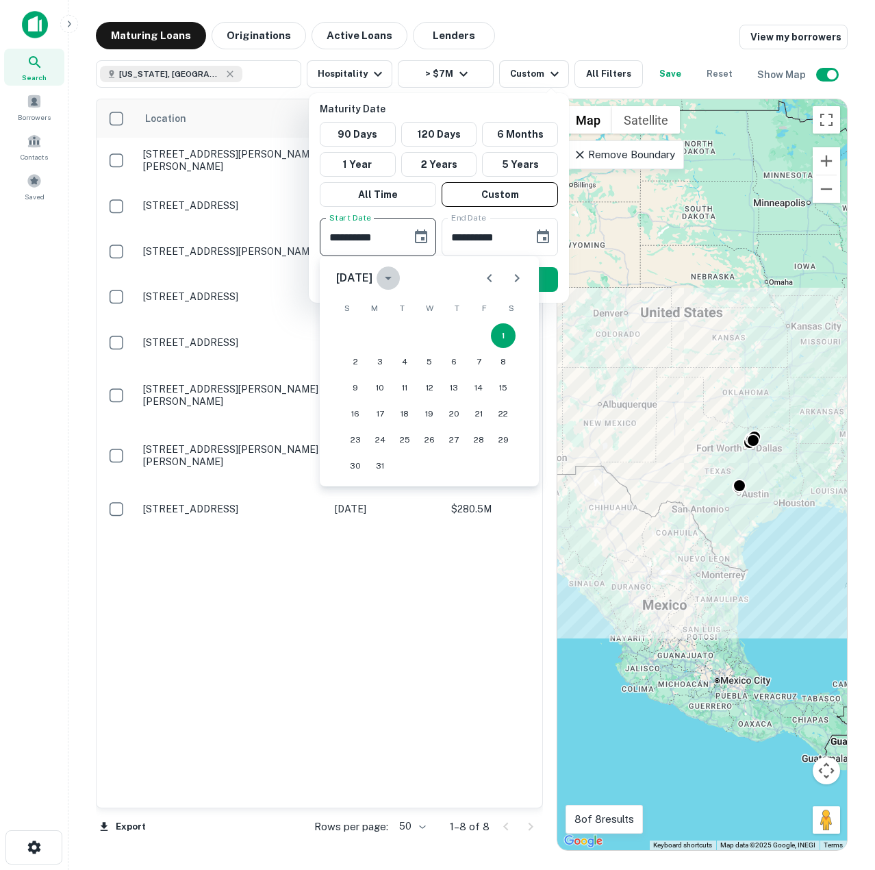
click at [396, 283] on icon "calendar view is open, switch to year view" at bounding box center [388, 278] width 16 height 16
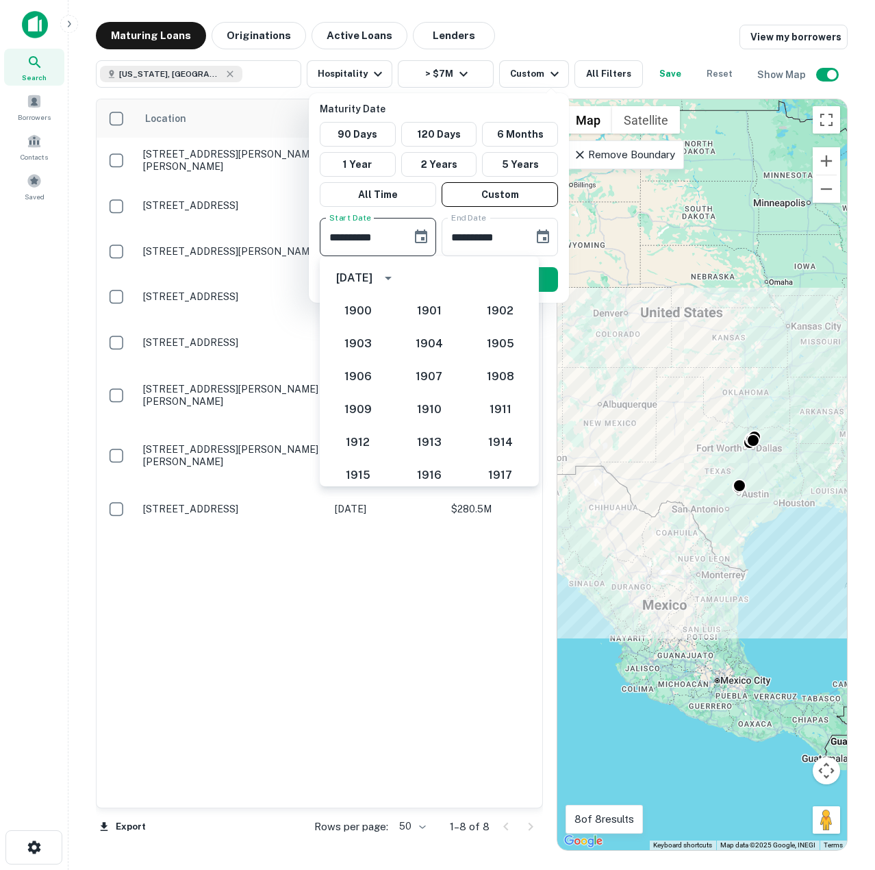
scroll to position [1268, 0]
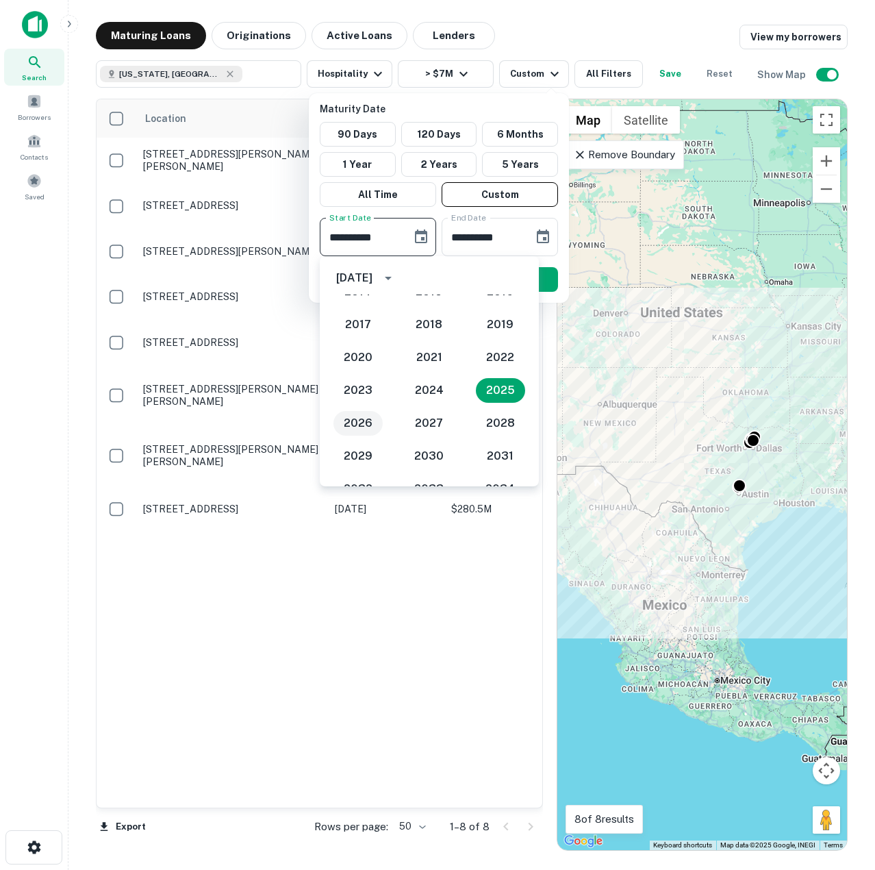
click at [366, 422] on button "2026" at bounding box center [357, 423] width 49 height 25
type input "**********"
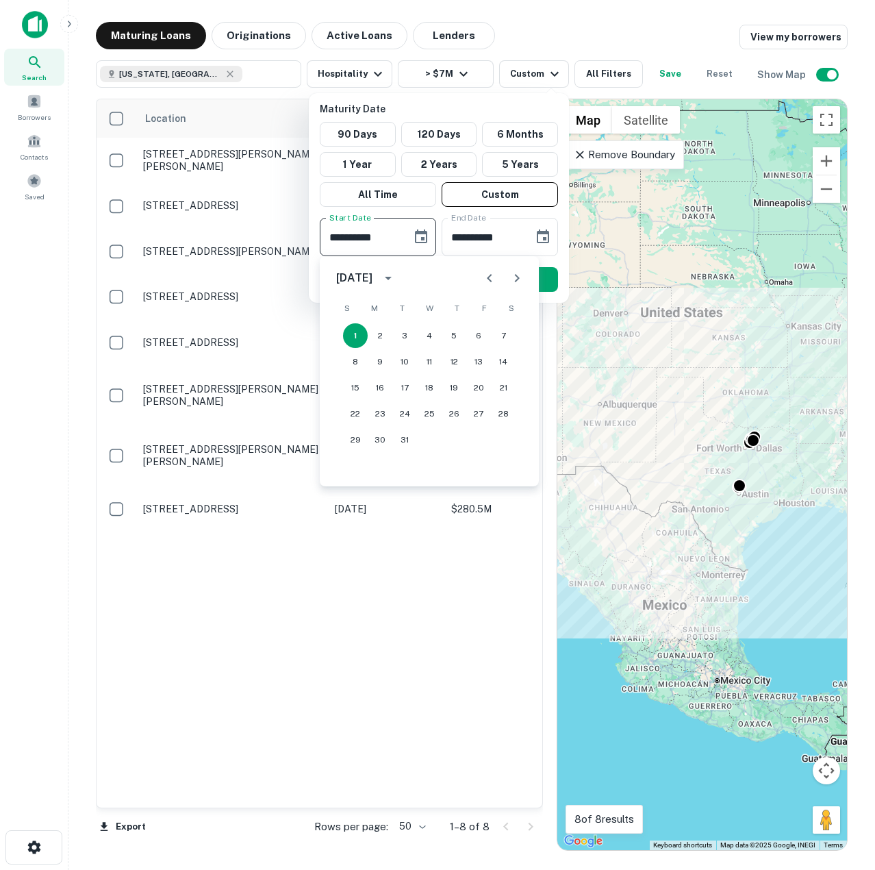
click at [400, 277] on button "calendar view is open, switch to year view" at bounding box center [388, 277] width 23 height 23
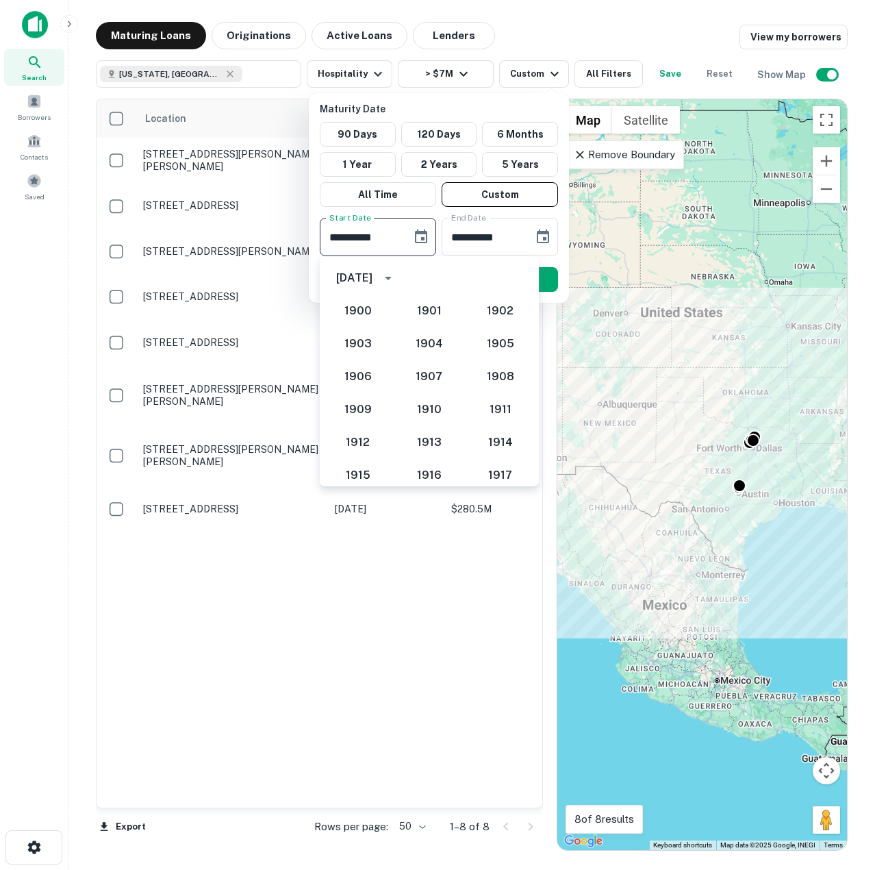
scroll to position [1301, 0]
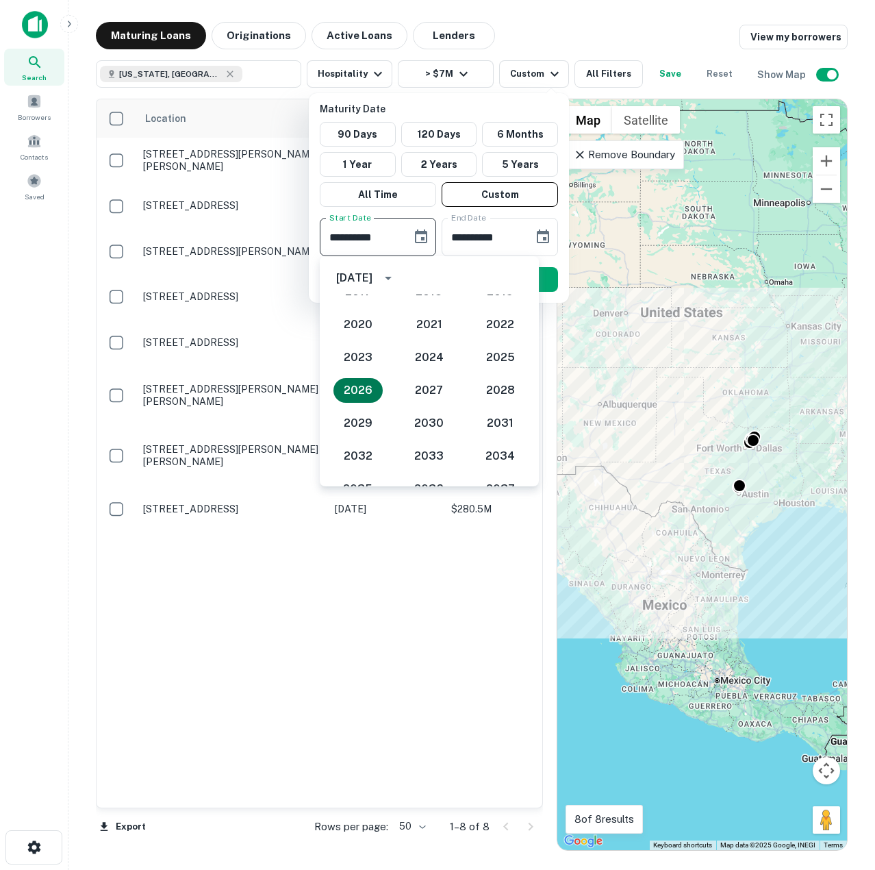
click at [355, 381] on button "2026" at bounding box center [357, 390] width 49 height 25
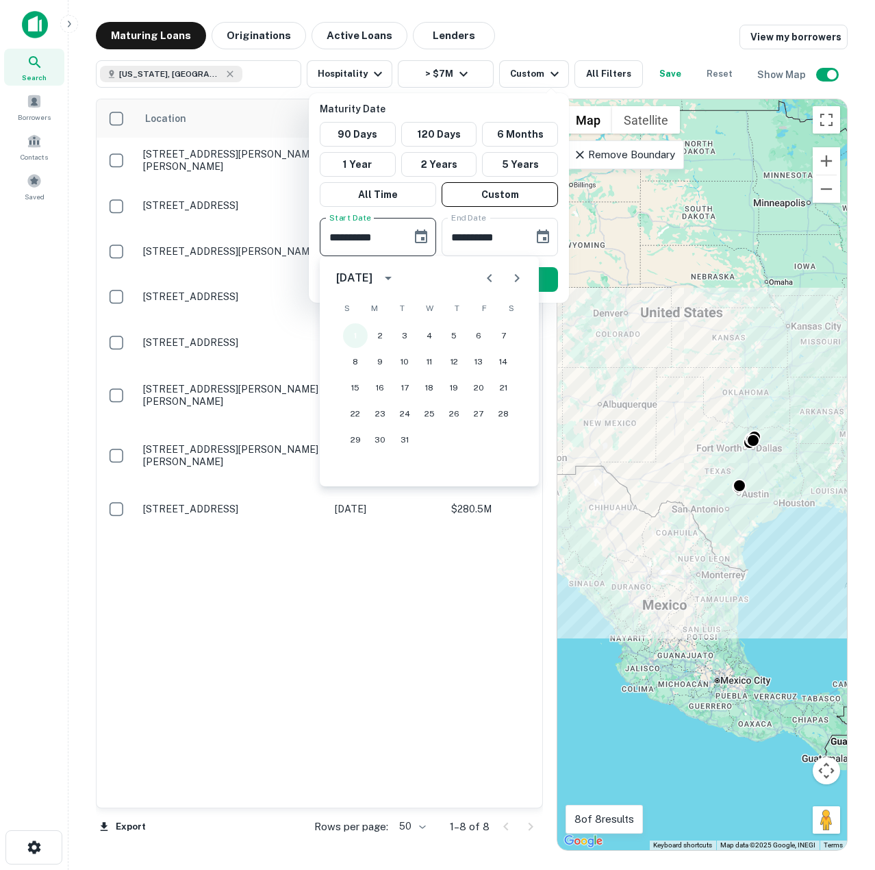
click at [359, 333] on button "1" at bounding box center [355, 335] width 25 height 25
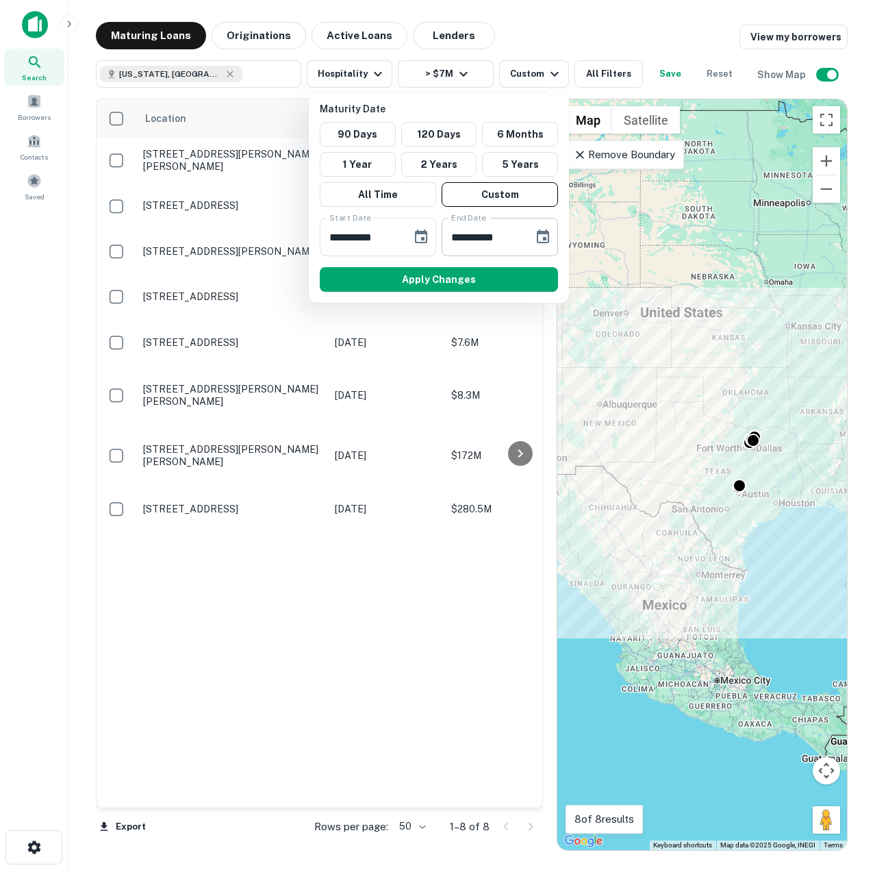
click at [544, 236] on icon "Choose date, selected date is Aug 28, 2025" at bounding box center [543, 237] width 16 height 16
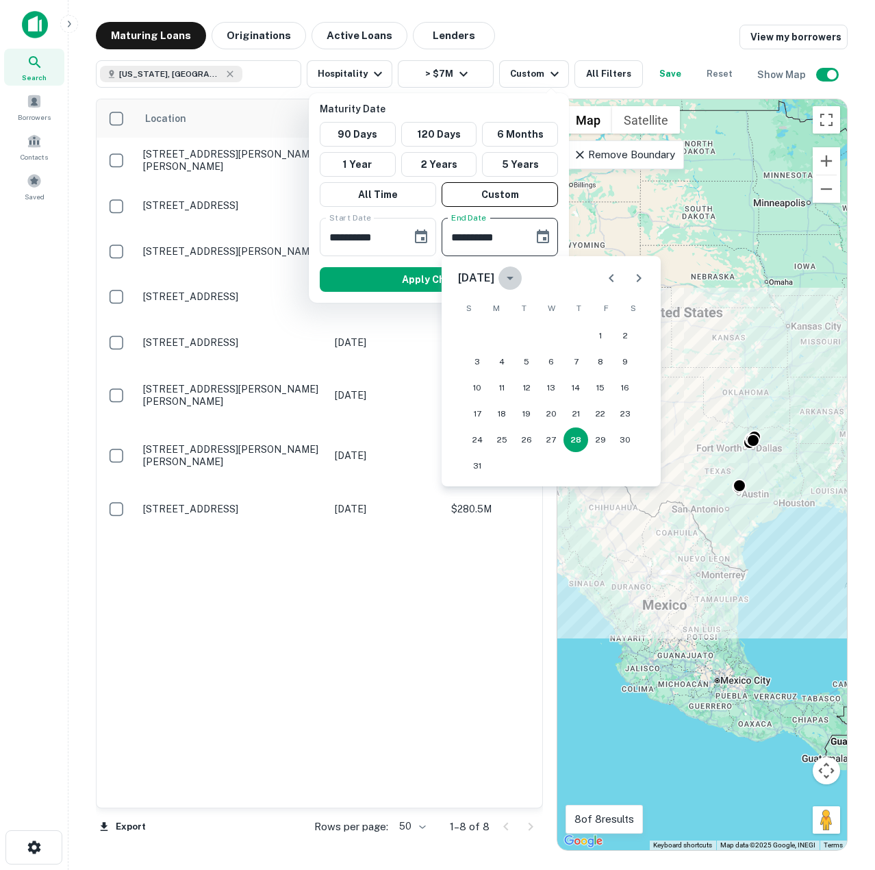
click at [518, 280] on icon "calendar view is open, switch to year view" at bounding box center [510, 278] width 16 height 16
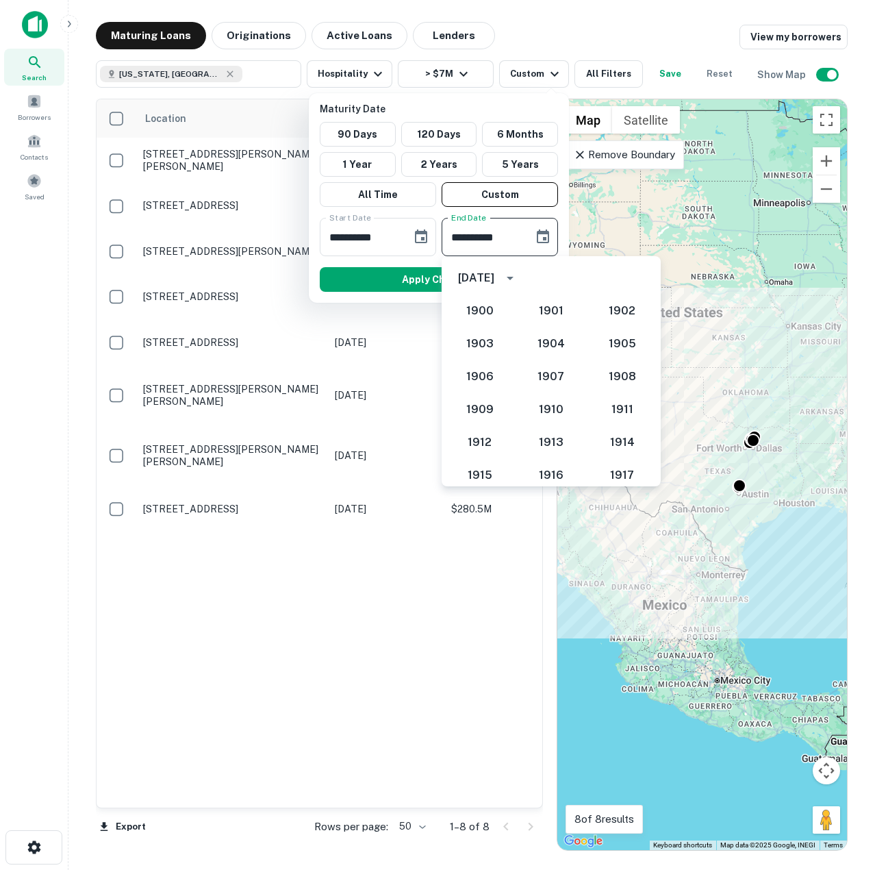
scroll to position [1268, 0]
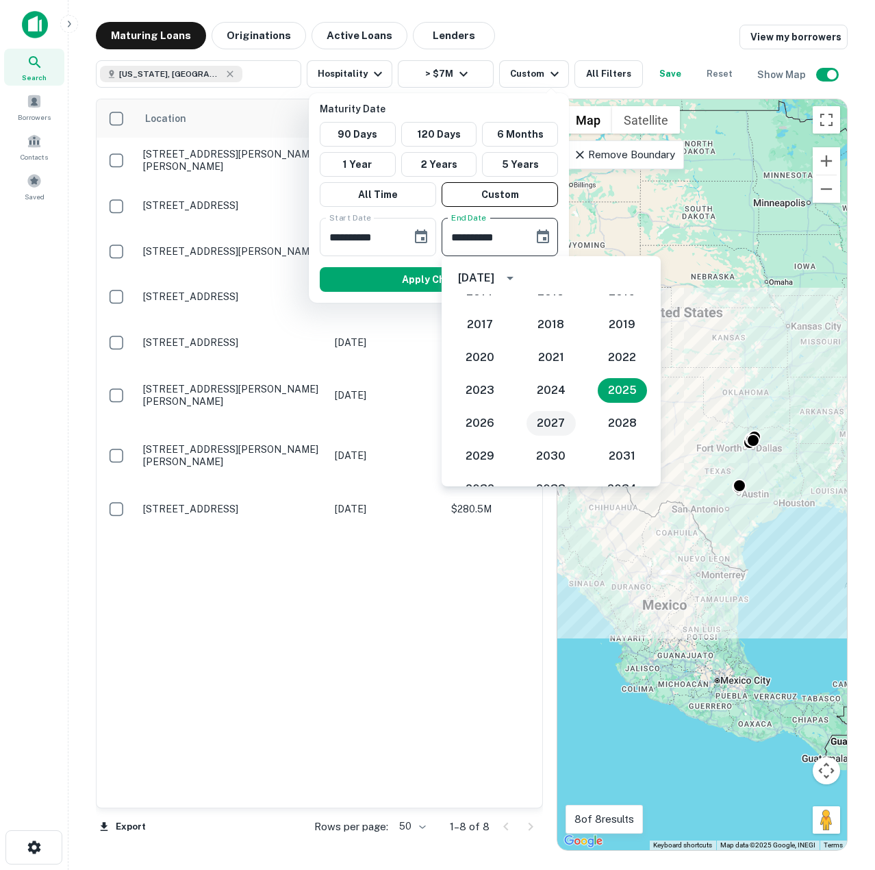
click at [537, 424] on button "2027" at bounding box center [551, 423] width 49 height 25
type input "**********"
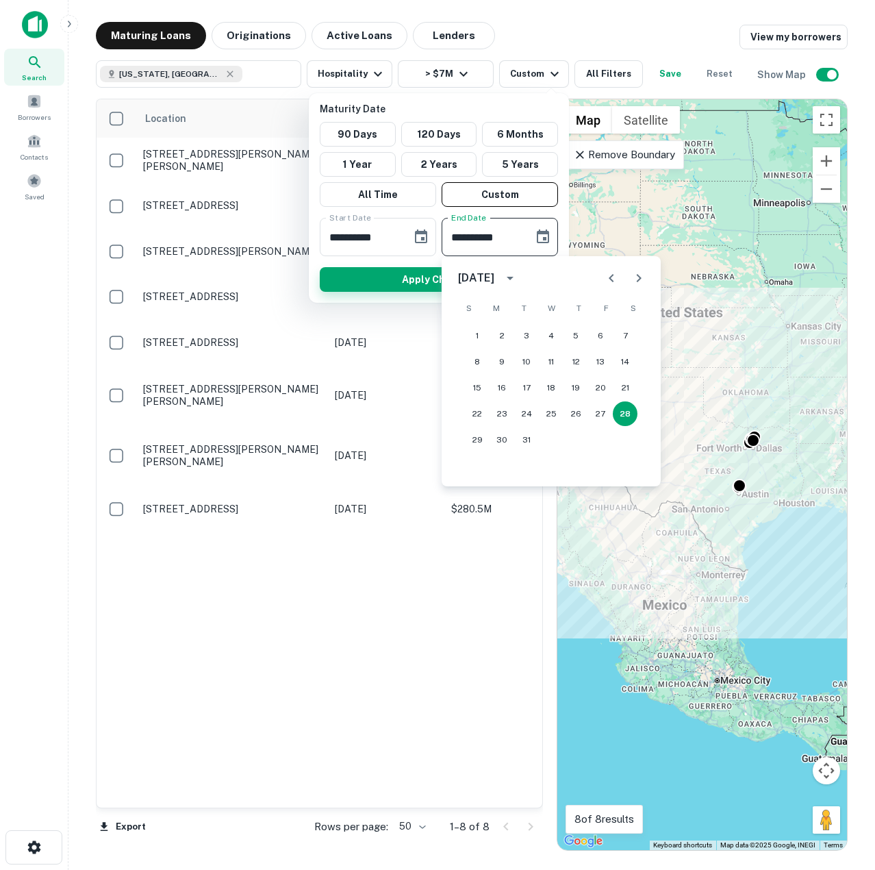
click at [382, 277] on button "Apply Changes" at bounding box center [439, 279] width 238 height 25
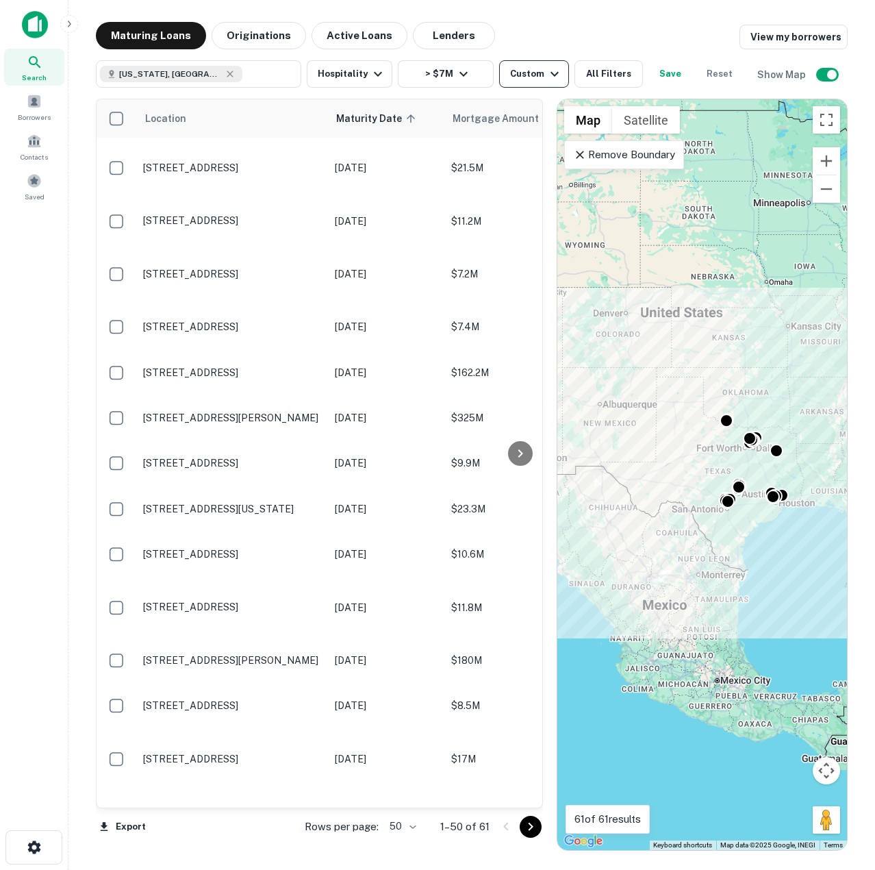
click at [531, 75] on div "Custom" at bounding box center [536, 74] width 53 height 16
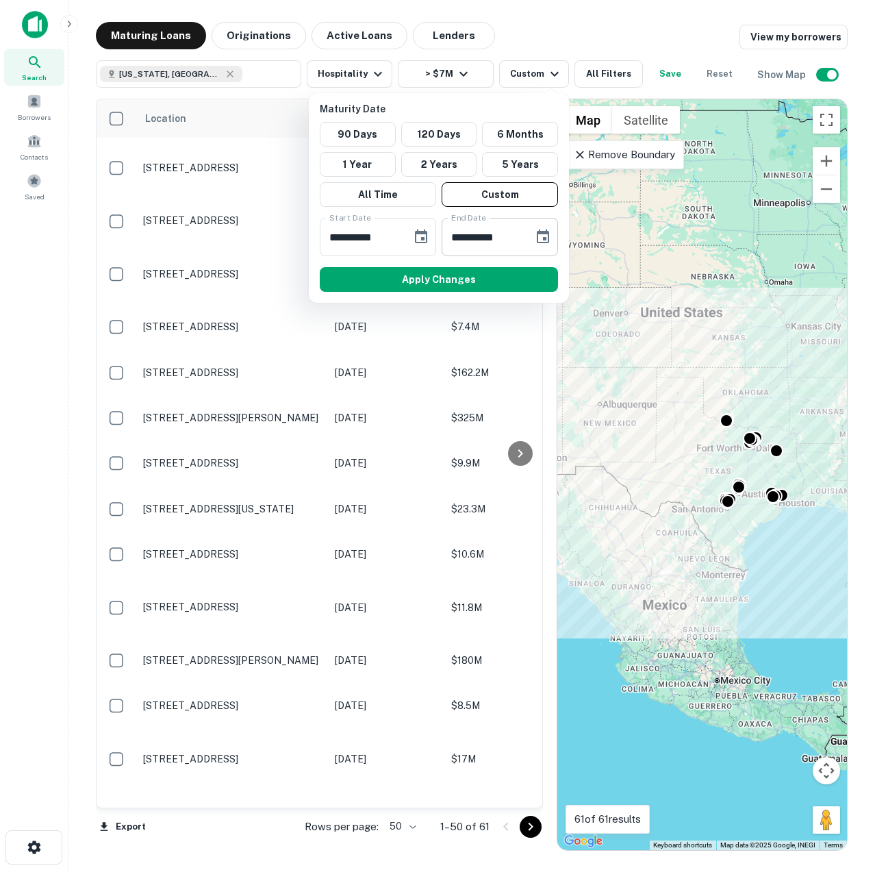
click at [539, 242] on icon "Choose date, selected date is Aug 28, 2027" at bounding box center [543, 236] width 12 height 14
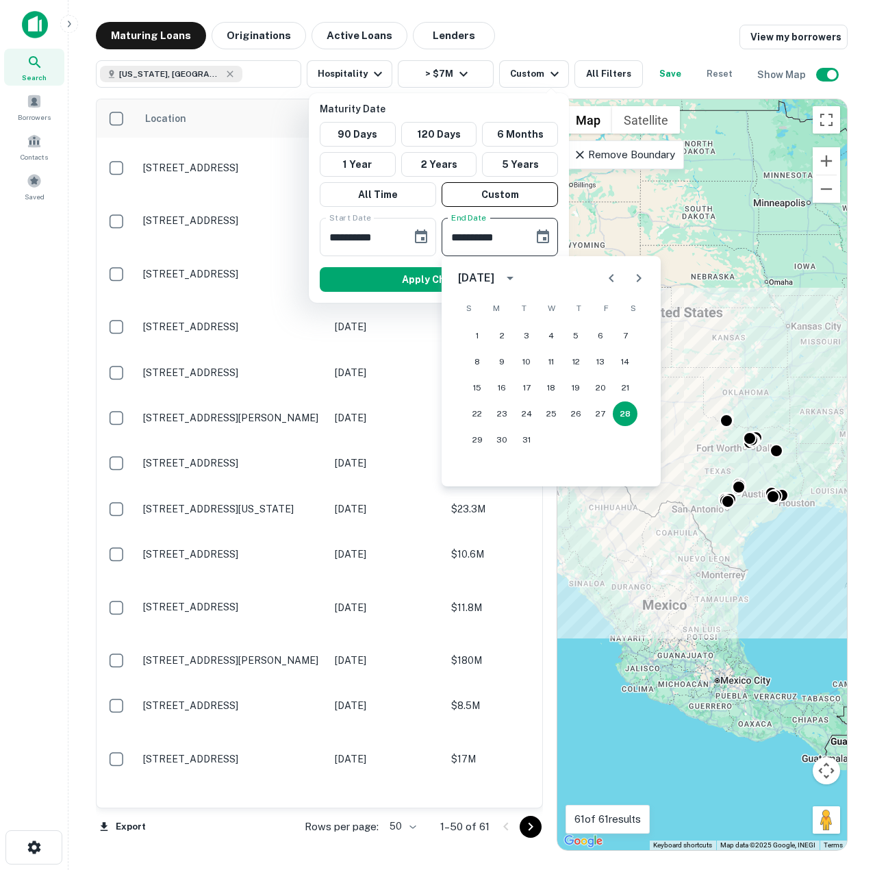
click at [518, 272] on icon "calendar view is open, switch to year view" at bounding box center [510, 278] width 16 height 16
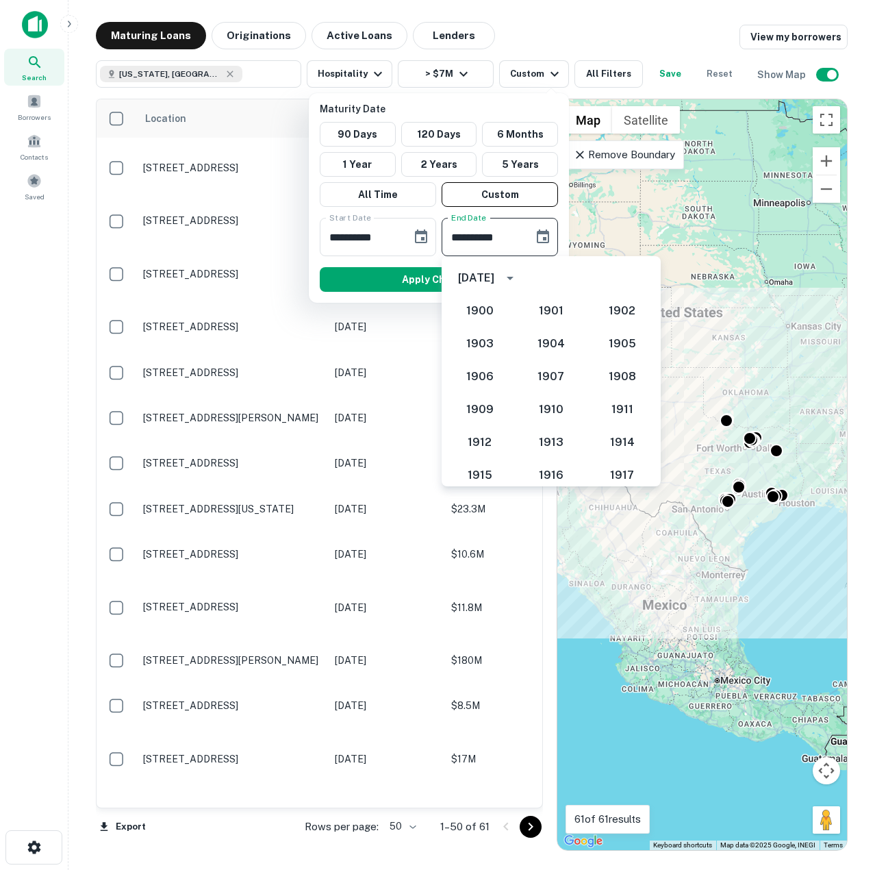
scroll to position [1301, 0]
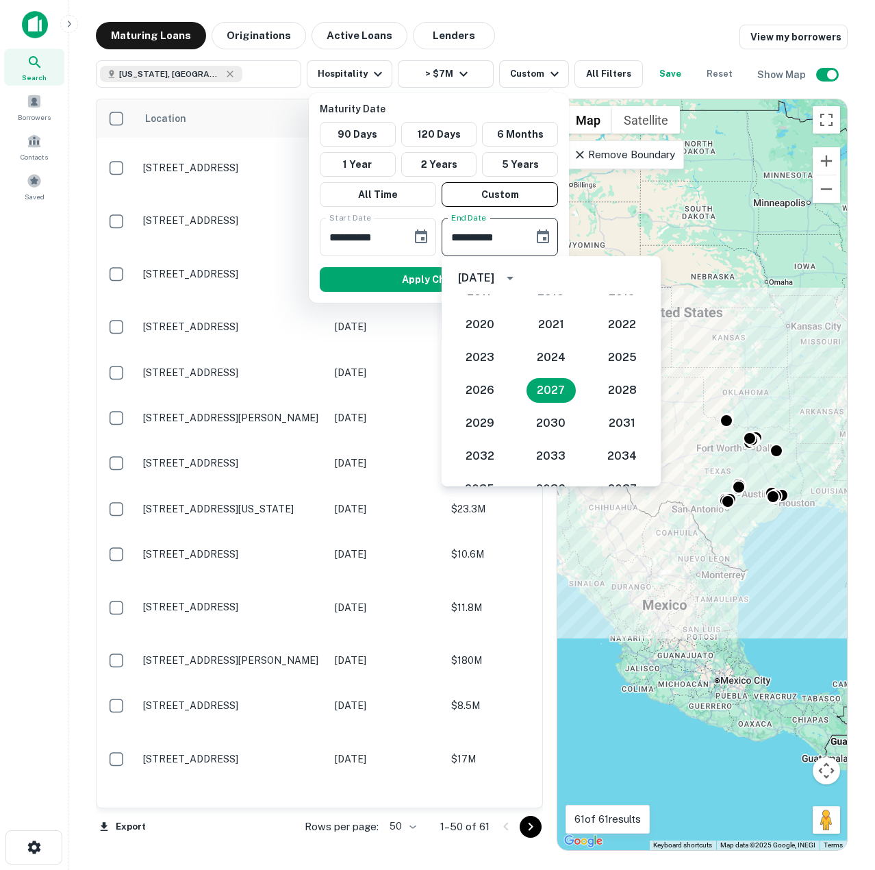
click at [529, 235] on button "Choose date, selected date is Aug 28, 2027" at bounding box center [542, 236] width 27 height 27
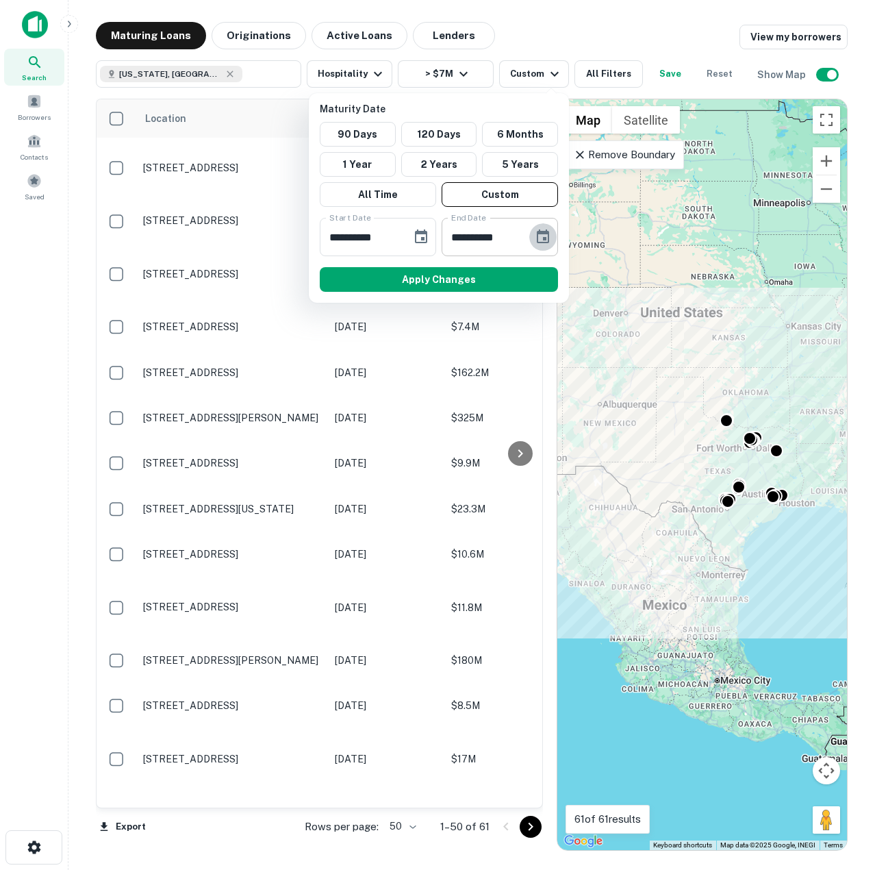
click at [544, 240] on icon "Choose date, selected date is Aug 28, 2027" at bounding box center [543, 236] width 12 height 14
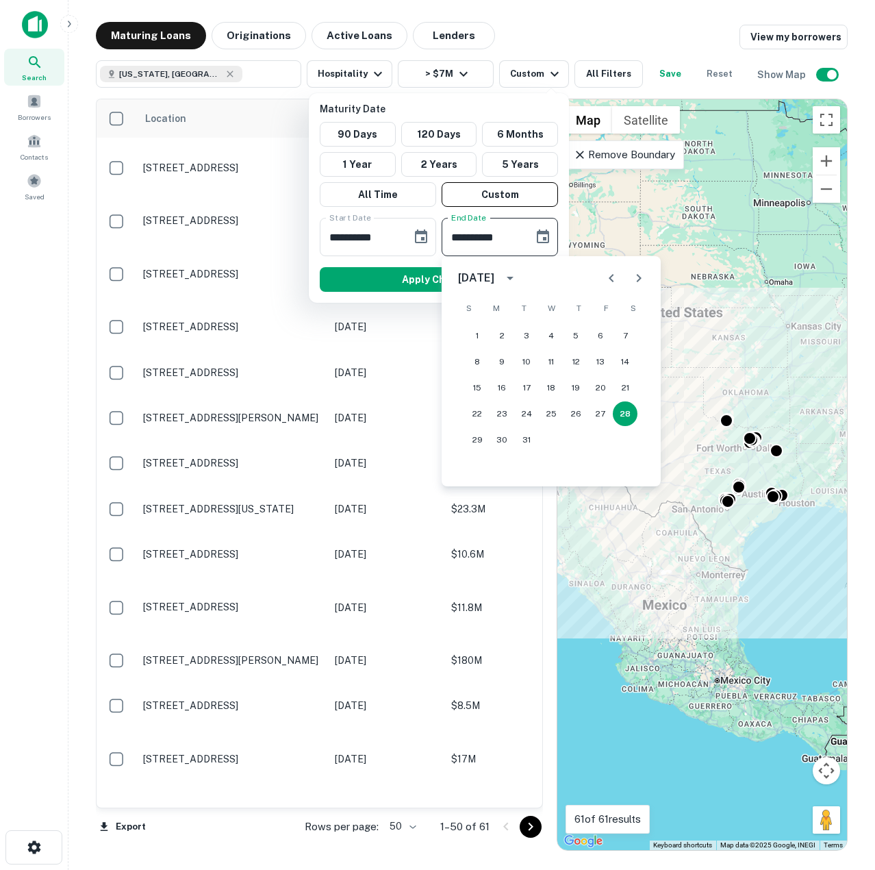
click at [494, 273] on div "August 2027" at bounding box center [476, 278] width 36 height 16
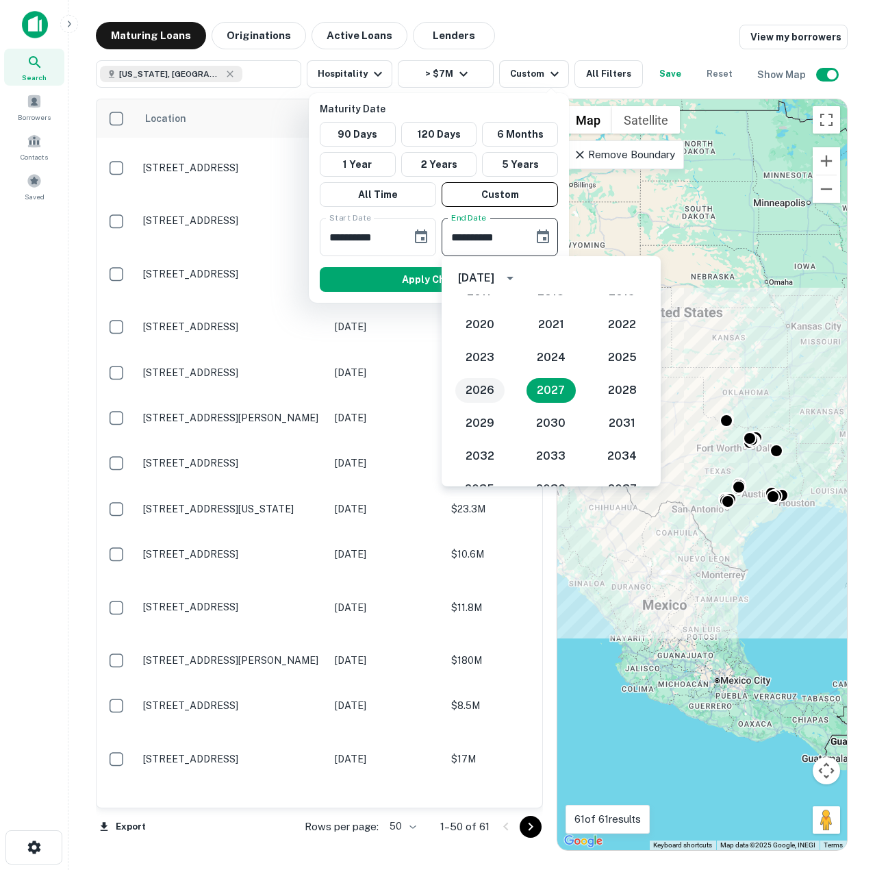
click at [483, 392] on button "2026" at bounding box center [479, 390] width 49 height 25
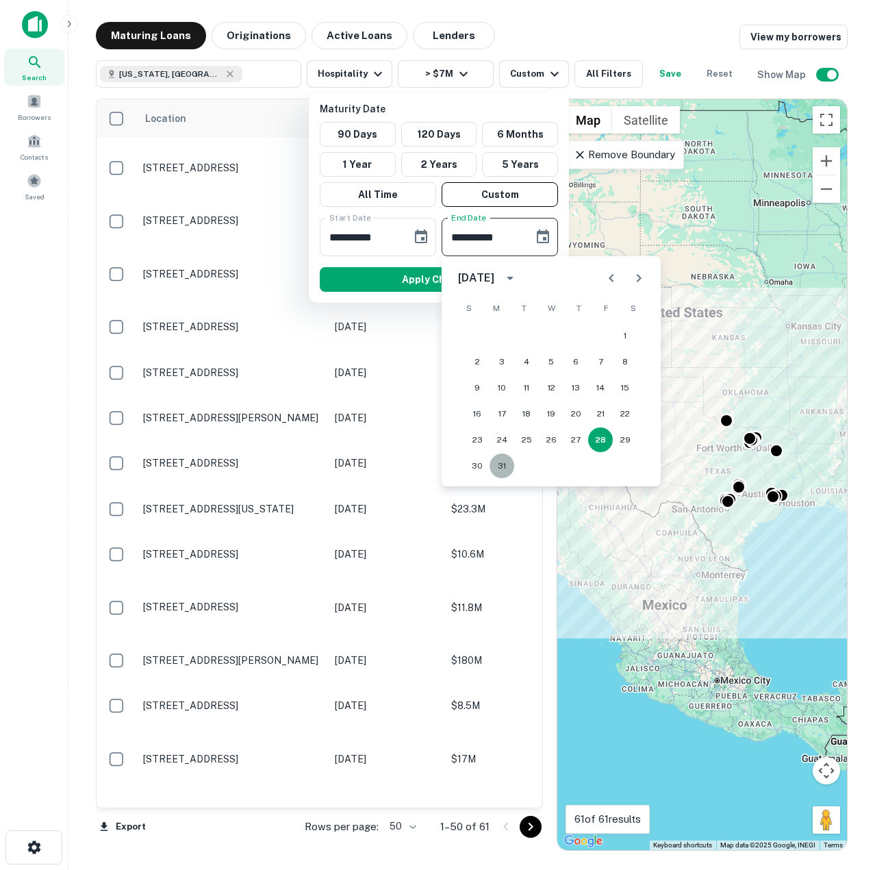
click at [504, 459] on button "31" at bounding box center [502, 465] width 25 height 25
type input "**********"
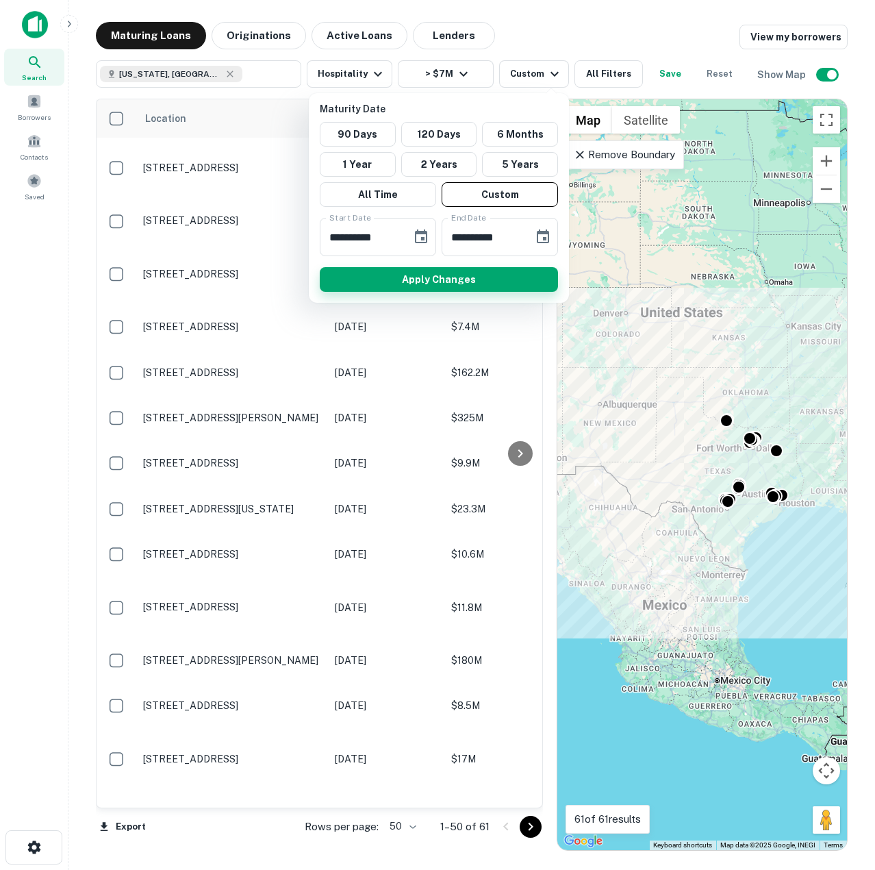
click at [431, 279] on button "Apply Changes" at bounding box center [439, 279] width 238 height 25
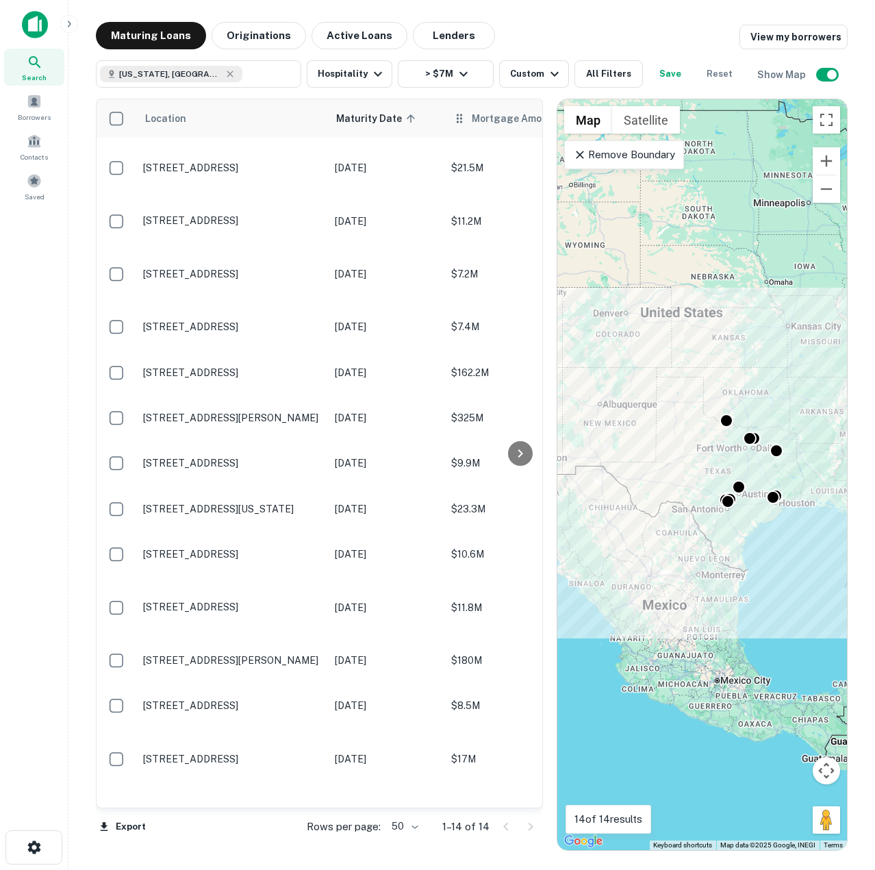
click at [468, 129] on th "Mortgage Amount" at bounding box center [519, 118] width 151 height 38
click at [500, 115] on span "Mortgage Amount" at bounding box center [524, 118] width 104 height 16
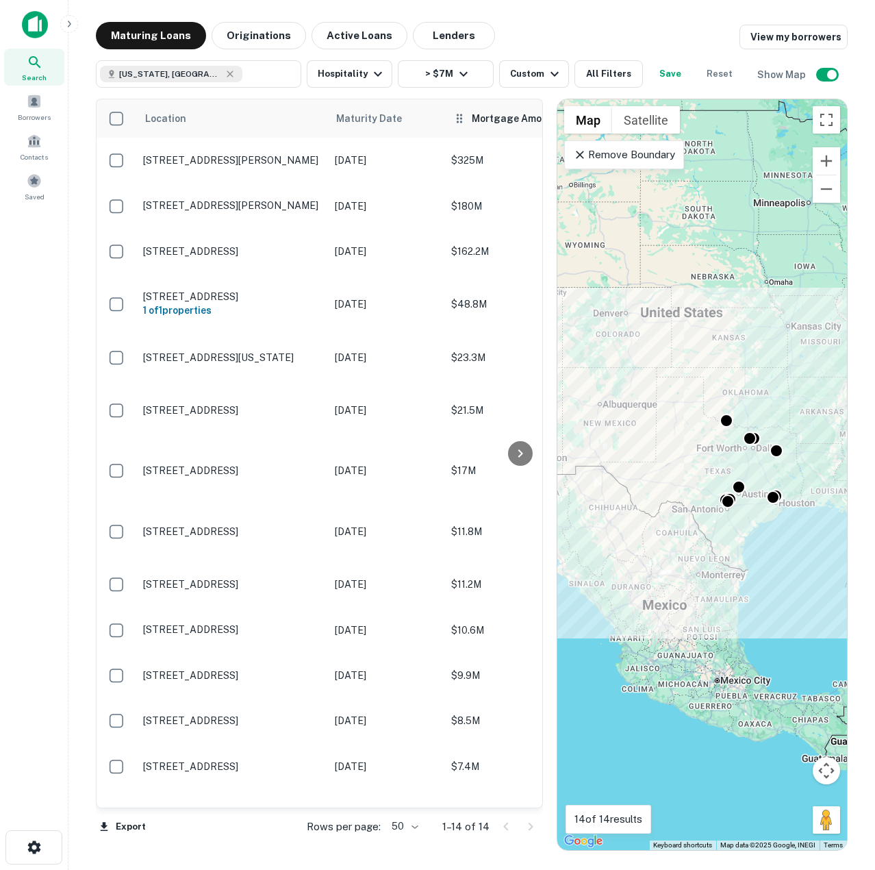
click at [491, 118] on span "Mortgage Amount sorted descending" at bounding box center [524, 118] width 104 height 16
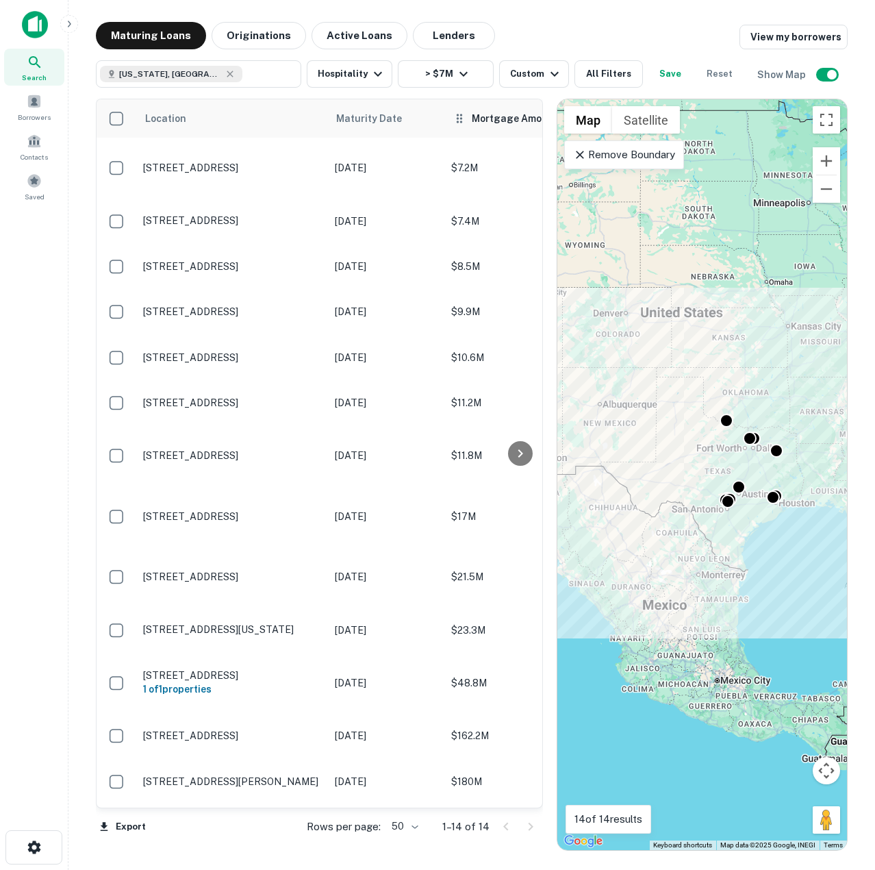
click at [498, 121] on span "Mortgage Amount sorted ascending" at bounding box center [524, 118] width 104 height 16
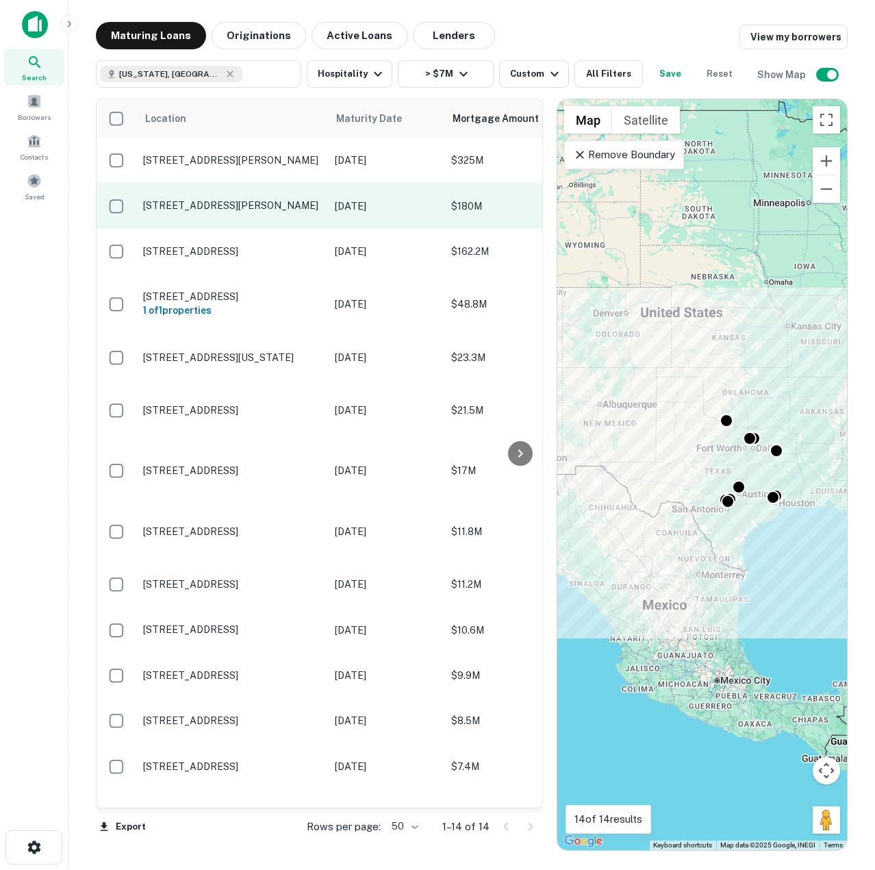
click at [256, 212] on p "7800 Dulles Dr Irving, TX75063" at bounding box center [232, 205] width 178 height 12
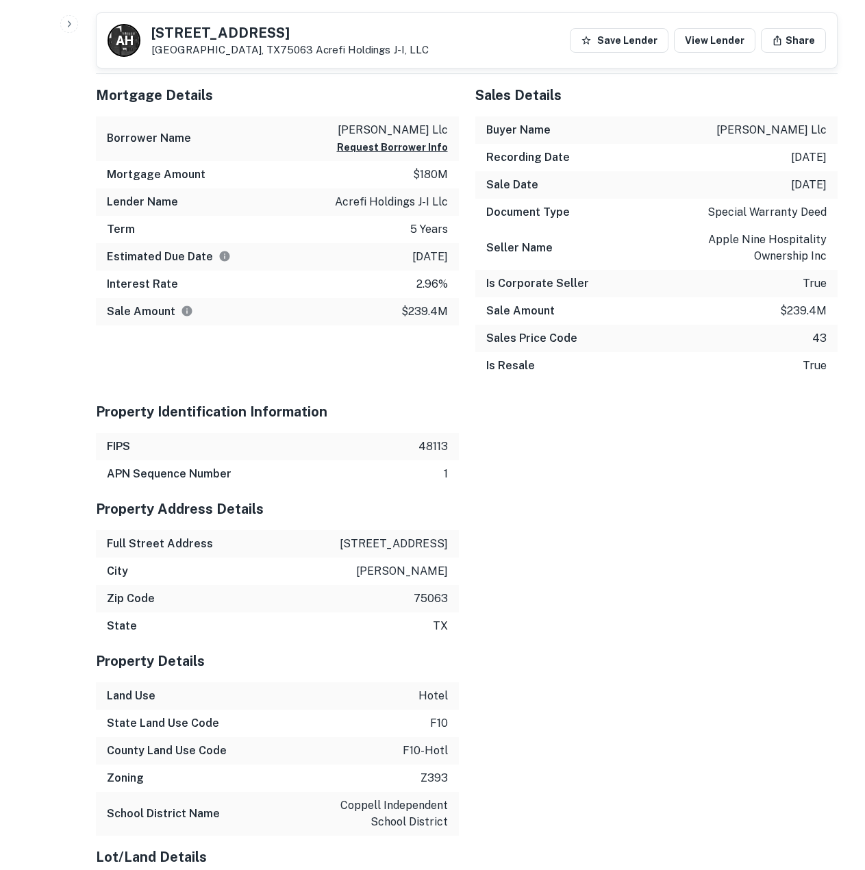
scroll to position [890, 0]
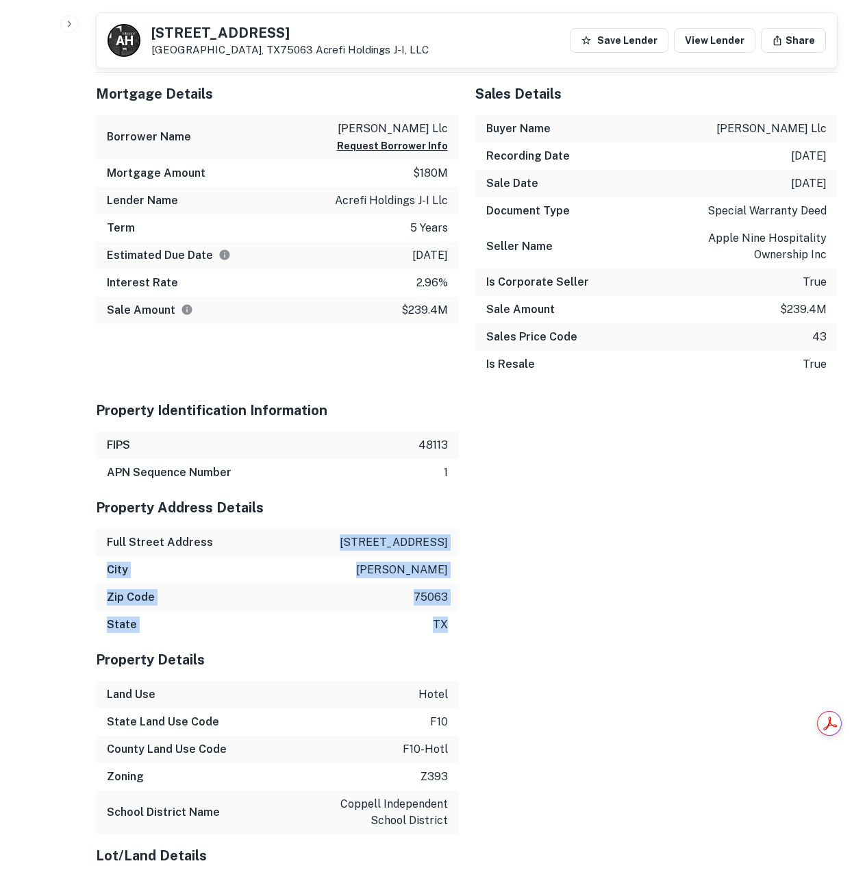
drag, startPoint x: 370, startPoint y: 538, endPoint x: 453, endPoint y: 622, distance: 118.1
click at [453, 622] on div "Property Address Details Full Street Address 7800 dulles dr City irving Zip Cod…" at bounding box center [277, 562] width 363 height 152
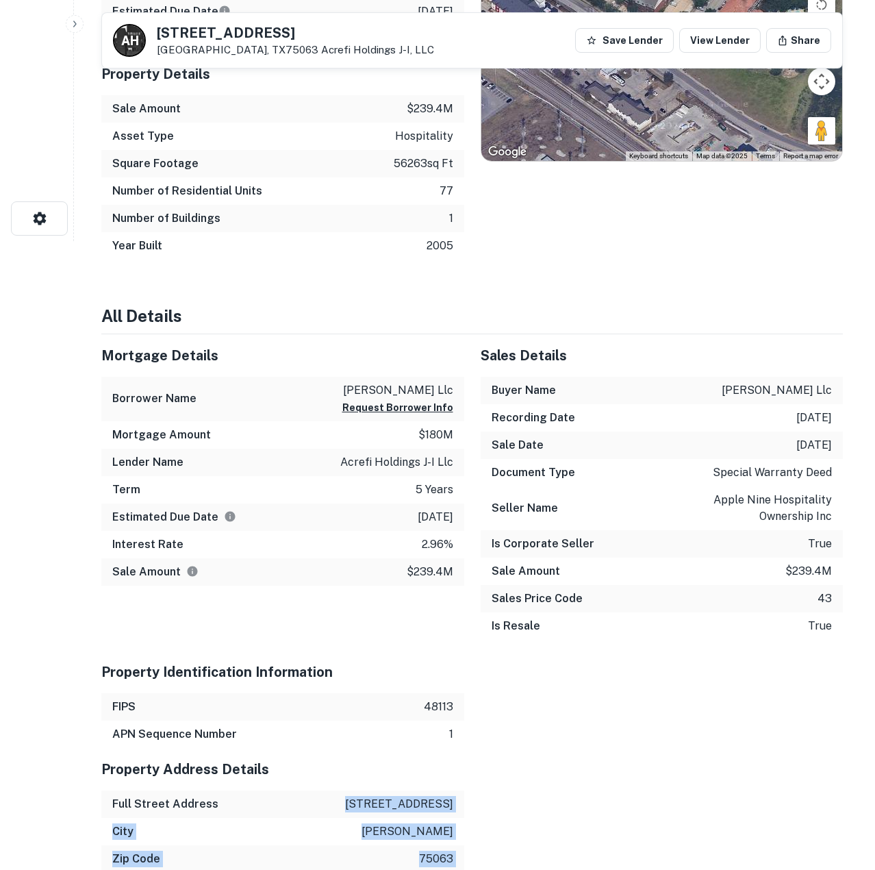
scroll to position [0, 0]
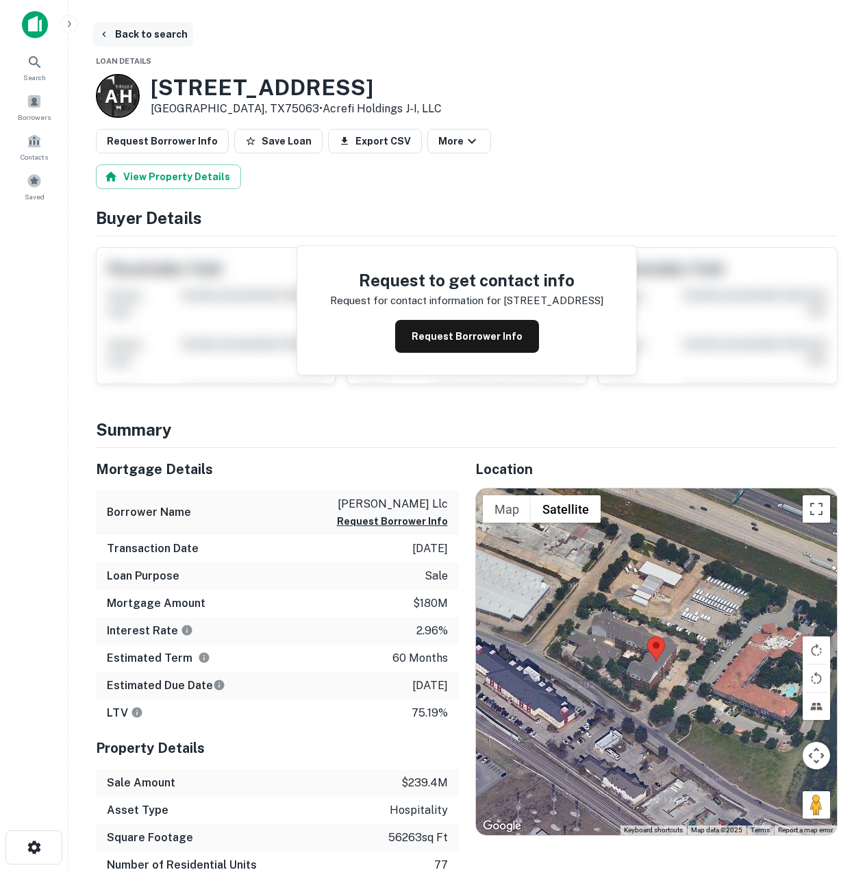
click at [149, 38] on button "Back to search" at bounding box center [143, 34] width 100 height 25
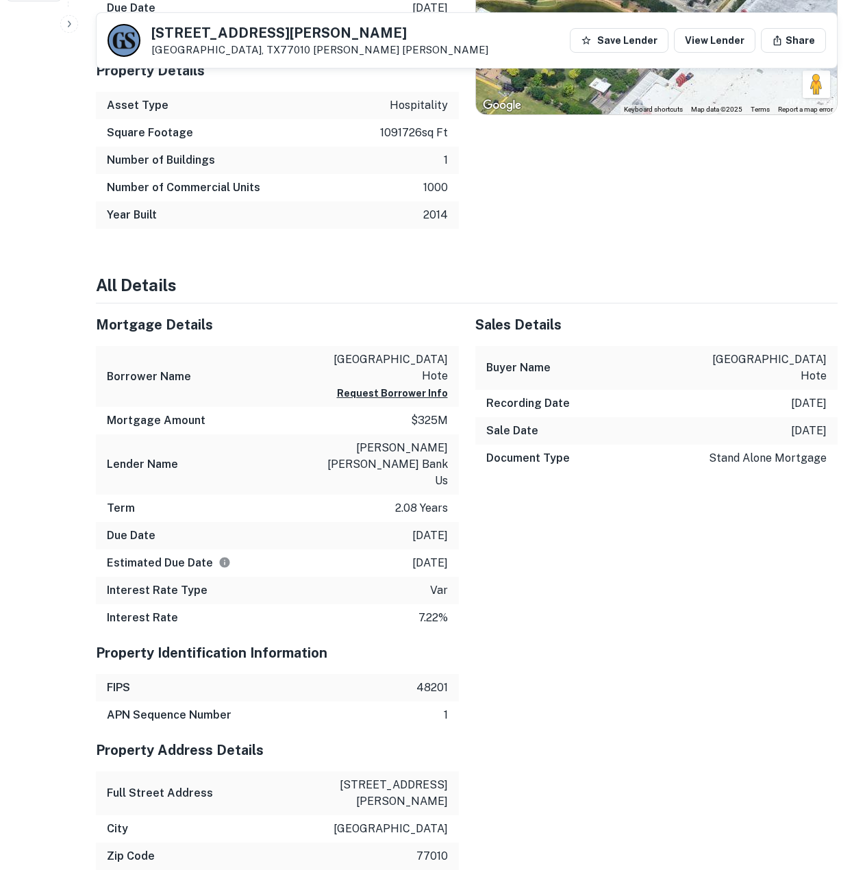
scroll to position [890, 0]
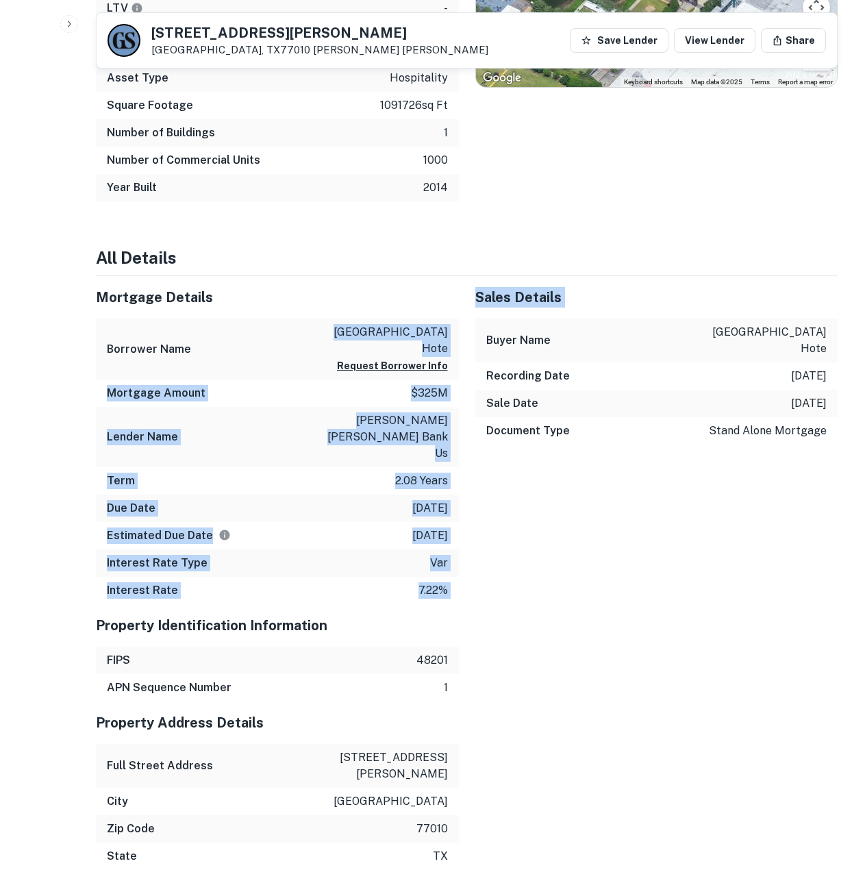
drag, startPoint x: 342, startPoint y: 331, endPoint x: 459, endPoint y: 356, distance: 119.8
click at [452, 349] on div "Borrower Name [GEOGRAPHIC_DATA] hote Request Borrower Info" at bounding box center [277, 348] width 363 height 61
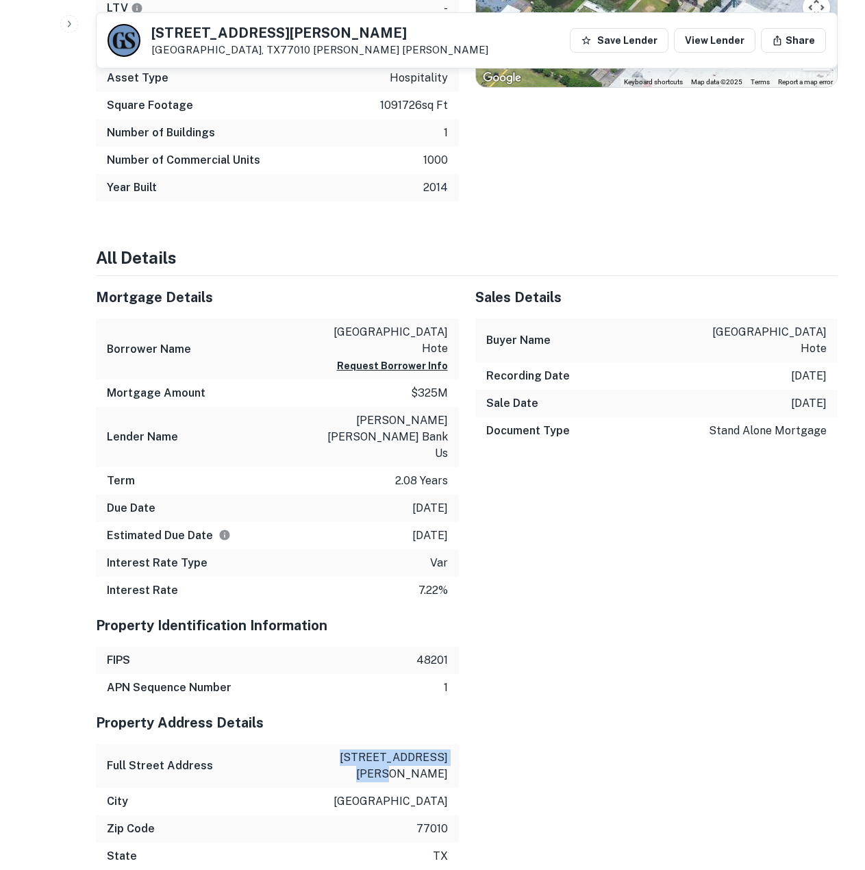
drag, startPoint x: 319, startPoint y: 745, endPoint x: 450, endPoint y: 744, distance: 130.8
click at [450, 744] on div "Full Street Address [STREET_ADDRESS][PERSON_NAME]" at bounding box center [277, 766] width 363 height 44
copy p "[STREET_ADDRESS][PERSON_NAME]"
click at [328, 342] on p "[GEOGRAPHIC_DATA] hote" at bounding box center [386, 340] width 123 height 33
drag, startPoint x: 338, startPoint y: 333, endPoint x: 442, endPoint y: 357, distance: 107.3
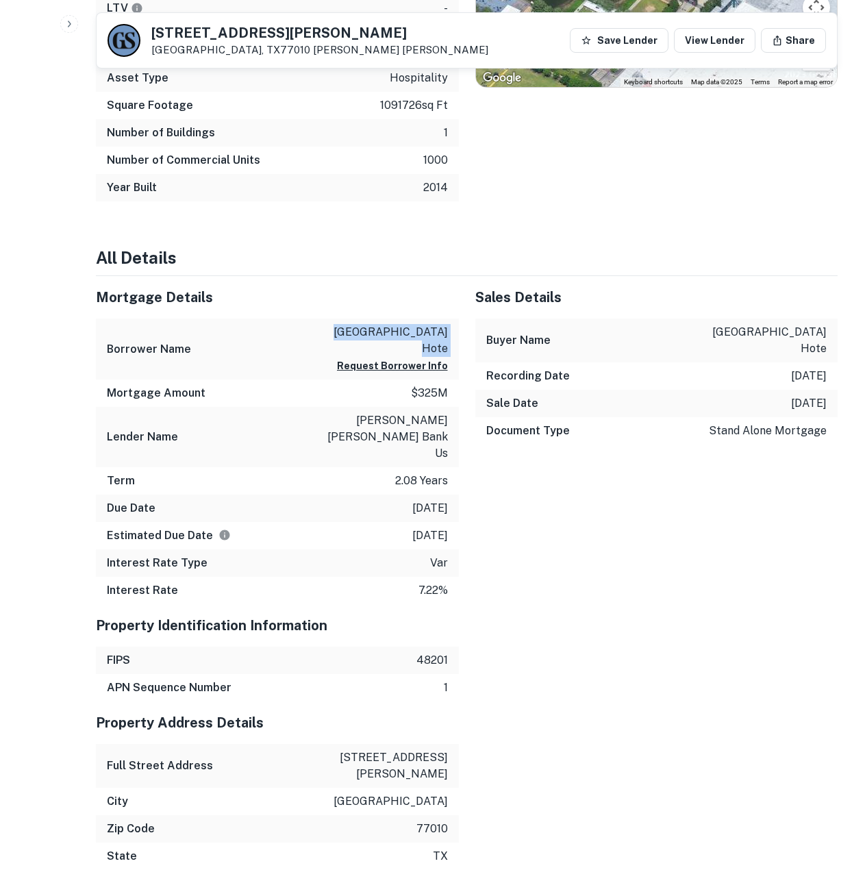
click at [441, 359] on div "[GEOGRAPHIC_DATA] hote Request Borrower Info" at bounding box center [386, 349] width 123 height 50
copy div "[GEOGRAPHIC_DATA] hote Request Borrower Info"
click at [316, 329] on div "Borrower Name [GEOGRAPHIC_DATA] hote Request Borrower Info" at bounding box center [277, 348] width 363 height 61
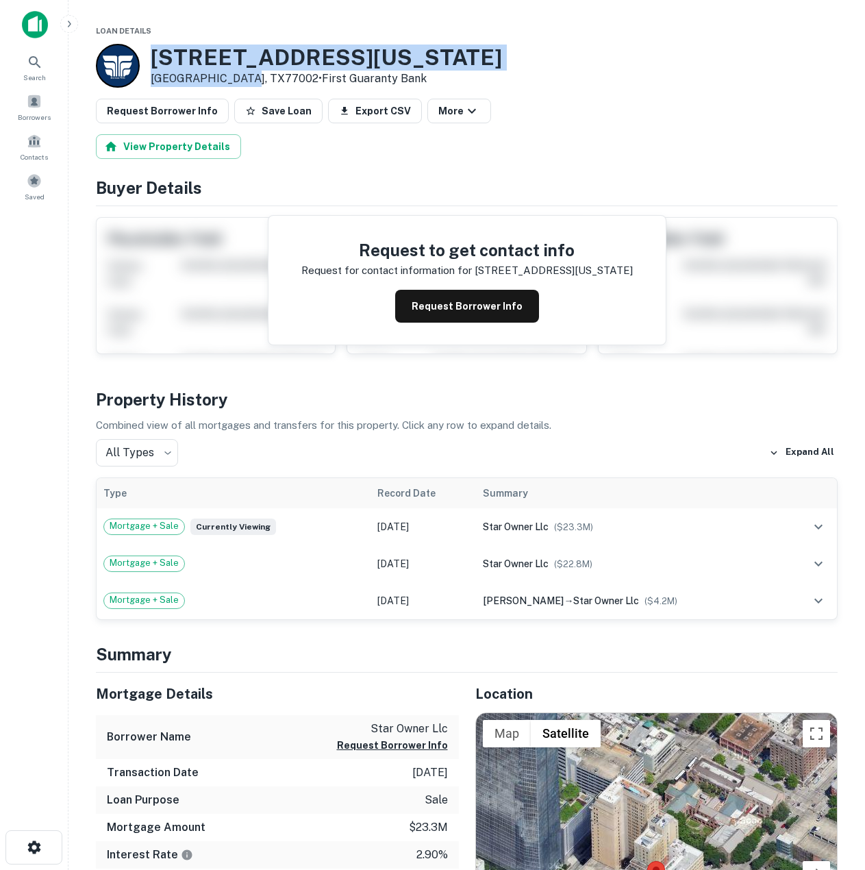
drag, startPoint x: 151, startPoint y: 48, endPoint x: 244, endPoint y: 80, distance: 98.5
click at [244, 80] on div "[STREET_ADDRESS][US_STATE] • First Guaranty Bank" at bounding box center [326, 66] width 351 height 42
